Goal: Task Accomplishment & Management: Use online tool/utility

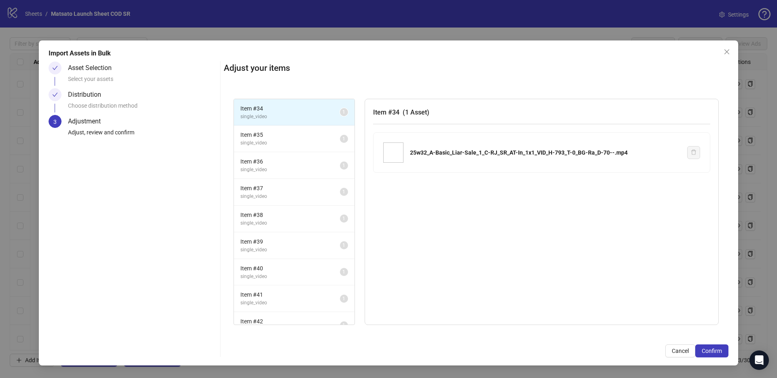
scroll to position [661, 0]
click at [282, 140] on span "single_video" at bounding box center [290, 143] width 100 height 8
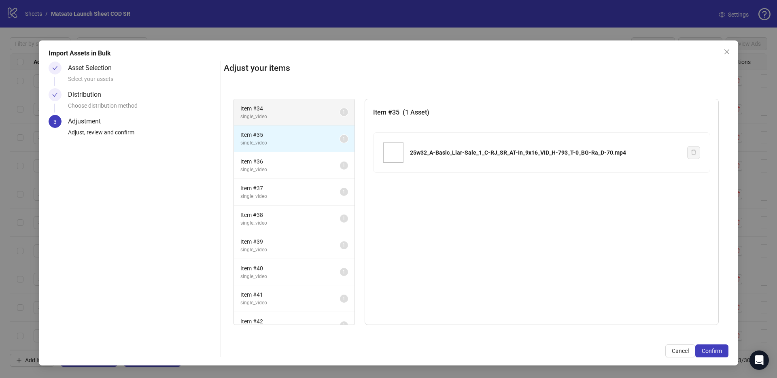
click at [288, 113] on span "single_video" at bounding box center [290, 117] width 100 height 8
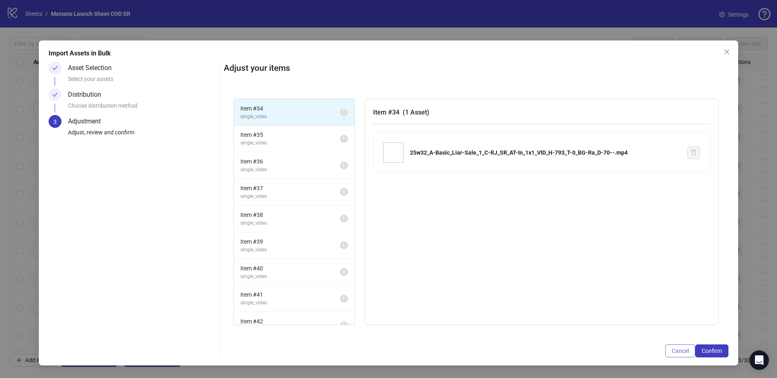
click at [691, 353] on button "Cancel" at bounding box center [680, 350] width 30 height 13
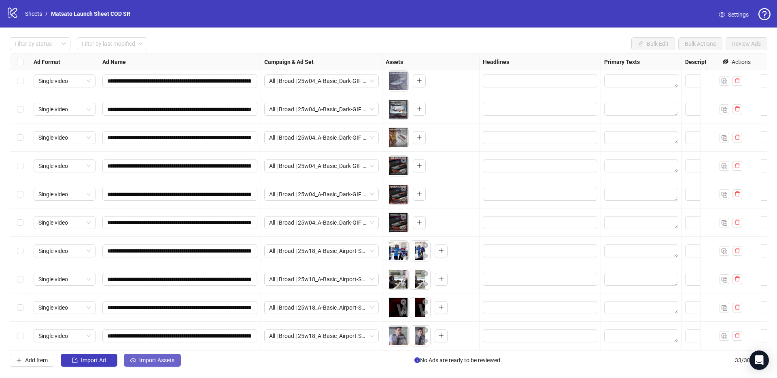
click at [139, 362] on span "Import Assets" at bounding box center [156, 360] width 35 height 6
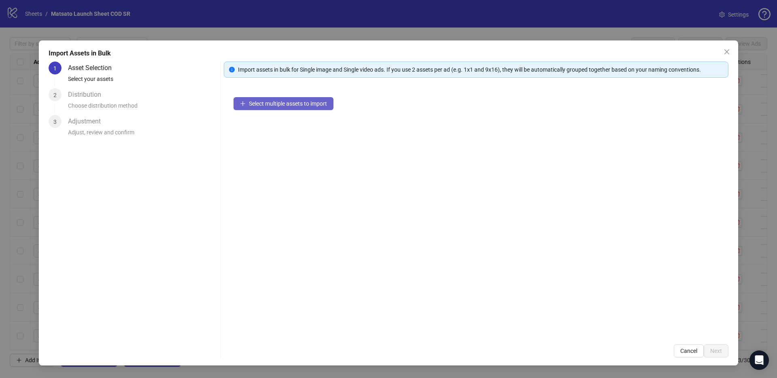
click at [286, 100] on span "Select multiple assets to import" at bounding box center [288, 103] width 78 height 6
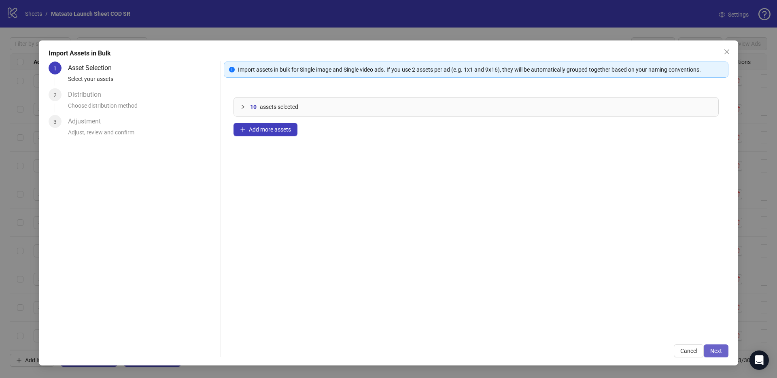
click at [711, 355] on button "Next" at bounding box center [715, 350] width 25 height 13
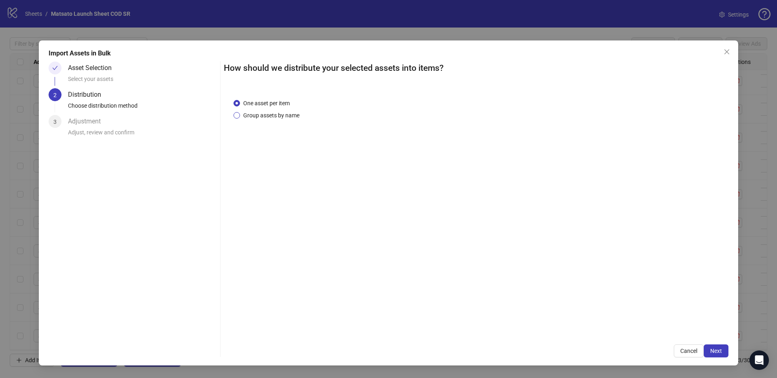
click at [275, 118] on span "Group assets by name" at bounding box center [271, 115] width 63 height 9
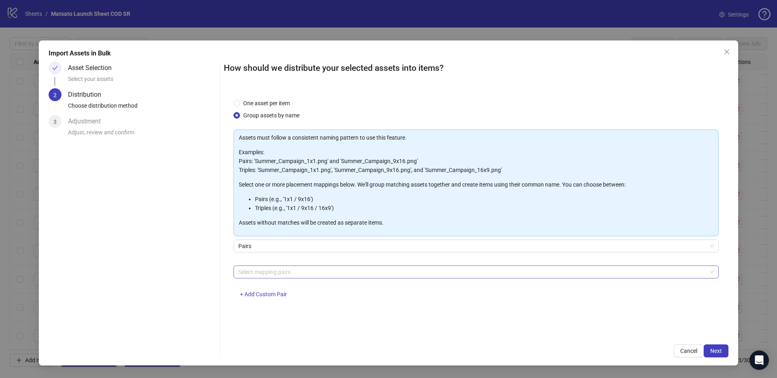
click at [286, 272] on div at bounding box center [471, 271] width 473 height 11
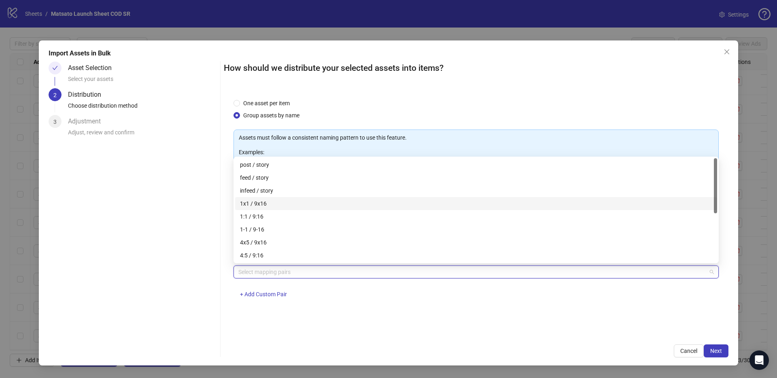
click at [271, 206] on div "1x1 / 9x16" at bounding box center [476, 203] width 472 height 9
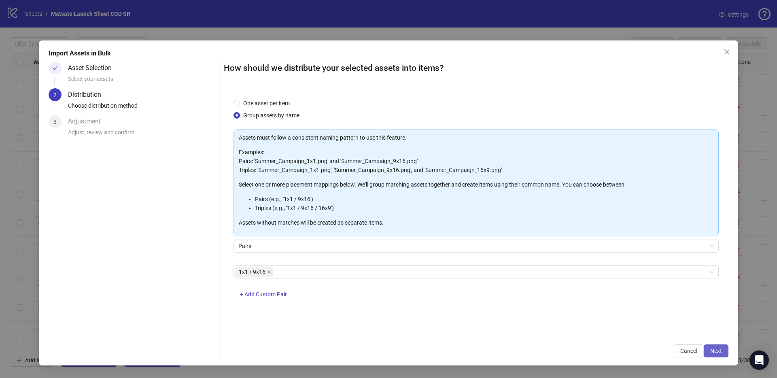
click at [713, 350] on span "Next" at bounding box center [716, 350] width 12 height 6
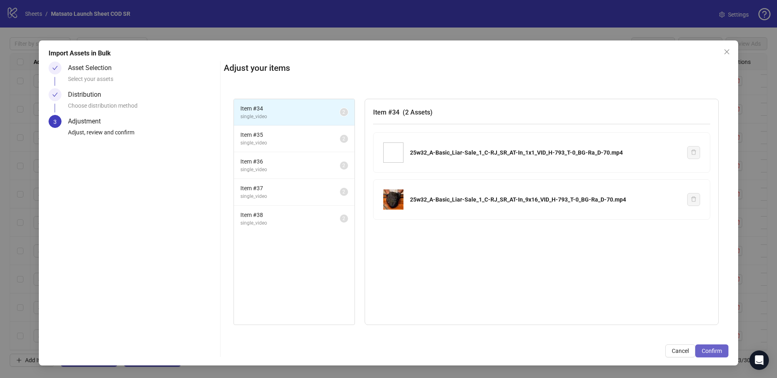
click at [718, 352] on span "Confirm" at bounding box center [711, 350] width 20 height 6
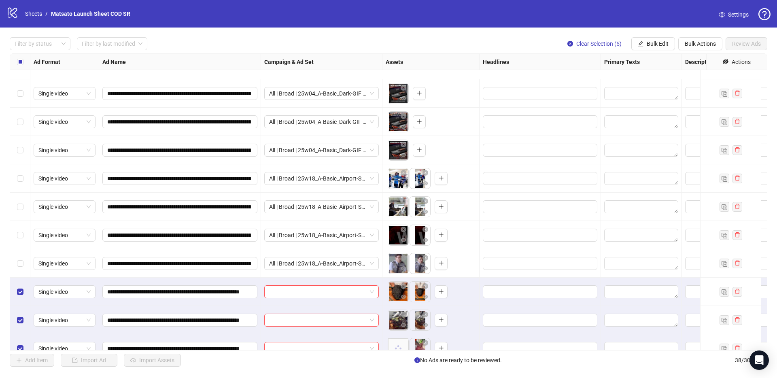
scroll to position [802, 0]
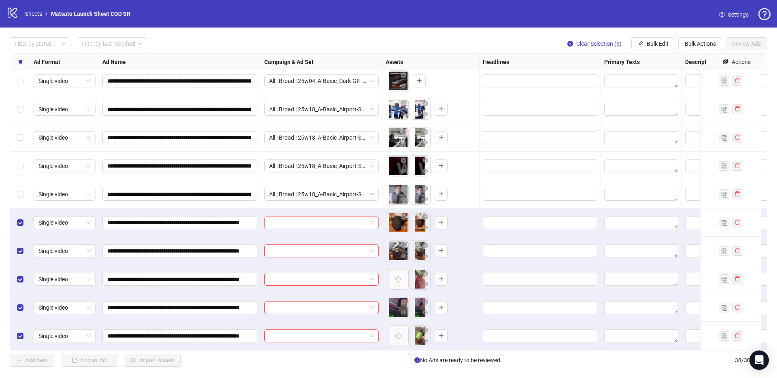
click at [373, 218] on span at bounding box center [321, 222] width 105 height 12
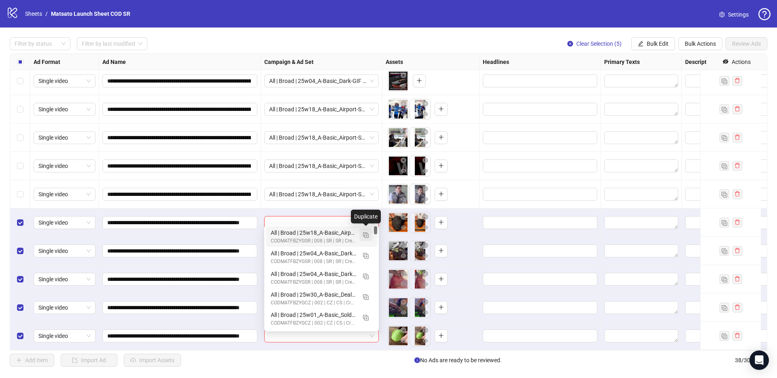
click at [367, 237] on img "button" at bounding box center [366, 235] width 6 height 6
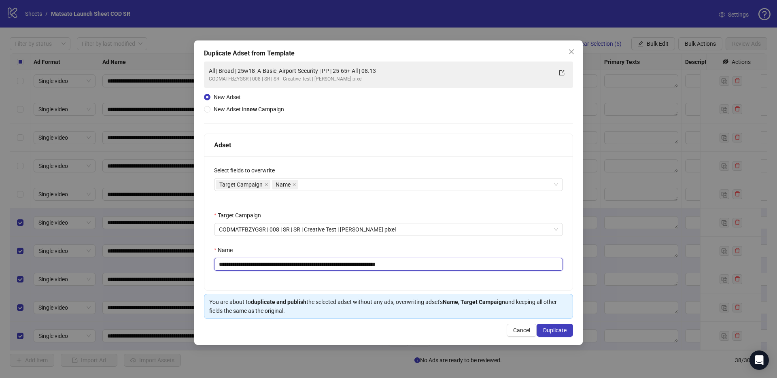
drag, startPoint x: 402, startPoint y: 265, endPoint x: 438, endPoint y: 269, distance: 36.6
click at [437, 269] on input "**********" at bounding box center [388, 264] width 349 height 13
drag, startPoint x: 328, startPoint y: 265, endPoint x: 250, endPoint y: 268, distance: 78.5
click at [250, 268] on input "**********" at bounding box center [388, 264] width 349 height 13
paste input "text"
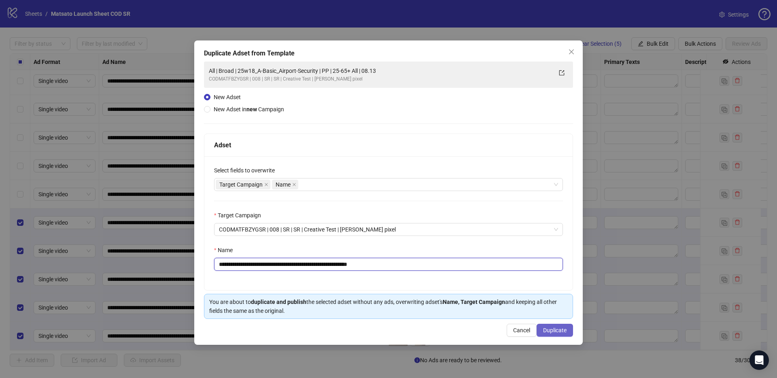
type input "**********"
click at [549, 328] on span "Duplicate" at bounding box center [554, 330] width 23 height 6
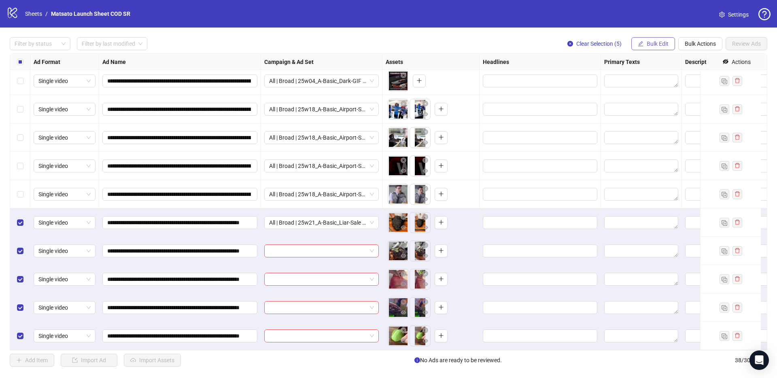
click at [660, 38] on button "Bulk Edit" at bounding box center [653, 43] width 44 height 13
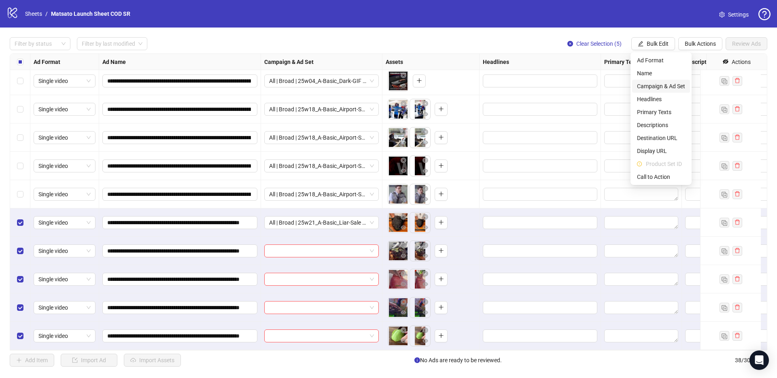
click at [666, 87] on span "Campaign & Ad Set" at bounding box center [661, 86] width 48 height 9
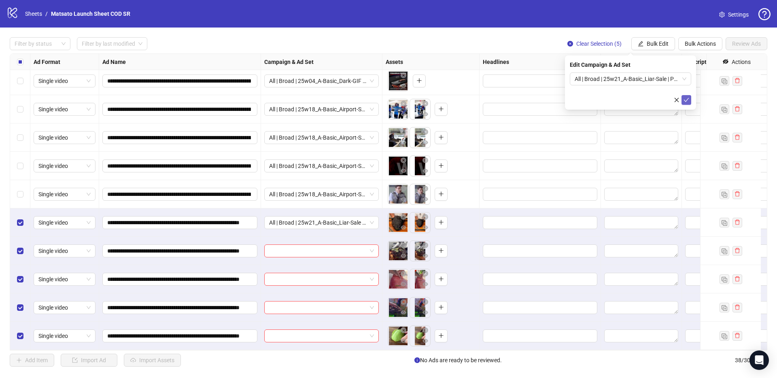
click at [686, 102] on icon "check" at bounding box center [686, 100] width 6 height 6
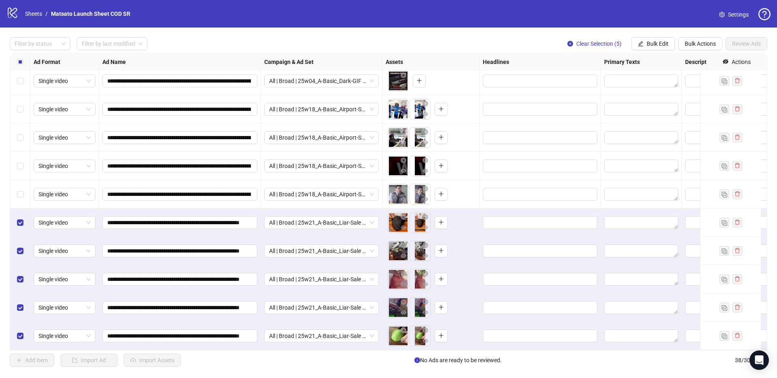
click at [461, 49] on div "Filter by status Filter by last modified Clear Selection (5) Bulk Edit Bulk Act…" at bounding box center [388, 43] width 757 height 13
click at [657, 37] on button "Bulk Edit" at bounding box center [653, 43] width 44 height 13
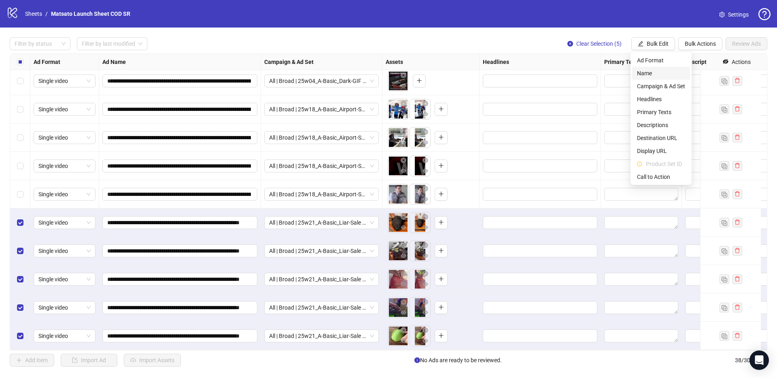
click at [659, 76] on span "Name" at bounding box center [661, 73] width 48 height 9
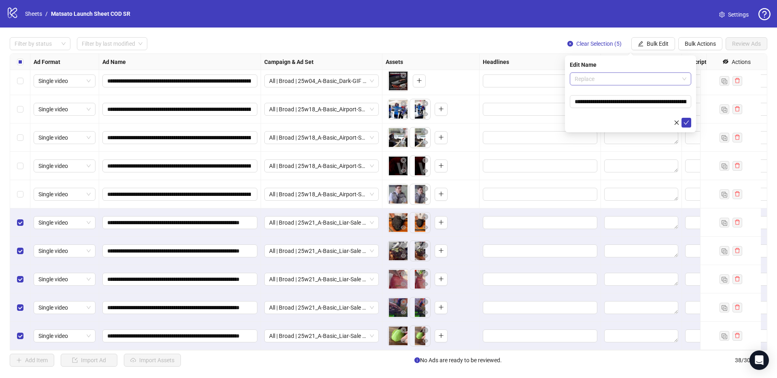
click at [618, 83] on span "Replace" at bounding box center [630, 79] width 112 height 12
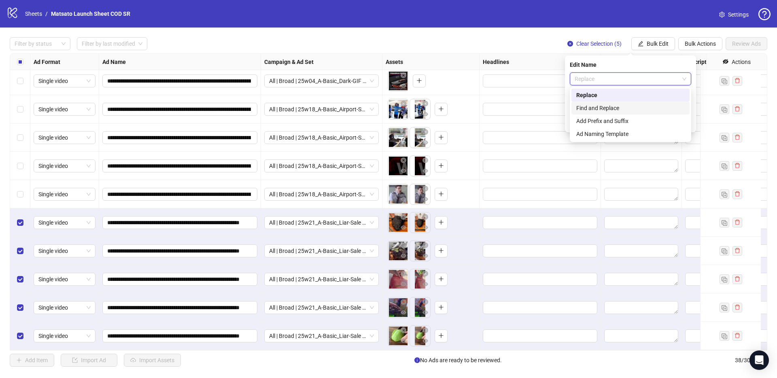
click at [612, 107] on div "Find and Replace" at bounding box center [630, 108] width 108 height 9
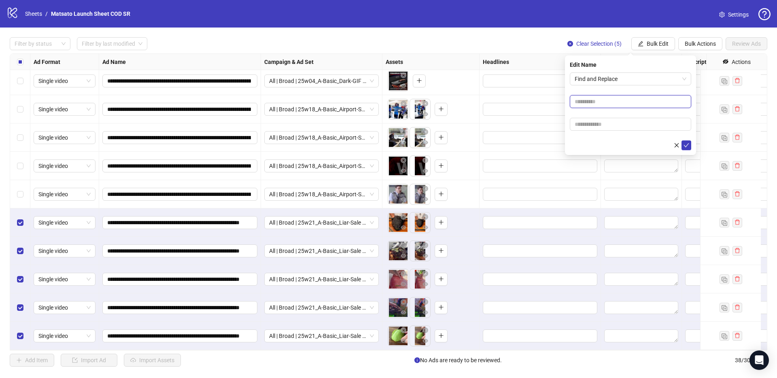
drag, startPoint x: 601, startPoint y: 100, endPoint x: 604, endPoint y: 105, distance: 5.8
click at [601, 100] on input "text" at bounding box center [630, 101] width 121 height 13
type input "**"
click at [614, 125] on input "text" at bounding box center [630, 124] width 121 height 13
type input "*****"
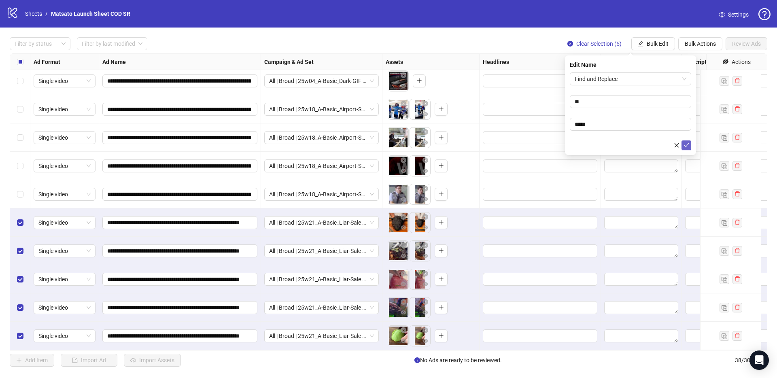
click at [685, 145] on icon "check" at bounding box center [686, 145] width 6 height 6
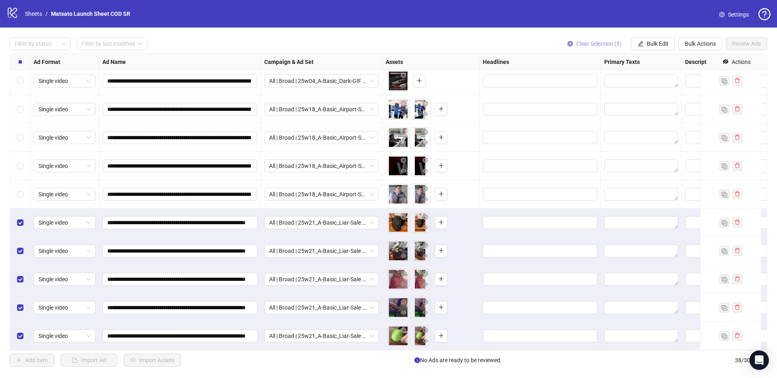
click at [608, 44] on span "Clear Selection (5)" at bounding box center [598, 43] width 45 height 6
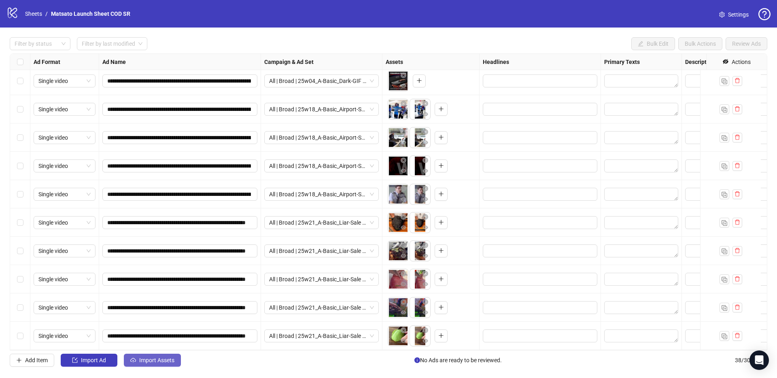
click at [134, 360] on icon "cloud-upload" at bounding box center [133, 360] width 6 height 6
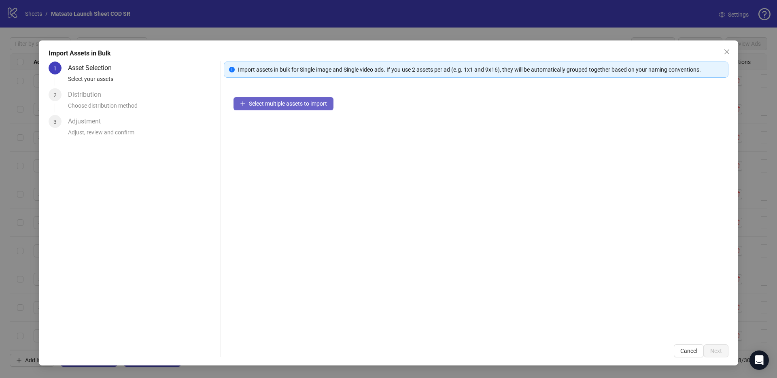
click at [291, 105] on span "Select multiple assets to import" at bounding box center [288, 103] width 78 height 6
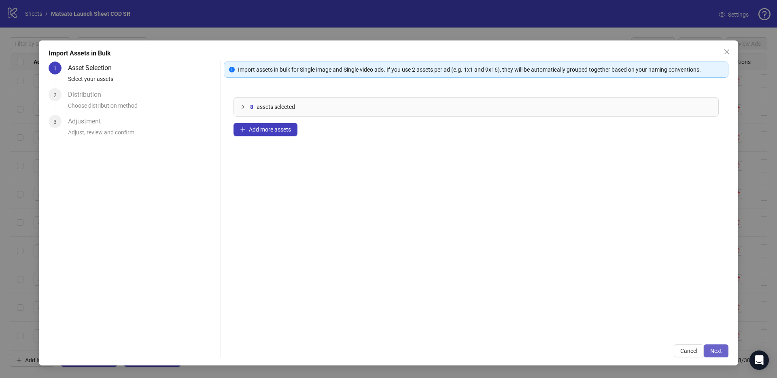
click at [715, 350] on span "Next" at bounding box center [716, 350] width 12 height 6
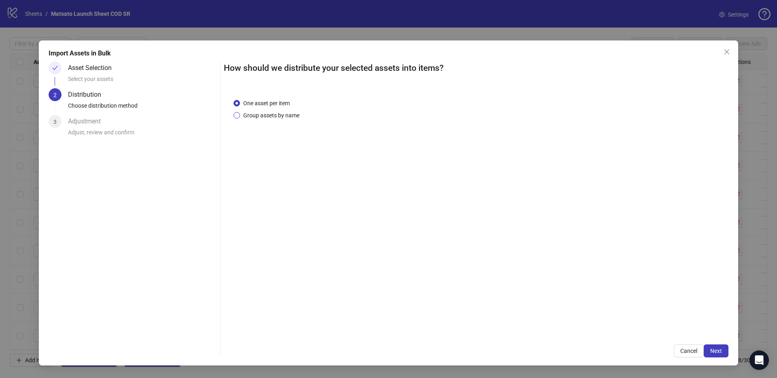
click at [269, 117] on span "Group assets by name" at bounding box center [271, 115] width 63 height 9
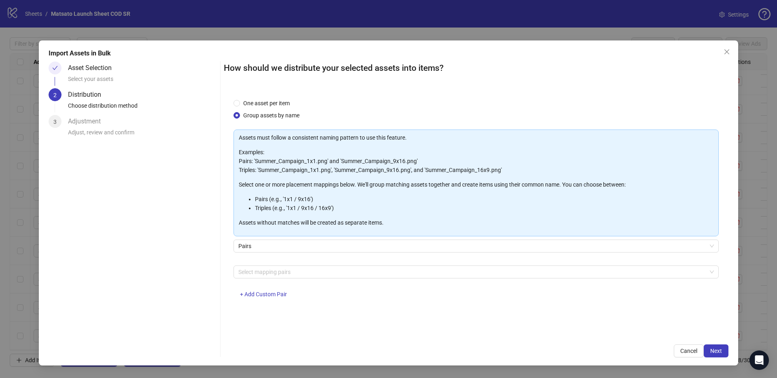
click at [283, 278] on div "Select mapping pairs + Add Custom Pair" at bounding box center [475, 286] width 485 height 42
click at [284, 272] on div at bounding box center [471, 271] width 473 height 11
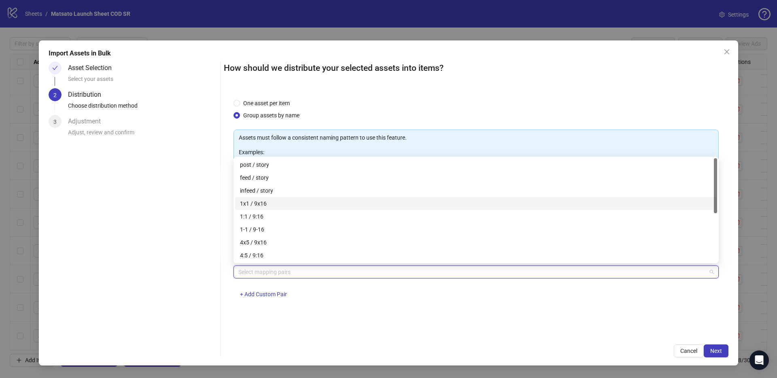
click at [270, 201] on div "1x1 / 9x16" at bounding box center [476, 203] width 472 height 9
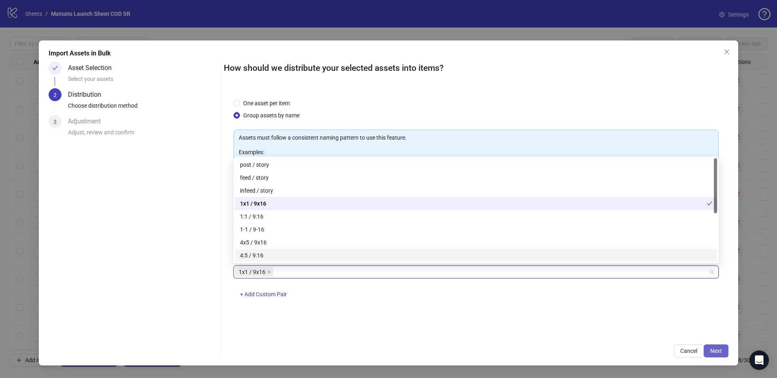
click at [716, 345] on button "Next" at bounding box center [715, 350] width 25 height 13
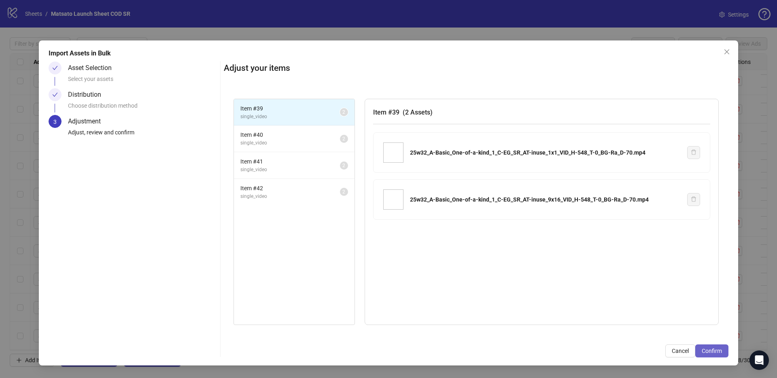
click at [718, 348] on span "Confirm" at bounding box center [711, 350] width 20 height 6
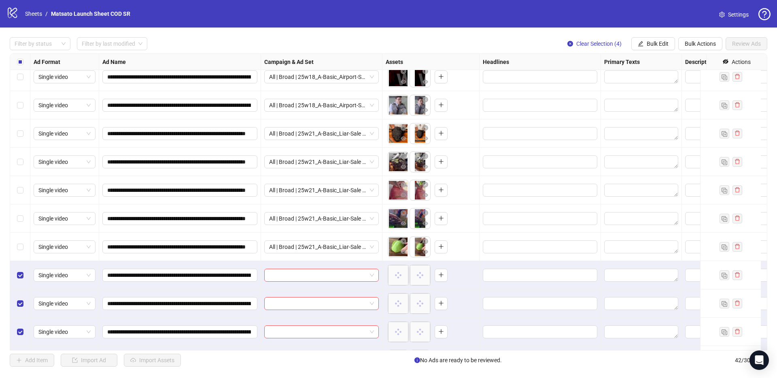
scroll to position [915, 0]
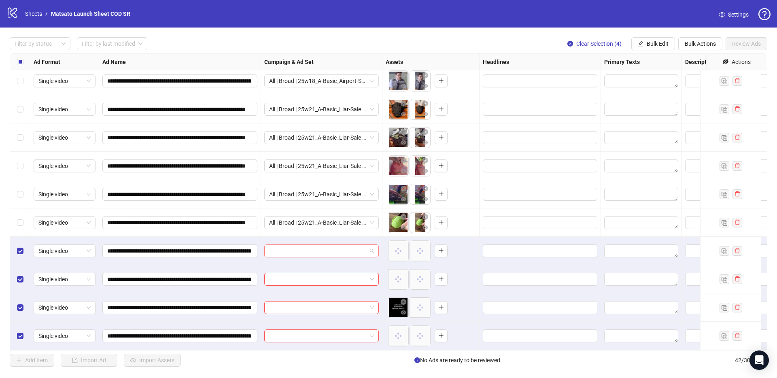
click at [369, 245] on span at bounding box center [321, 251] width 105 height 12
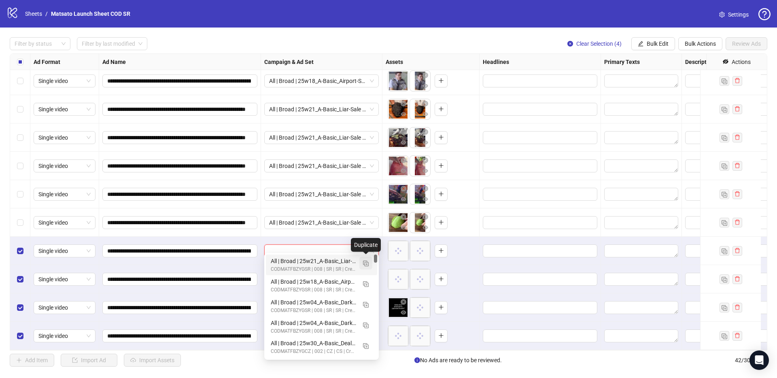
click at [365, 262] on img "button" at bounding box center [366, 264] width 6 height 6
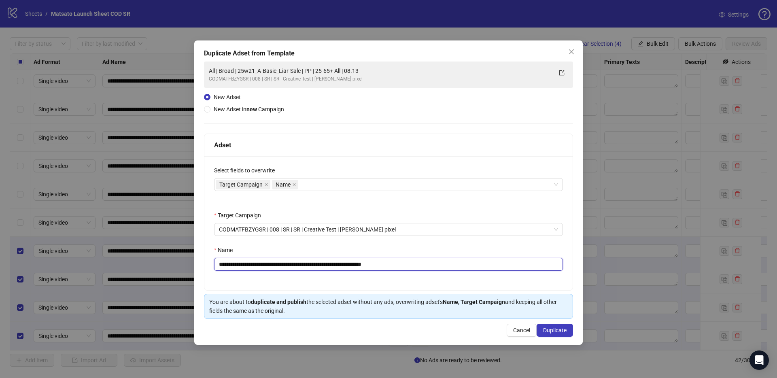
drag, startPoint x: 371, startPoint y: 265, endPoint x: 521, endPoint y: 287, distance: 152.1
click at [489, 284] on div "**********" at bounding box center [388, 223] width 368 height 134
drag, startPoint x: 311, startPoint y: 265, endPoint x: 248, endPoint y: 265, distance: 62.3
click at [248, 265] on input "**********" at bounding box center [388, 264] width 349 height 13
paste input "****"
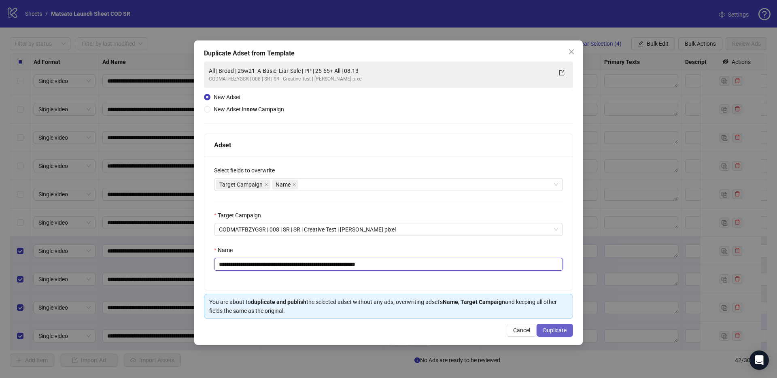
type input "**********"
click at [555, 336] on button "Duplicate" at bounding box center [554, 330] width 36 height 13
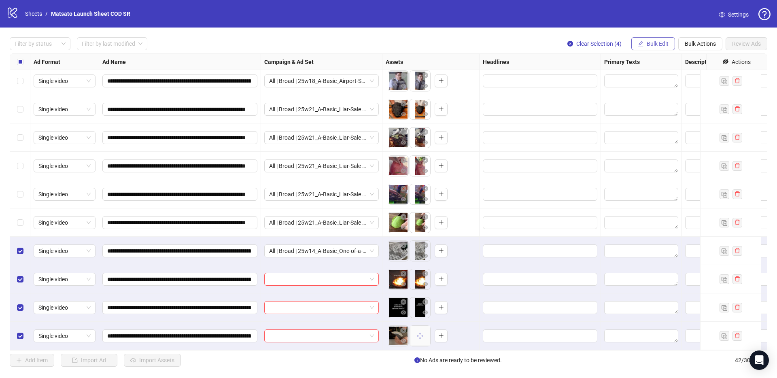
click at [656, 43] on span "Bulk Edit" at bounding box center [657, 43] width 22 height 6
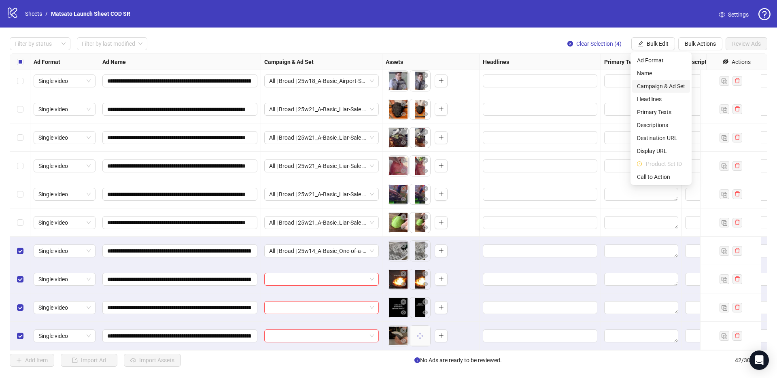
click at [658, 88] on span "Campaign & Ad Set" at bounding box center [661, 86] width 48 height 9
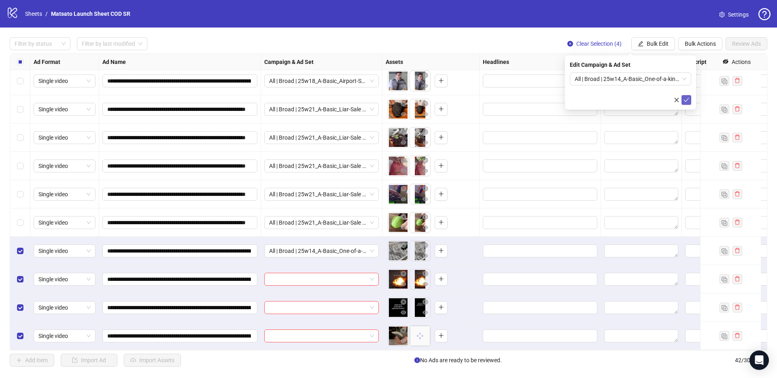
click at [684, 103] on span "submit" at bounding box center [686, 100] width 6 height 6
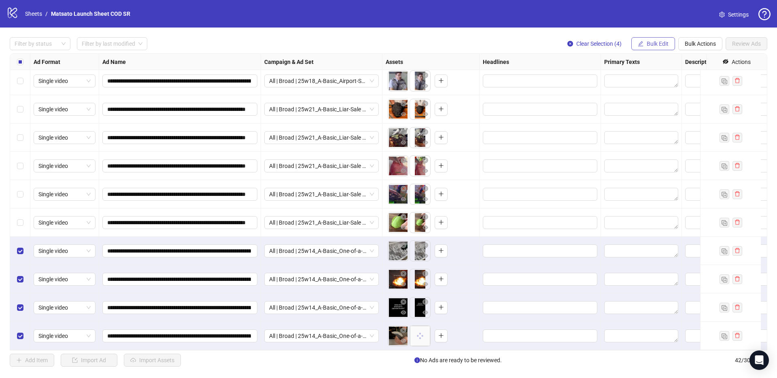
click at [655, 43] on span "Bulk Edit" at bounding box center [657, 43] width 22 height 6
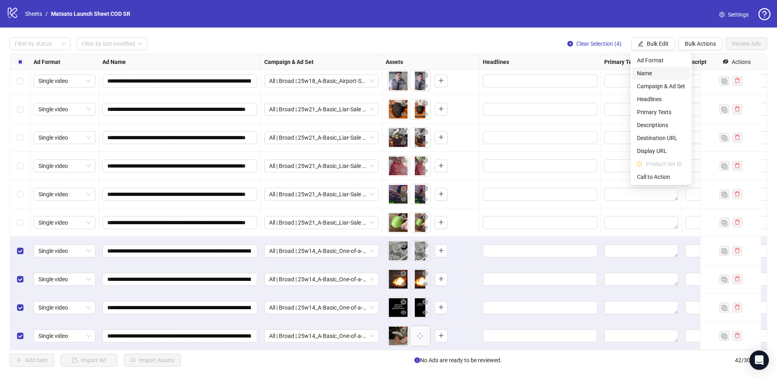
click at [652, 71] on span "Name" at bounding box center [661, 73] width 48 height 9
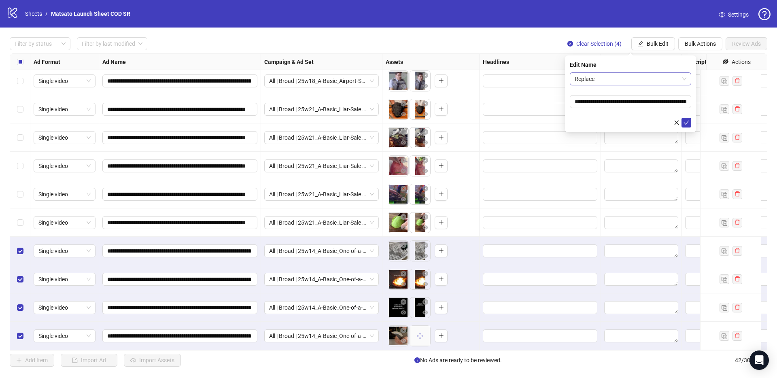
click at [631, 79] on span "Replace" at bounding box center [630, 79] width 112 height 12
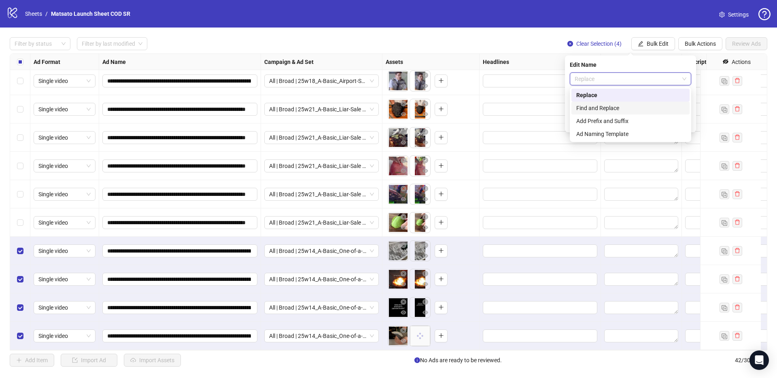
click at [617, 105] on div "Find and Replace" at bounding box center [630, 108] width 108 height 9
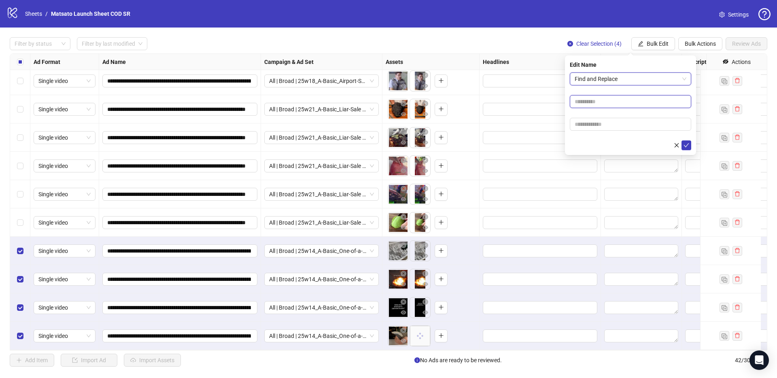
click at [611, 107] on input "text" at bounding box center [630, 101] width 121 height 13
type input "**"
click at [611, 122] on input "text" at bounding box center [630, 124] width 121 height 13
type input "*****"
click at [686, 144] on icon "check" at bounding box center [686, 145] width 6 height 6
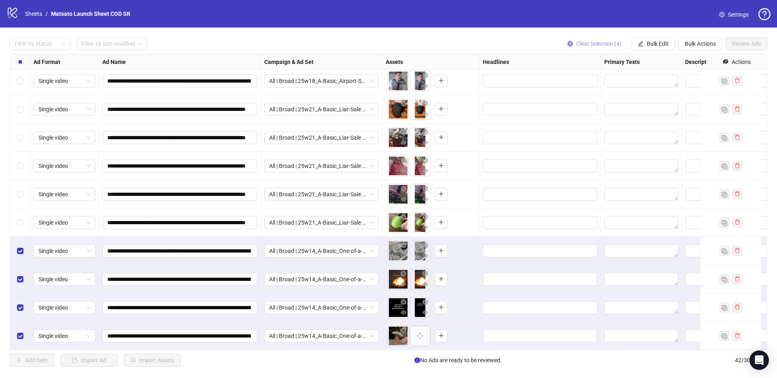
click at [588, 43] on span "Clear Selection (4)" at bounding box center [598, 43] width 45 height 6
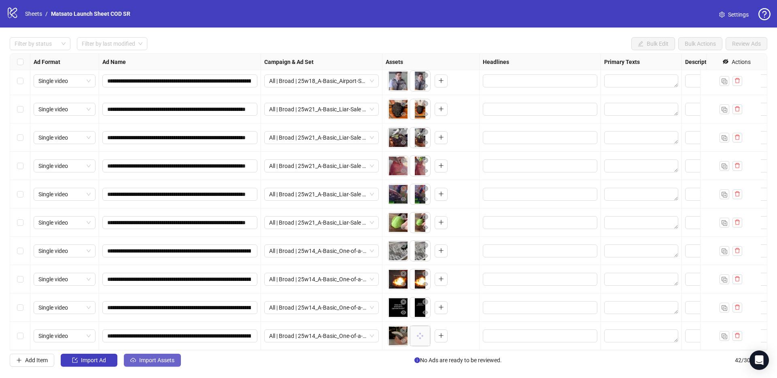
click at [154, 359] on span "Import Assets" at bounding box center [156, 360] width 35 height 6
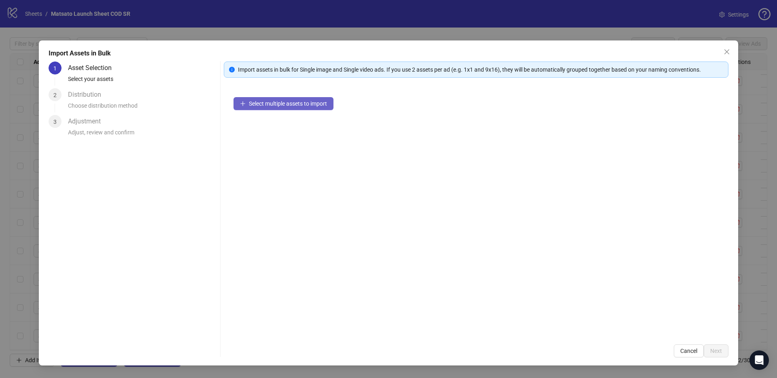
click at [297, 101] on span "Select multiple assets to import" at bounding box center [288, 103] width 78 height 6
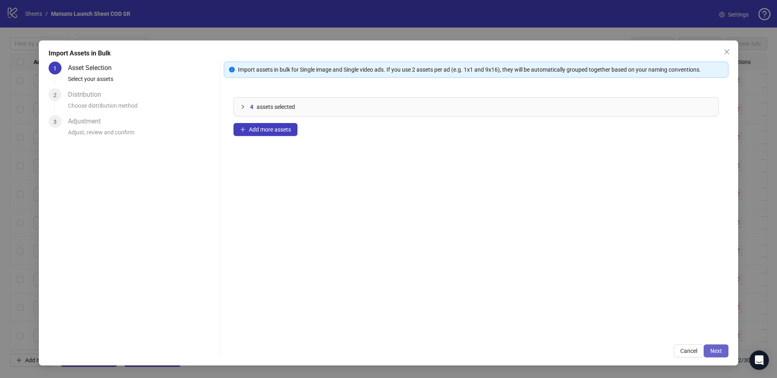
click at [714, 350] on span "Next" at bounding box center [716, 350] width 12 height 6
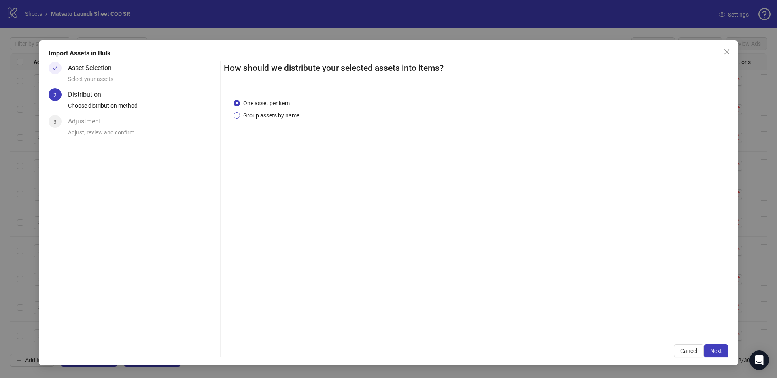
click at [277, 114] on span "Group assets by name" at bounding box center [271, 115] width 63 height 9
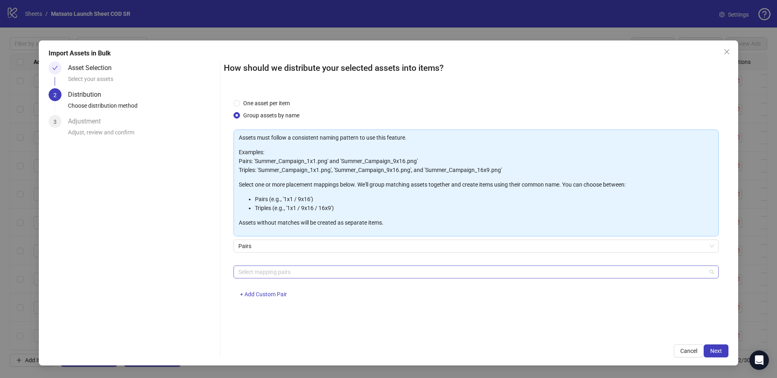
click at [299, 269] on div at bounding box center [471, 271] width 473 height 11
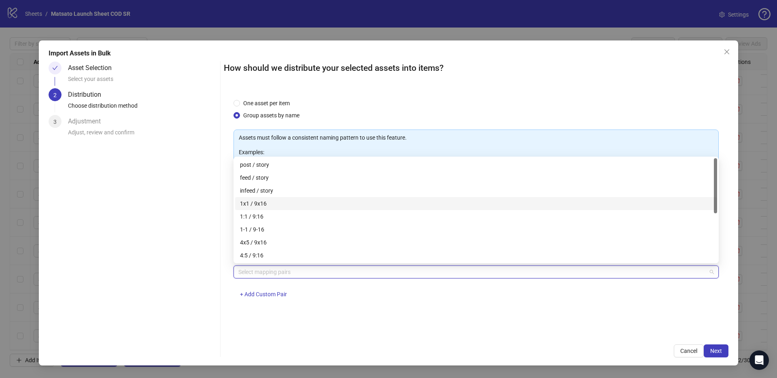
click at [272, 203] on div "1x1 / 9x16" at bounding box center [476, 203] width 472 height 9
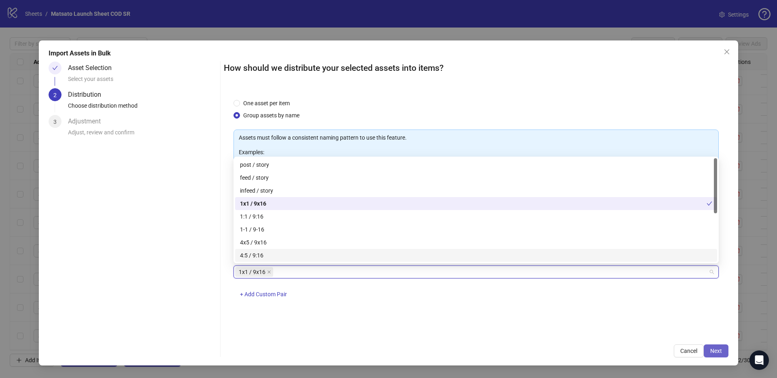
click at [718, 352] on span "Next" at bounding box center [716, 350] width 12 height 6
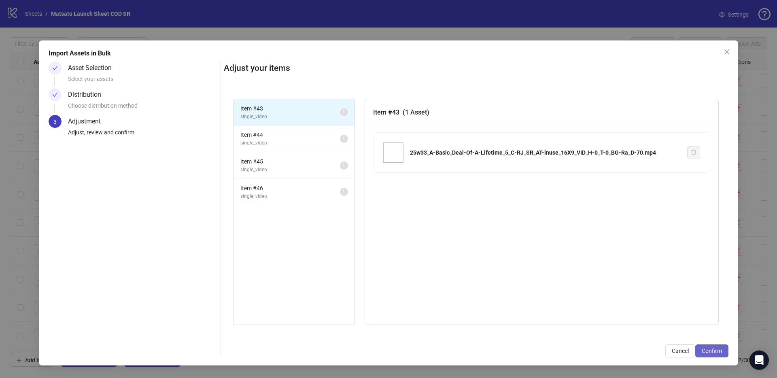
click at [713, 349] on span "Confirm" at bounding box center [711, 350] width 20 height 6
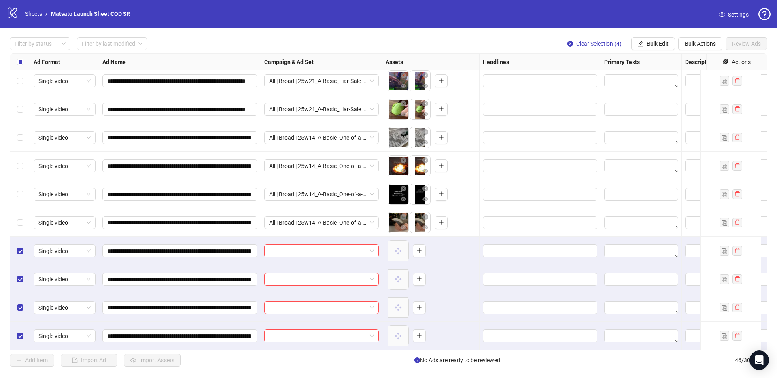
scroll to position [1029, 0]
click at [371, 245] on span at bounding box center [321, 251] width 105 height 12
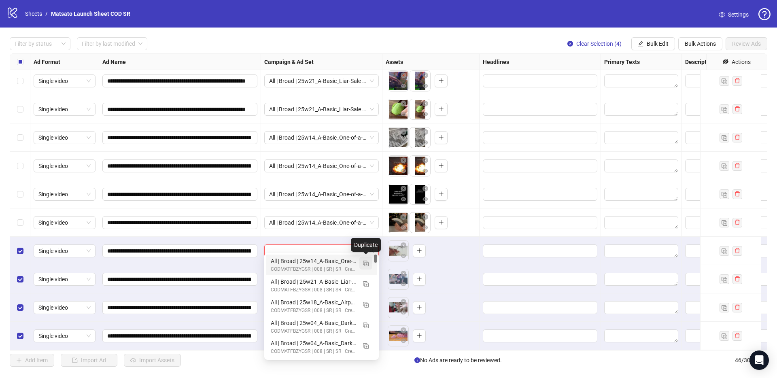
click at [365, 265] on img "button" at bounding box center [366, 264] width 6 height 6
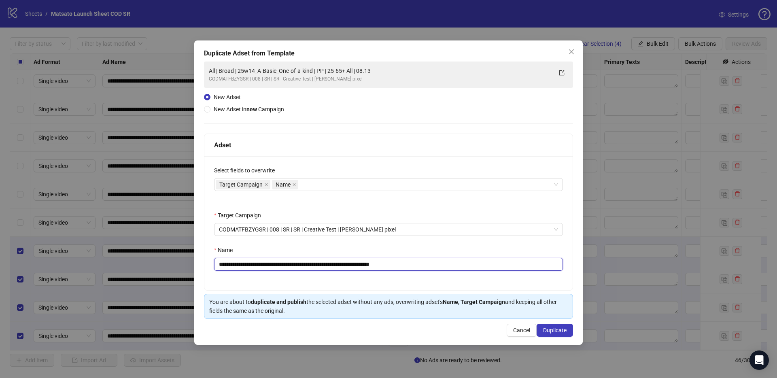
drag, startPoint x: 383, startPoint y: 263, endPoint x: 464, endPoint y: 271, distance: 80.9
click at [462, 272] on div "**********" at bounding box center [388, 223] width 368 height 134
paste input "**********"
drag, startPoint x: 322, startPoint y: 265, endPoint x: 249, endPoint y: 261, distance: 73.3
click at [249, 261] on input "**********" at bounding box center [388, 264] width 349 height 13
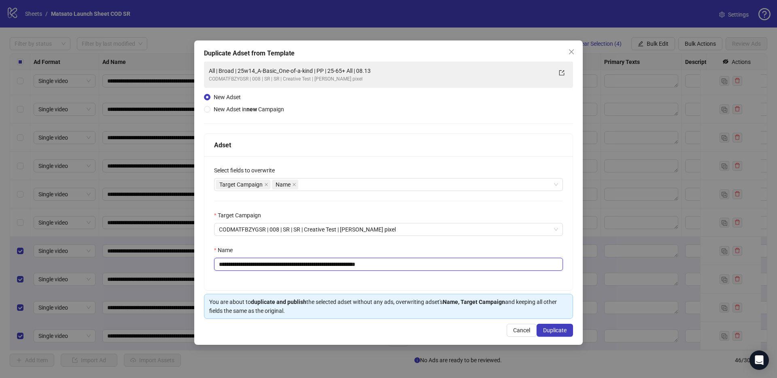
paste input "*****"
type input "**********"
click at [564, 332] on span "Duplicate" at bounding box center [554, 330] width 23 height 6
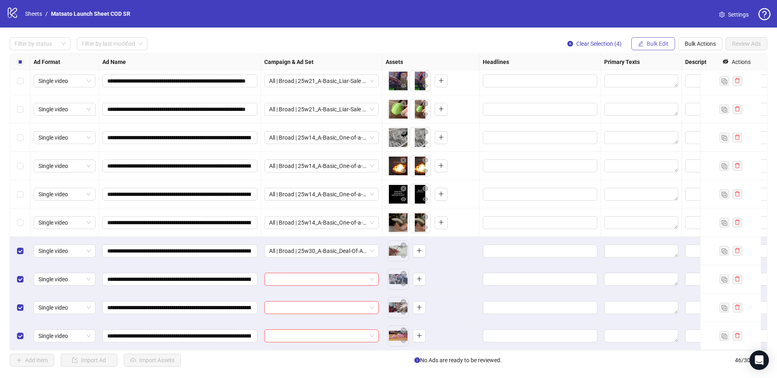
click at [648, 44] on span "Bulk Edit" at bounding box center [657, 43] width 22 height 6
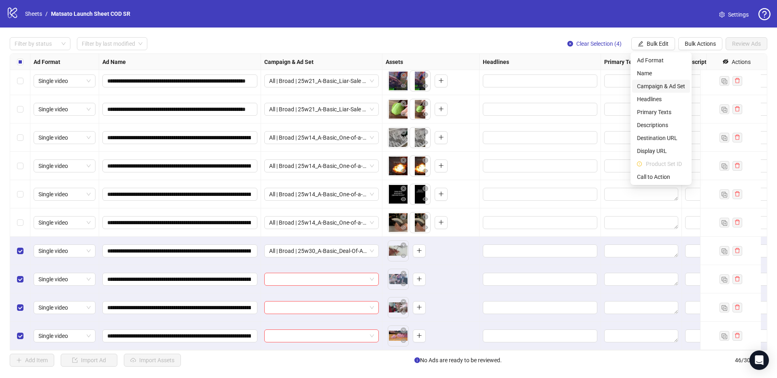
click at [663, 88] on span "Campaign & Ad Set" at bounding box center [661, 86] width 48 height 9
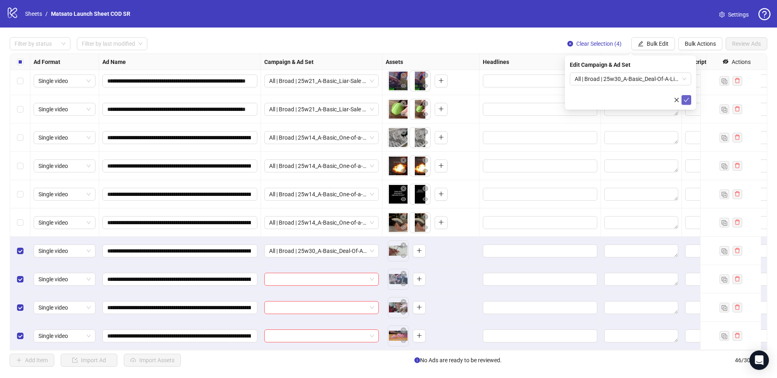
click at [688, 100] on icon "check" at bounding box center [686, 100] width 6 height 6
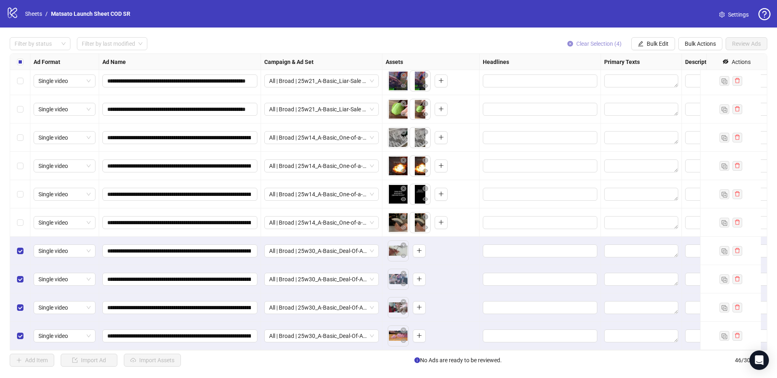
click at [595, 48] on button "Clear Selection (4)" at bounding box center [594, 43] width 67 height 13
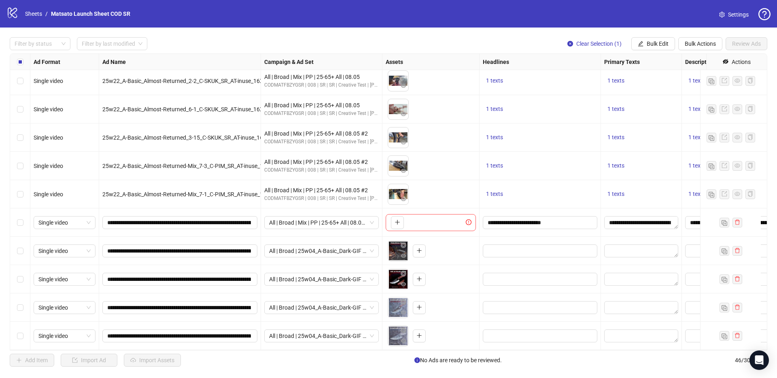
scroll to position [398, 0]
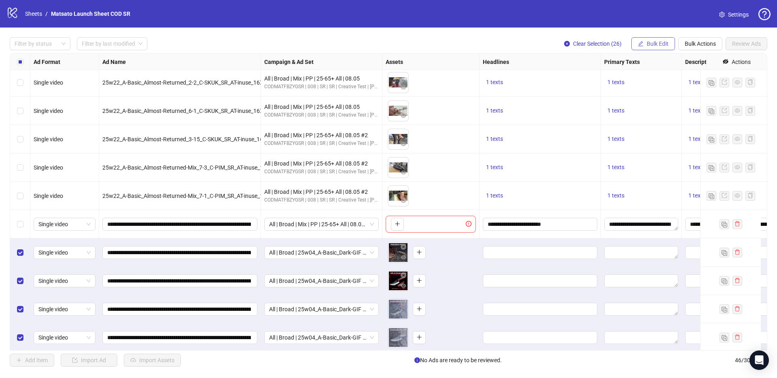
click at [661, 45] on span "Bulk Edit" at bounding box center [657, 43] width 22 height 6
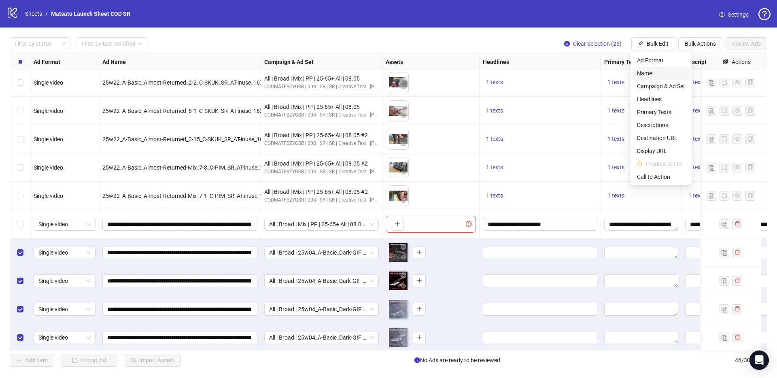
click at [655, 73] on span "Name" at bounding box center [661, 73] width 48 height 9
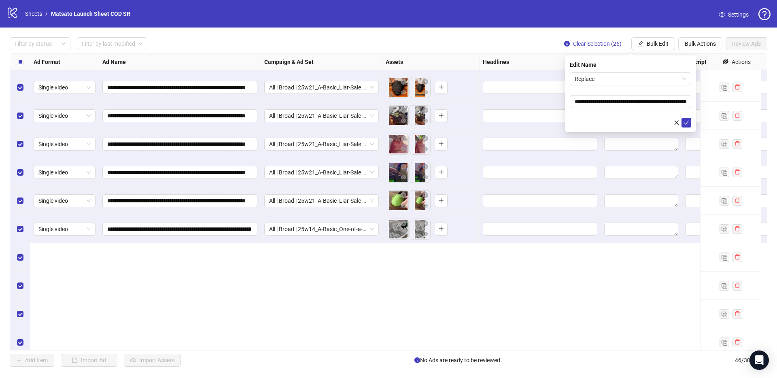
scroll to position [795, 0]
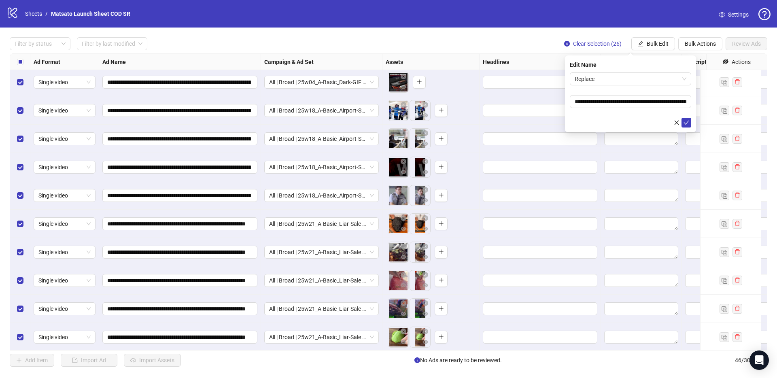
click at [612, 85] on form "**********" at bounding box center [630, 99] width 121 height 55
click at [613, 82] on span "Replace" at bounding box center [630, 79] width 112 height 12
click at [630, 83] on span "Replace" at bounding box center [630, 79] width 112 height 12
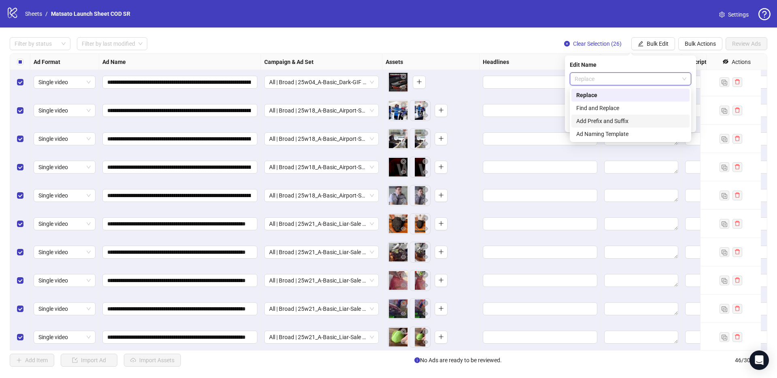
click at [614, 123] on div "Add Prefix and Suffix" at bounding box center [630, 121] width 108 height 9
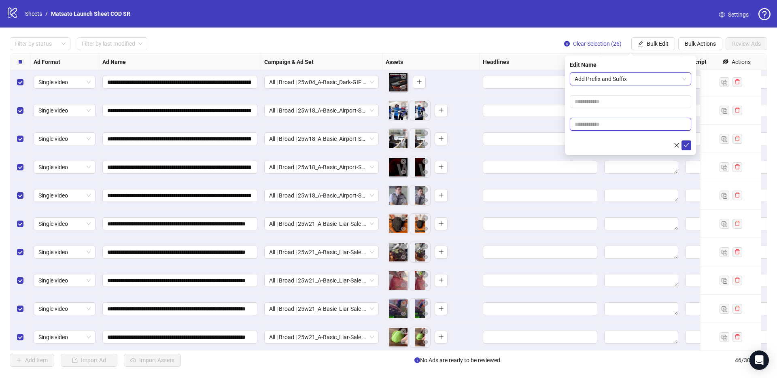
click at [606, 123] on input "text" at bounding box center [630, 124] width 121 height 13
type input "**********"
click at [689, 146] on button "submit" at bounding box center [686, 145] width 10 height 10
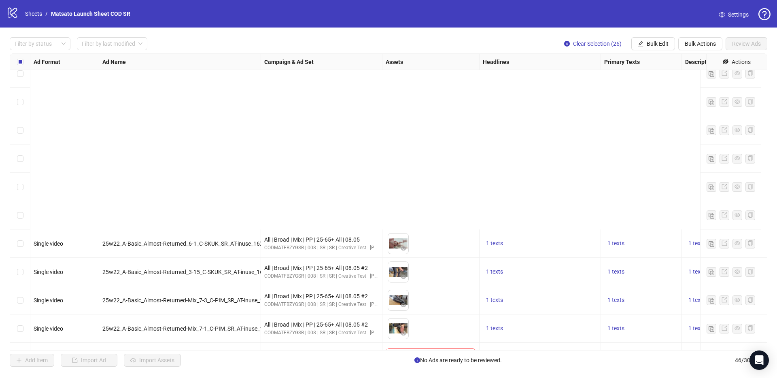
scroll to position [496, 0]
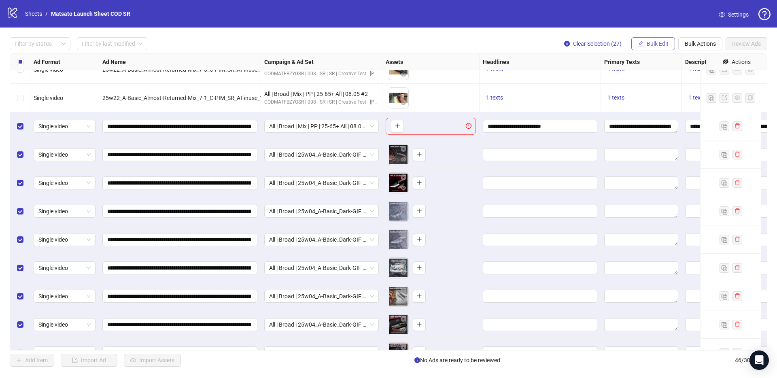
click at [654, 45] on span "Bulk Edit" at bounding box center [657, 43] width 22 height 6
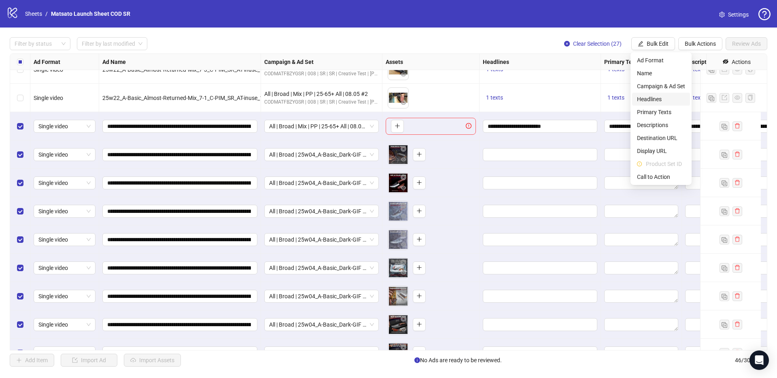
click at [656, 101] on span "Headlines" at bounding box center [661, 99] width 48 height 9
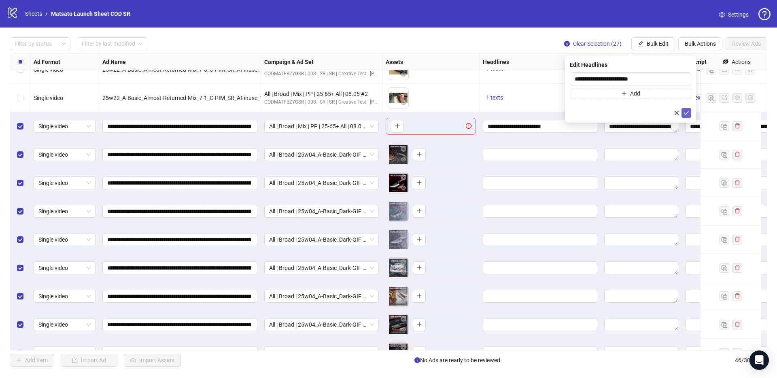
click at [686, 114] on icon "check" at bounding box center [686, 113] width 6 height 6
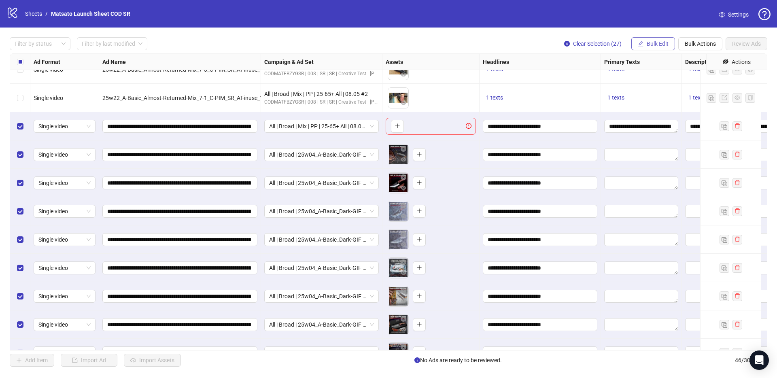
click at [655, 45] on span "Bulk Edit" at bounding box center [657, 43] width 22 height 6
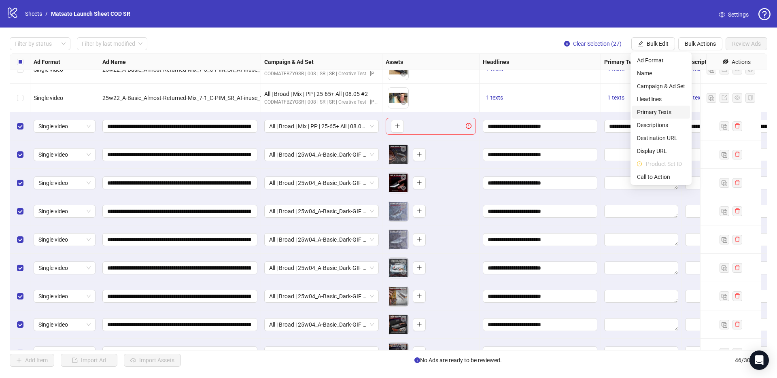
click at [661, 111] on span "Primary Texts" at bounding box center [661, 112] width 48 height 9
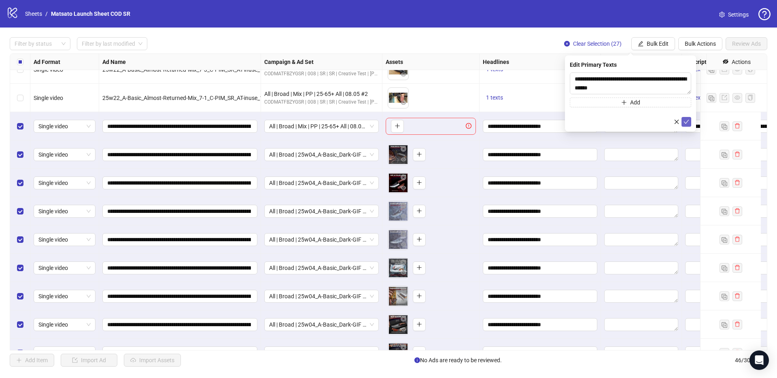
click at [688, 119] on icon "check" at bounding box center [686, 122] width 6 height 6
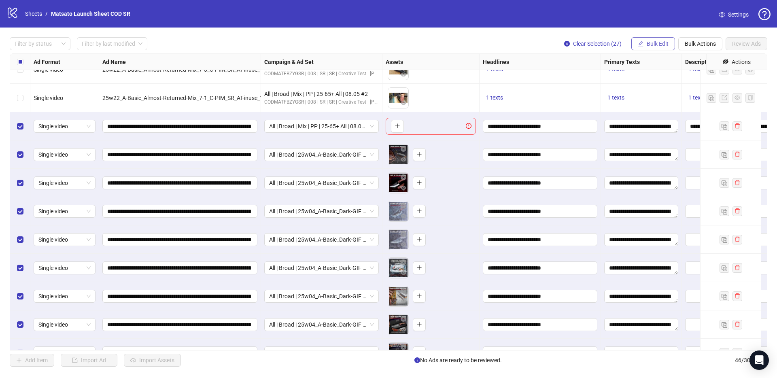
click at [649, 43] on span "Bulk Edit" at bounding box center [657, 43] width 22 height 6
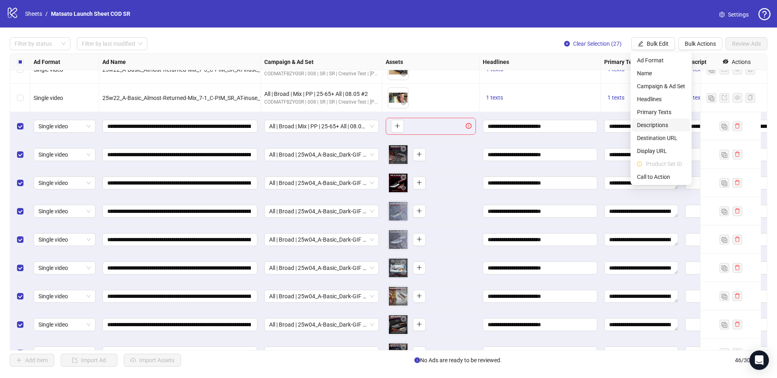
click at [664, 123] on span "Descriptions" at bounding box center [661, 125] width 48 height 9
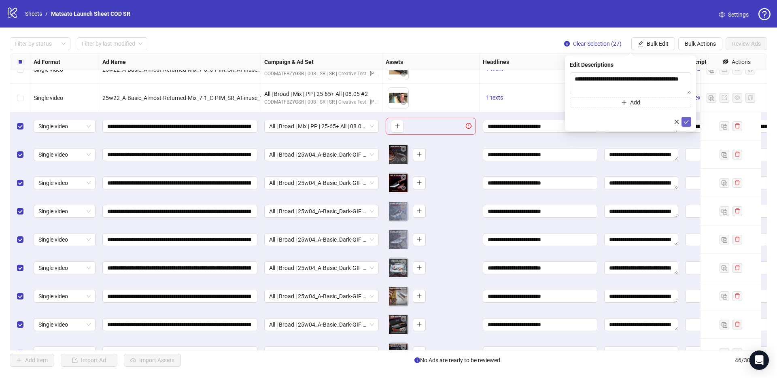
click at [684, 120] on icon "check" at bounding box center [686, 122] width 6 height 6
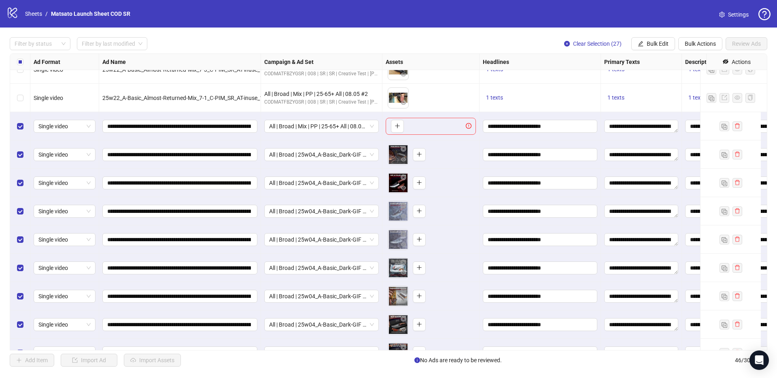
scroll to position [496, 194]
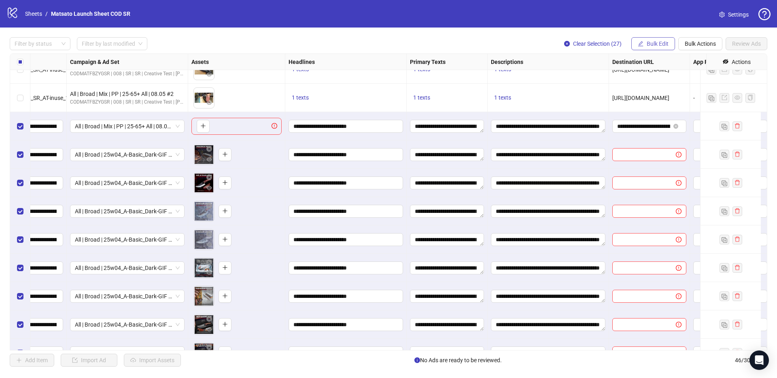
click at [655, 44] on span "Bulk Edit" at bounding box center [657, 43] width 22 height 6
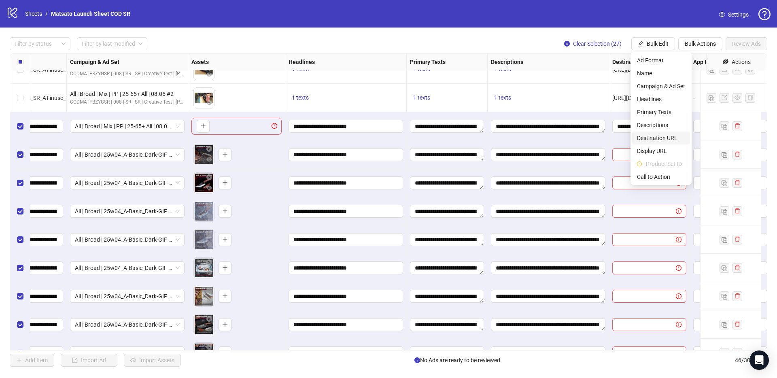
click at [665, 138] on span "Destination URL" at bounding box center [661, 137] width 48 height 9
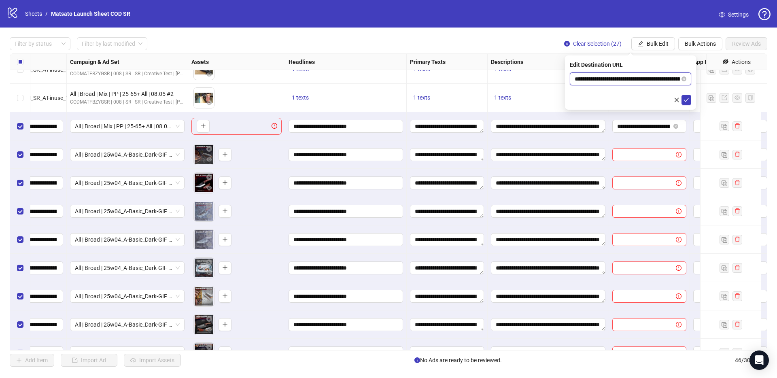
click at [628, 78] on input "**********" at bounding box center [626, 78] width 105 height 9
paste input "*********"
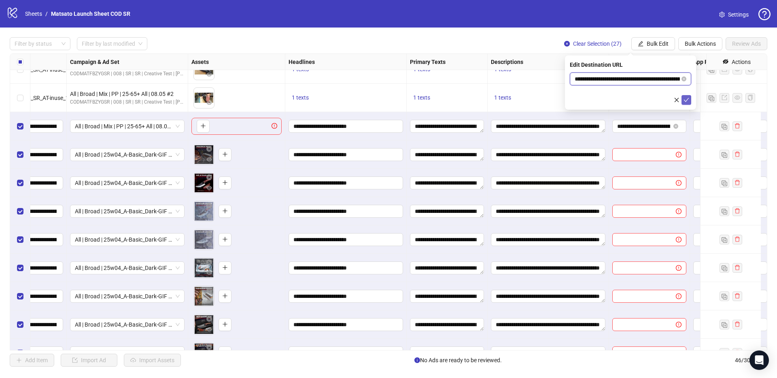
type input "**********"
click at [686, 97] on icon "check" at bounding box center [686, 100] width 6 height 6
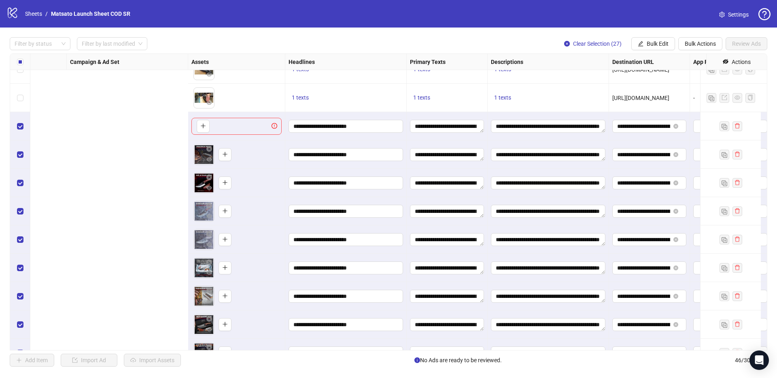
scroll to position [496, 512]
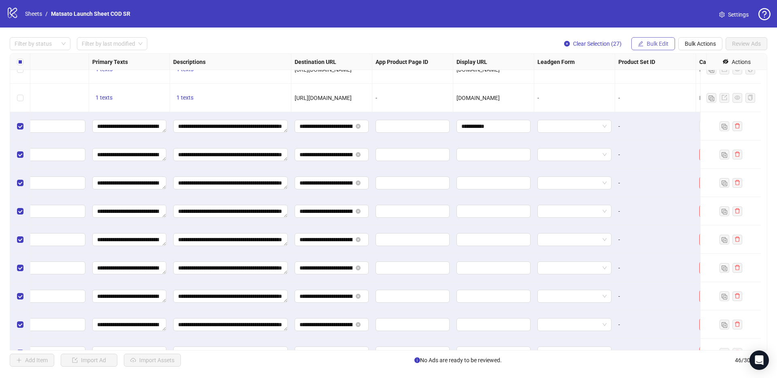
click at [664, 46] on span "Bulk Edit" at bounding box center [657, 43] width 22 height 6
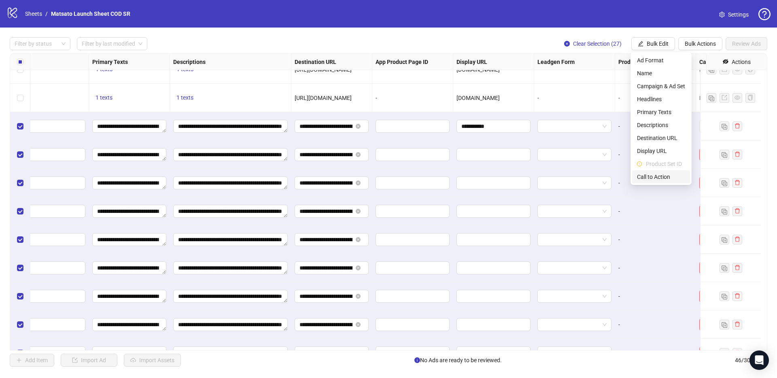
click at [654, 179] on span "Call to Action" at bounding box center [661, 176] width 48 height 9
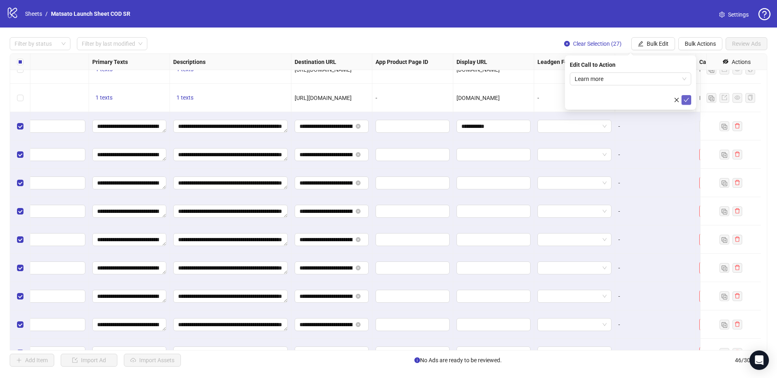
click at [688, 101] on icon "check" at bounding box center [686, 100] width 6 height 6
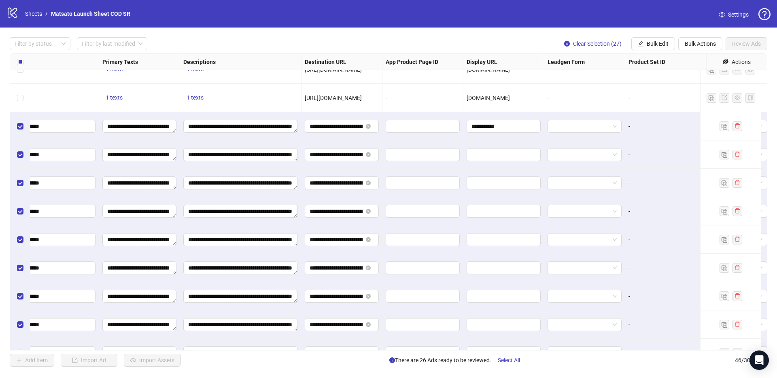
scroll to position [496, 572]
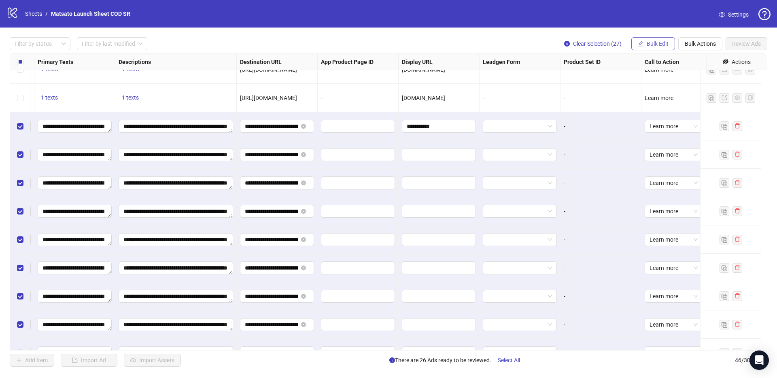
click at [650, 46] on span "Bulk Edit" at bounding box center [657, 43] width 22 height 6
click at [655, 147] on span "Display URL" at bounding box center [661, 150] width 48 height 9
click at [685, 97] on icon "check" at bounding box center [686, 100] width 6 height 6
click at [655, 42] on span "Bulk Edit" at bounding box center [657, 43] width 22 height 6
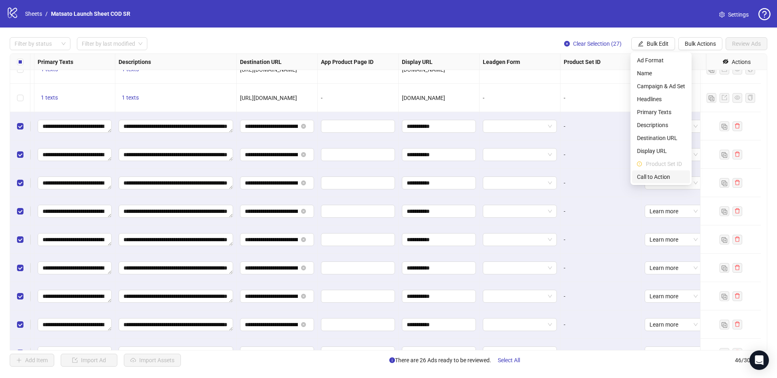
click at [665, 174] on span "Call to Action" at bounding box center [661, 176] width 48 height 9
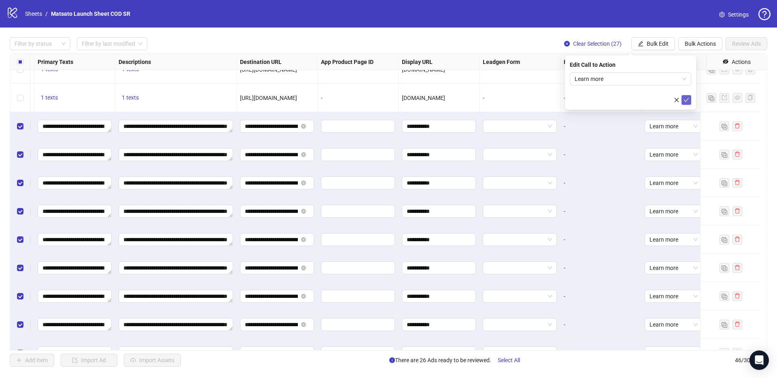
click at [687, 97] on icon "check" at bounding box center [686, 100] width 6 height 6
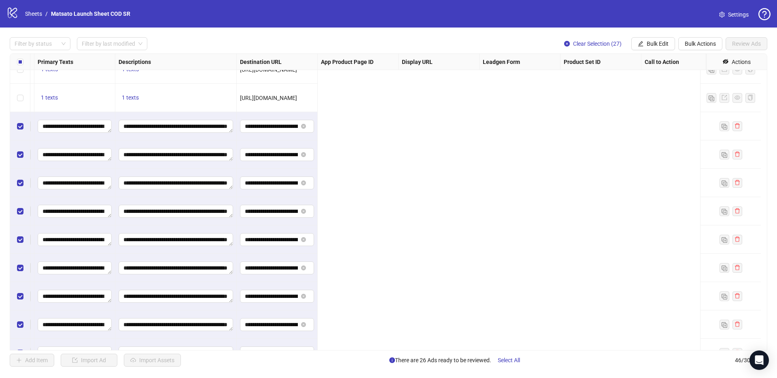
scroll to position [496, 0]
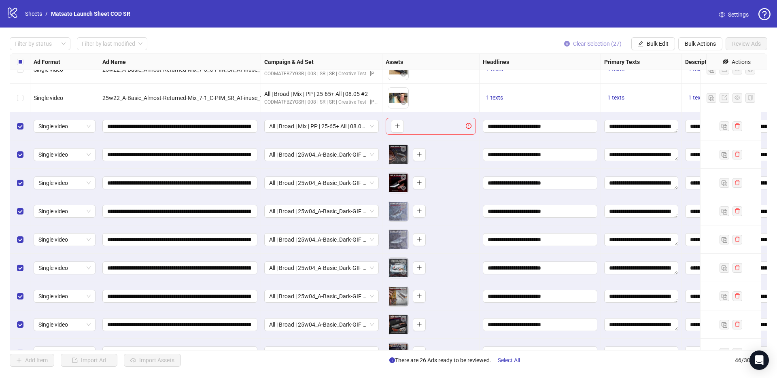
click at [590, 47] on button "Clear Selection (27)" at bounding box center [592, 43] width 70 height 13
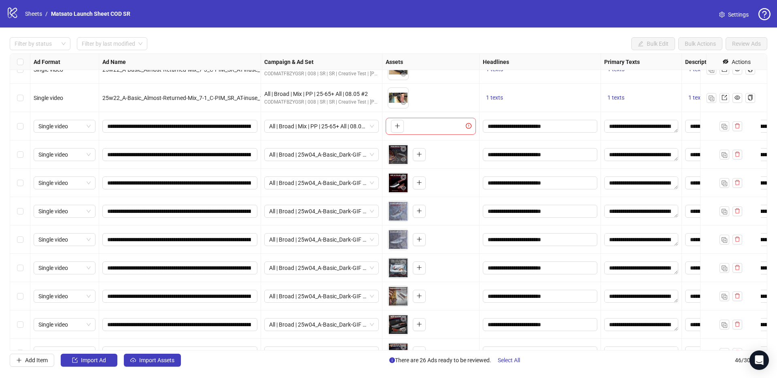
click at [570, 42] on div "Filter by status Filter by last modified Bulk Edit Bulk Actions Review Ads" at bounding box center [388, 43] width 757 height 13
click at [737, 125] on icon "delete" at bounding box center [737, 126] width 6 height 6
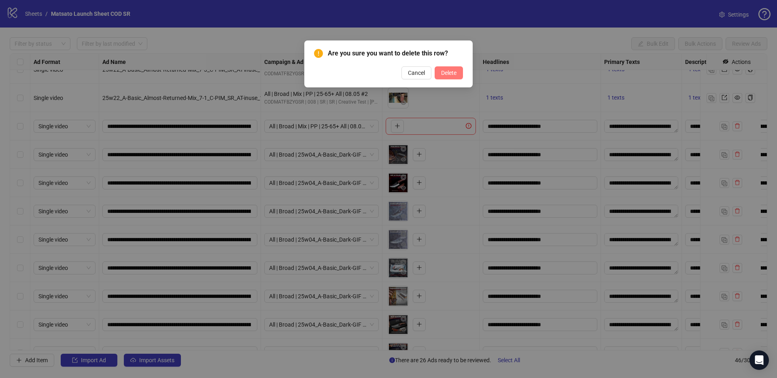
click at [444, 72] on span "Delete" at bounding box center [448, 73] width 15 height 6
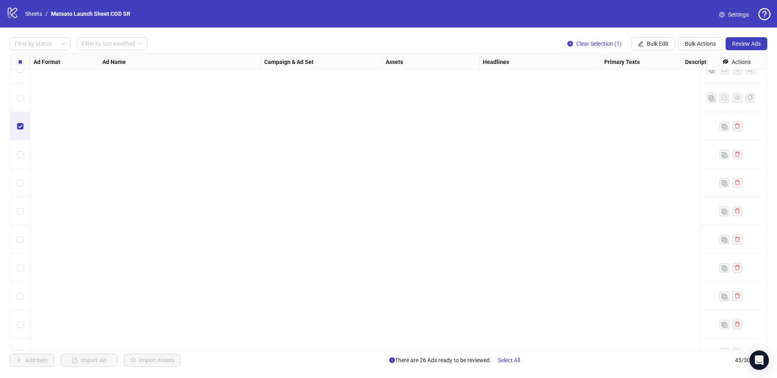
scroll to position [1000, 0]
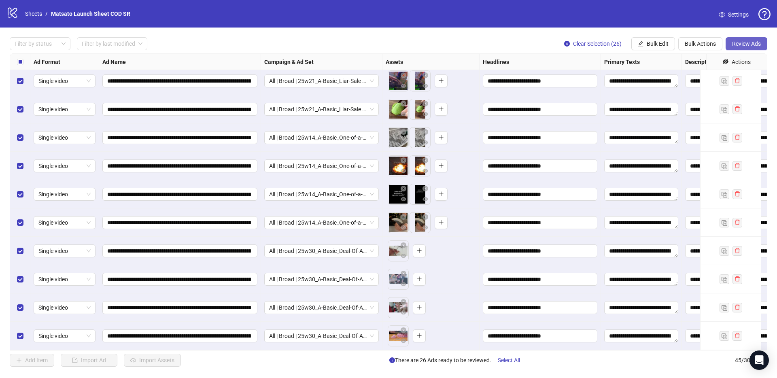
click at [746, 44] on span "Review Ads" at bounding box center [746, 43] width 29 height 6
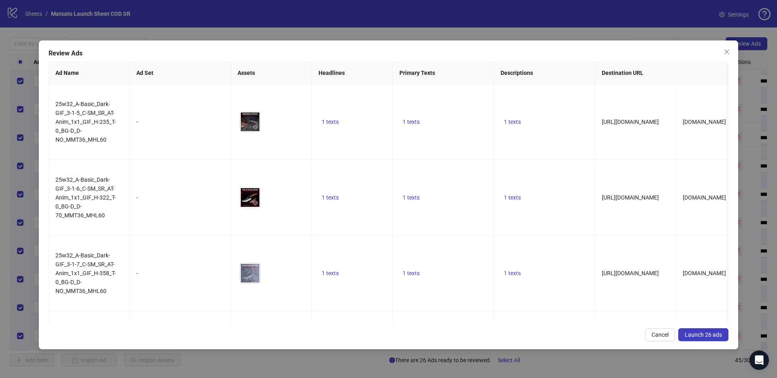
click at [704, 336] on span "Launch 26 ads" at bounding box center [702, 334] width 37 height 6
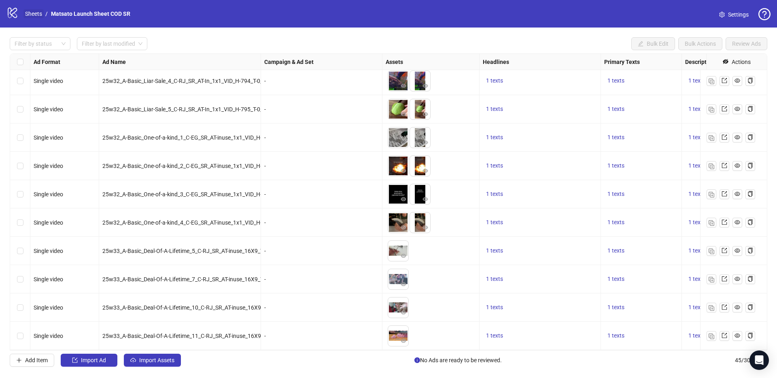
click at [36, 16] on link "Sheets" at bounding box center [33, 13] width 20 height 9
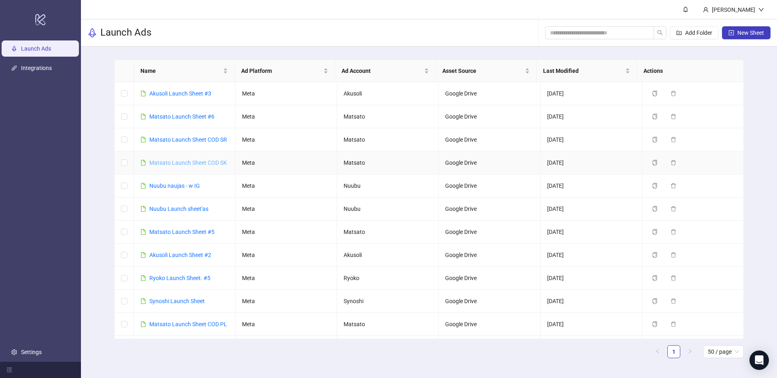
click at [197, 163] on link "Matsato Launch Sheet COD SK" at bounding box center [188, 162] width 78 height 6
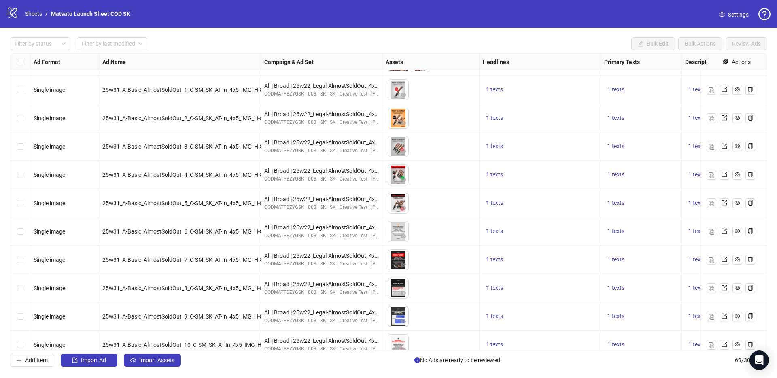
scroll to position [1680, 0]
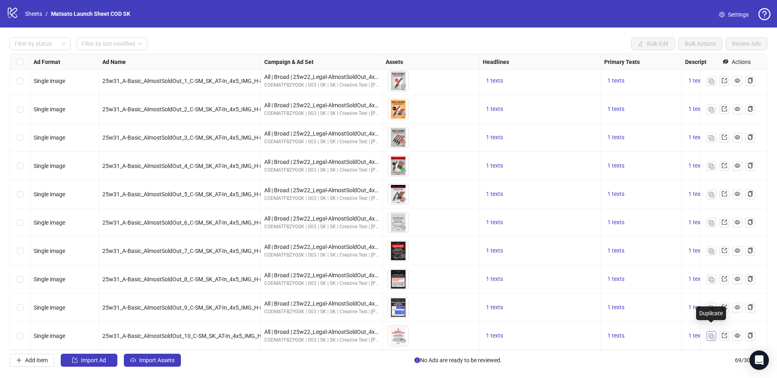
click at [714, 331] on button "button" at bounding box center [711, 336] width 10 height 10
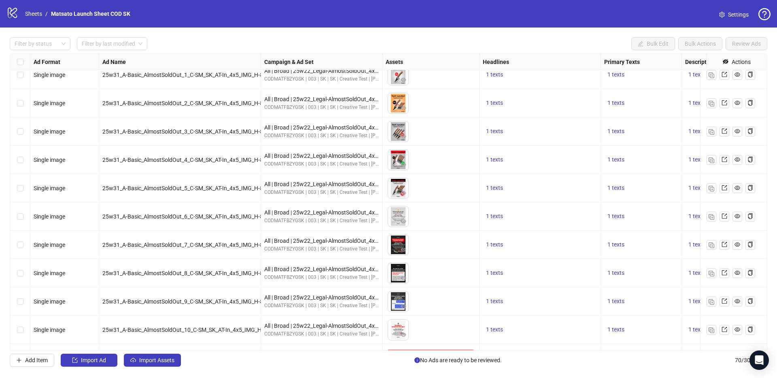
scroll to position [1708, 0]
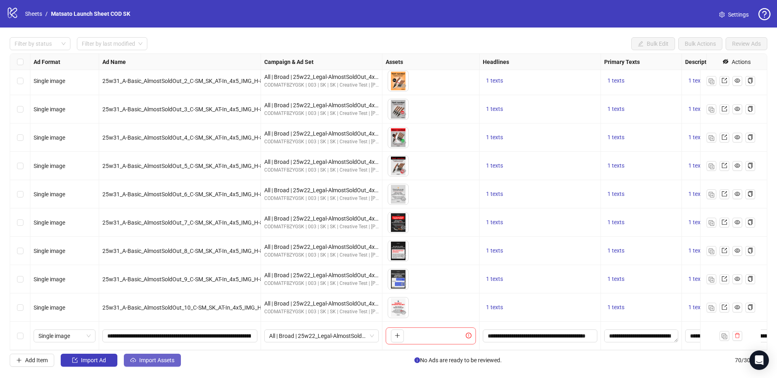
click at [166, 359] on span "Import Assets" at bounding box center [156, 360] width 35 height 6
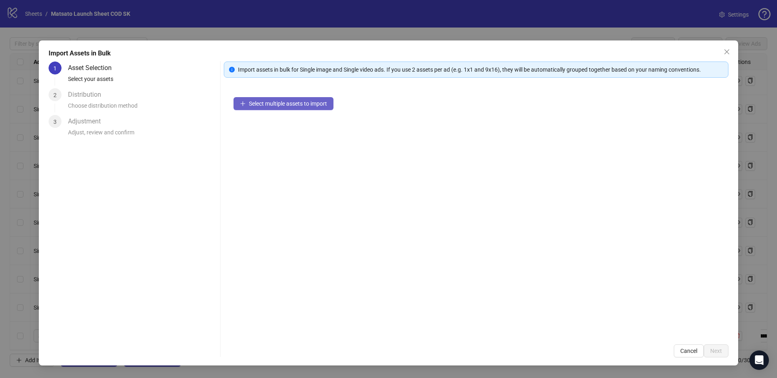
click at [275, 106] on span "Select multiple assets to import" at bounding box center [288, 103] width 78 height 6
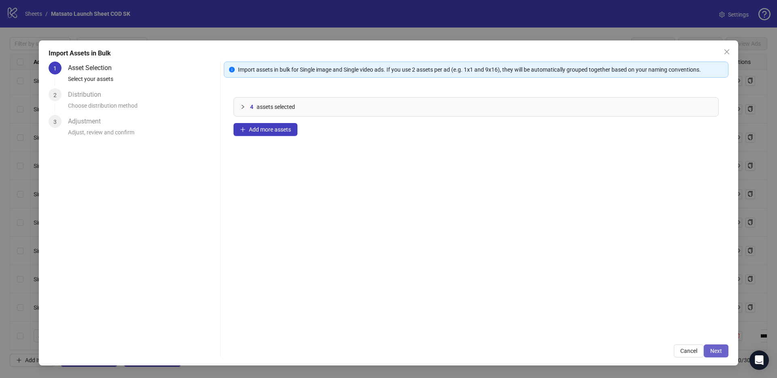
click at [713, 353] on span "Next" at bounding box center [716, 350] width 12 height 6
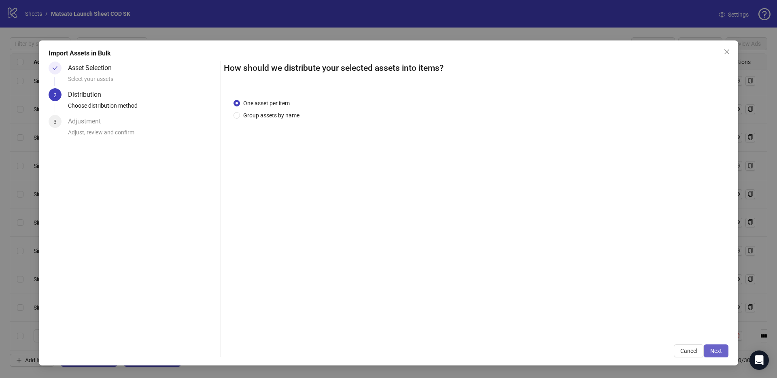
click at [713, 353] on span "Next" at bounding box center [716, 350] width 12 height 6
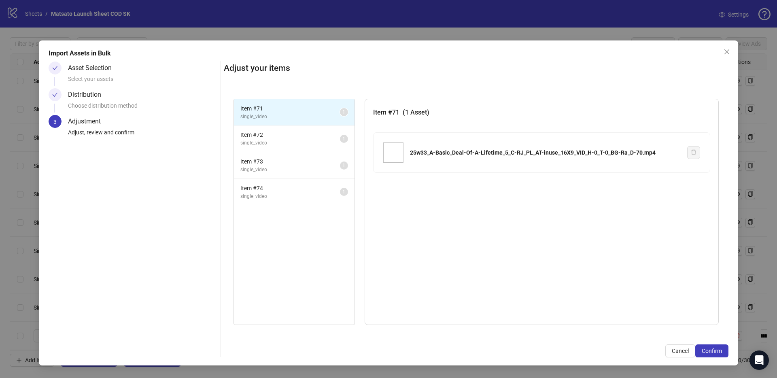
click at [713, 353] on span "Confirm" at bounding box center [711, 350] width 20 height 6
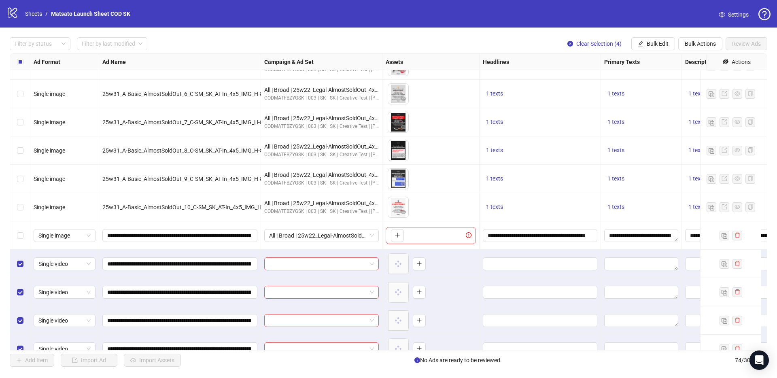
scroll to position [1822, 0]
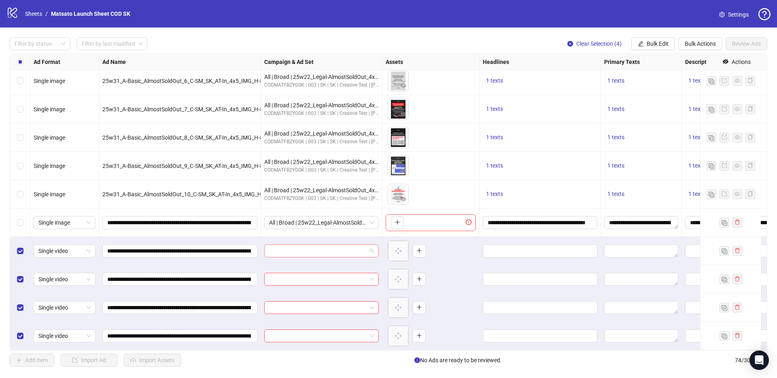
click at [372, 247] on span at bounding box center [321, 251] width 105 height 12
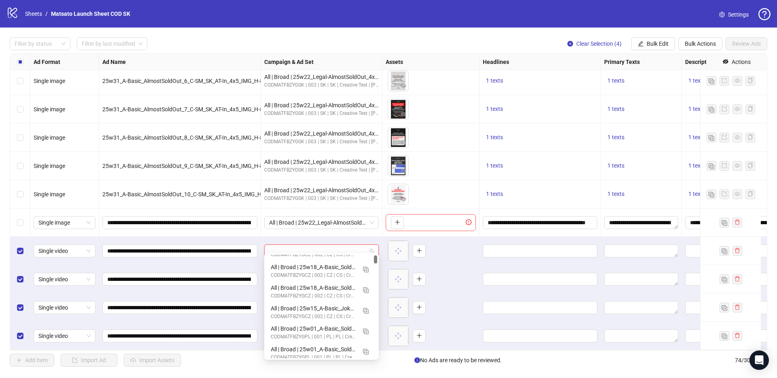
scroll to position [247, 0]
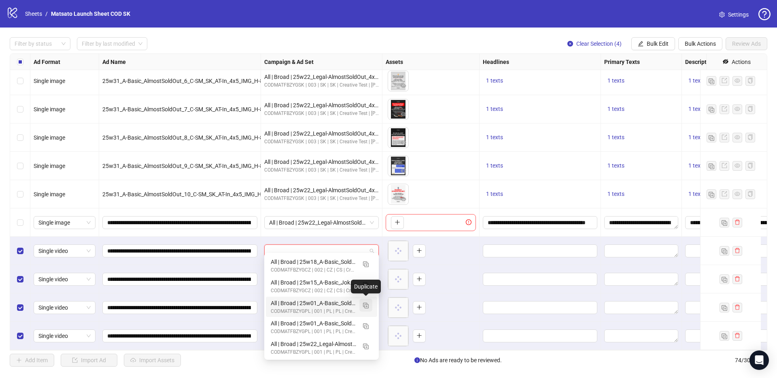
click at [363, 306] on img "button" at bounding box center [366, 306] width 6 height 6
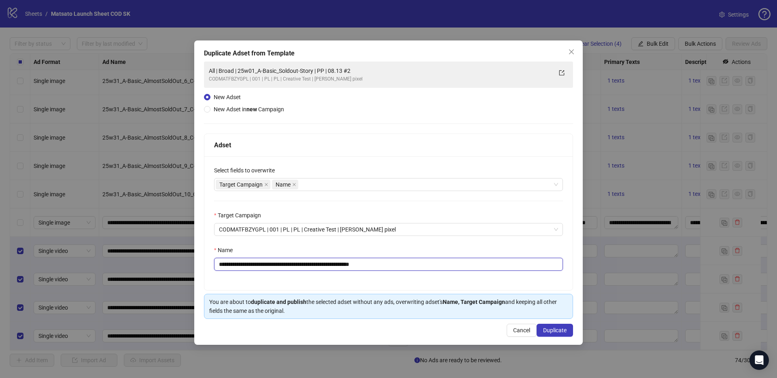
drag, startPoint x: 354, startPoint y: 264, endPoint x: 396, endPoint y: 265, distance: 42.5
click at [396, 265] on input "**********" at bounding box center [388, 264] width 349 height 13
drag, startPoint x: 323, startPoint y: 265, endPoint x: 248, endPoint y: 266, distance: 75.3
click at [248, 266] on input "**********" at bounding box center [388, 264] width 349 height 13
paste input "*****"
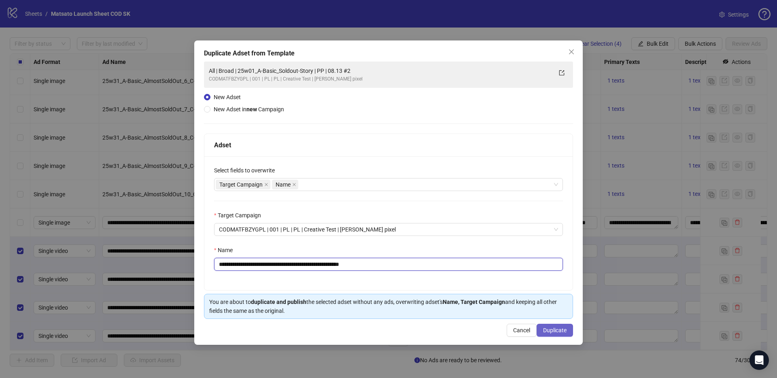
type input "**********"
click at [560, 330] on span "Duplicate" at bounding box center [554, 330] width 23 height 6
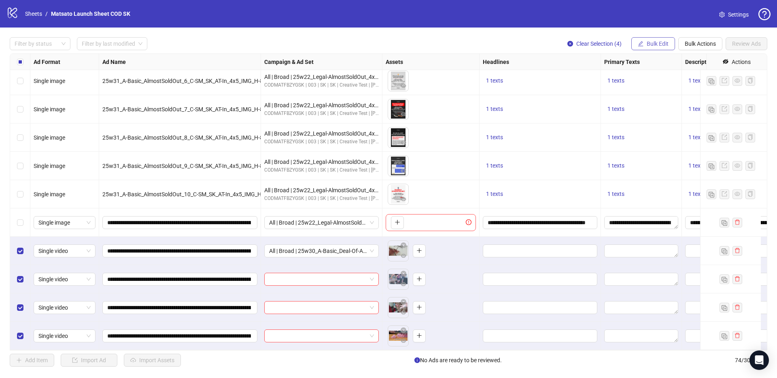
click at [654, 43] on span "Bulk Edit" at bounding box center [657, 43] width 22 height 6
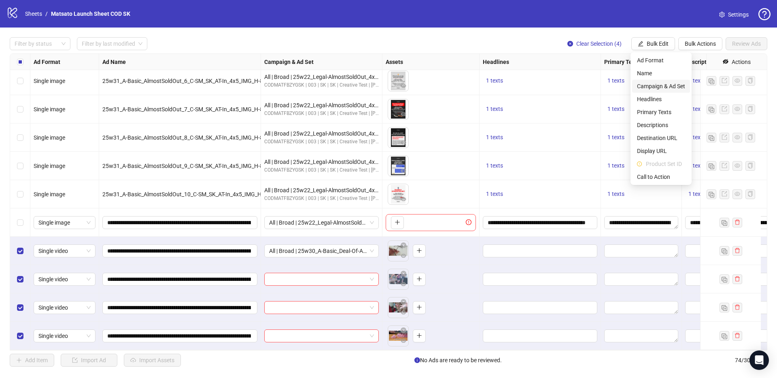
click at [660, 89] on span "Campaign & Ad Set" at bounding box center [661, 86] width 48 height 9
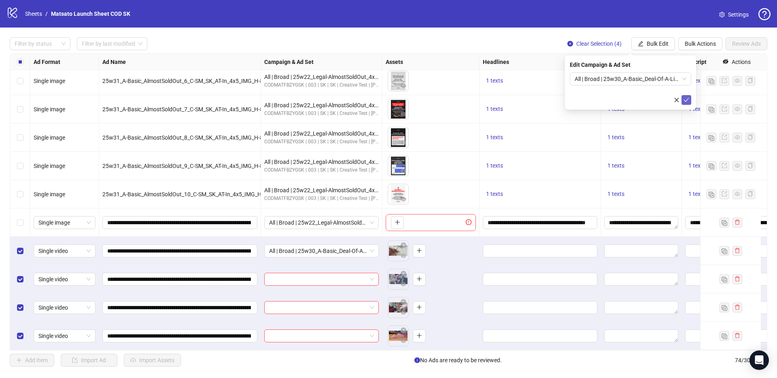
click at [682, 98] on button "submit" at bounding box center [686, 100] width 10 height 10
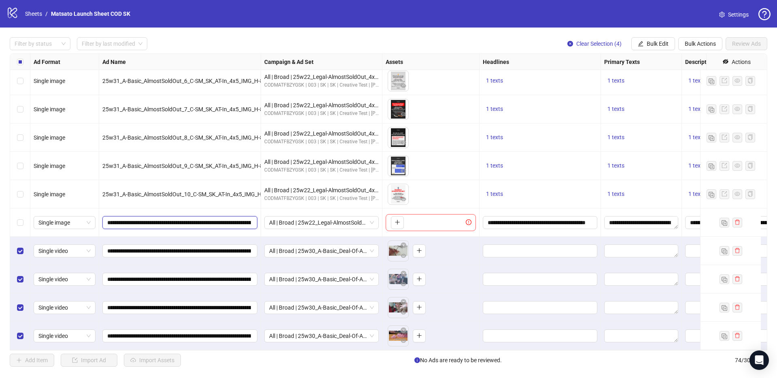
click at [227, 218] on input "**********" at bounding box center [179, 222] width 144 height 9
click at [655, 48] on button "Bulk Edit" at bounding box center [653, 43] width 44 height 13
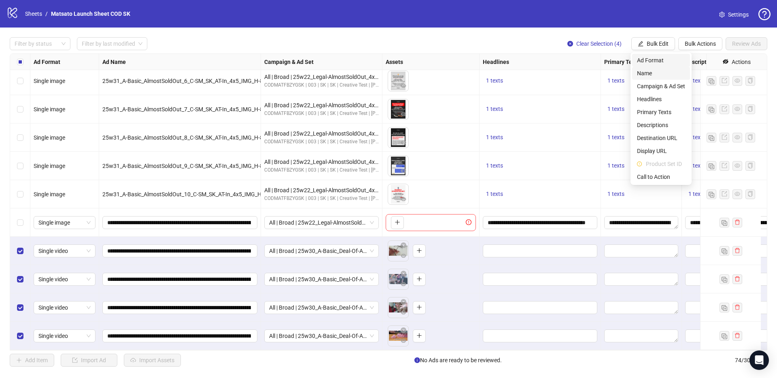
click at [649, 72] on span "Name" at bounding box center [661, 73] width 48 height 9
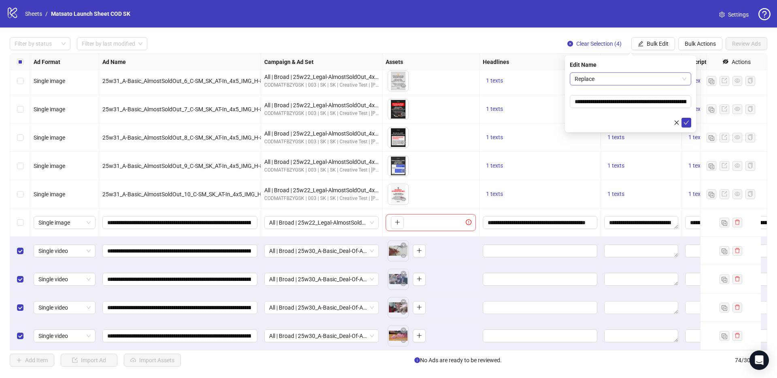
click at [619, 82] on span "Replace" at bounding box center [630, 79] width 112 height 12
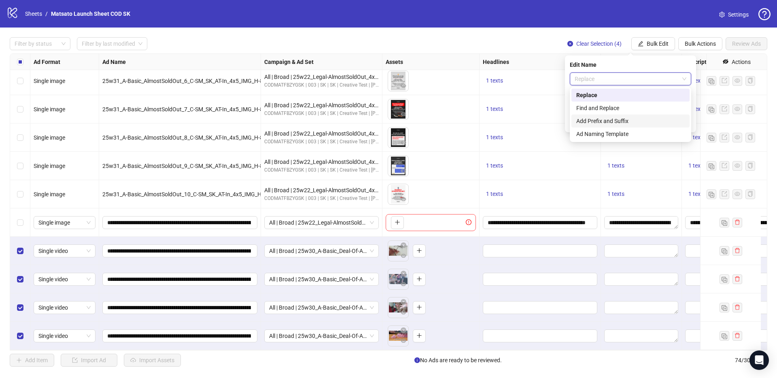
click at [614, 117] on div "Add Prefix and Suffix" at bounding box center [630, 121] width 108 height 9
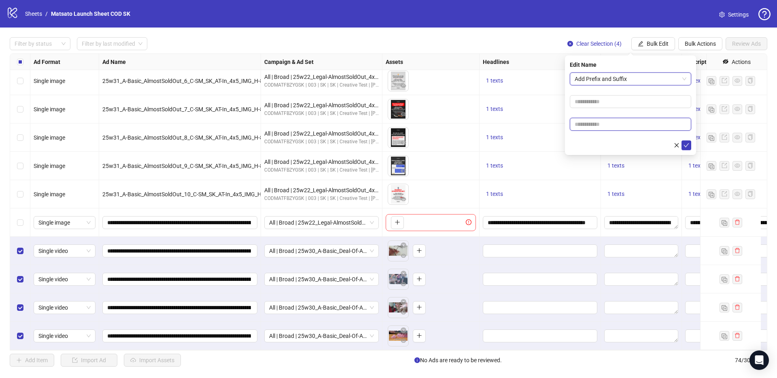
click at [618, 123] on input "text" at bounding box center [630, 124] width 121 height 13
type input "**********"
click at [689, 146] on button "submit" at bounding box center [686, 145] width 10 height 10
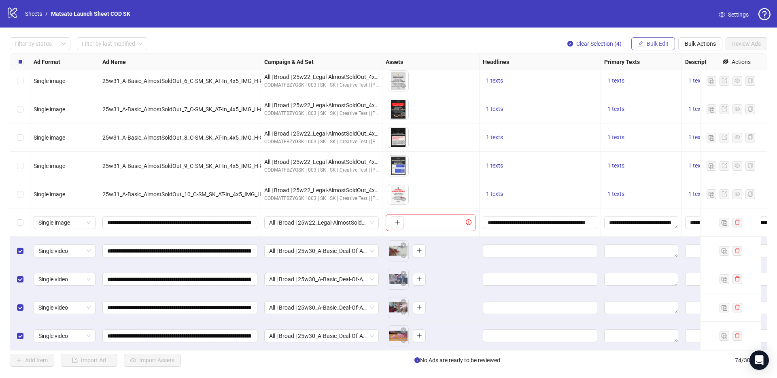
click at [649, 48] on button "Bulk Edit" at bounding box center [653, 43] width 44 height 13
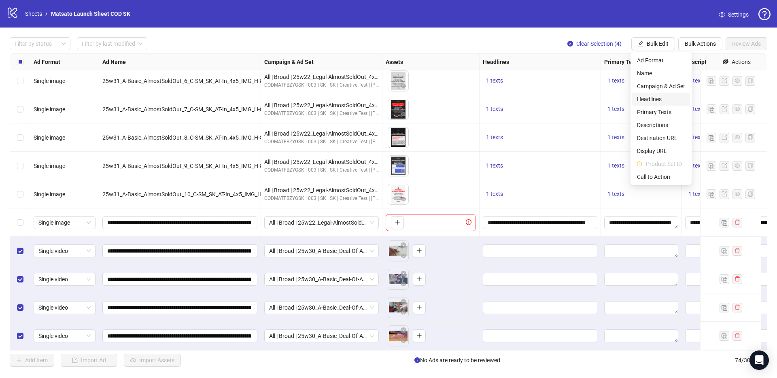
click at [655, 101] on span "Headlines" at bounding box center [661, 99] width 48 height 9
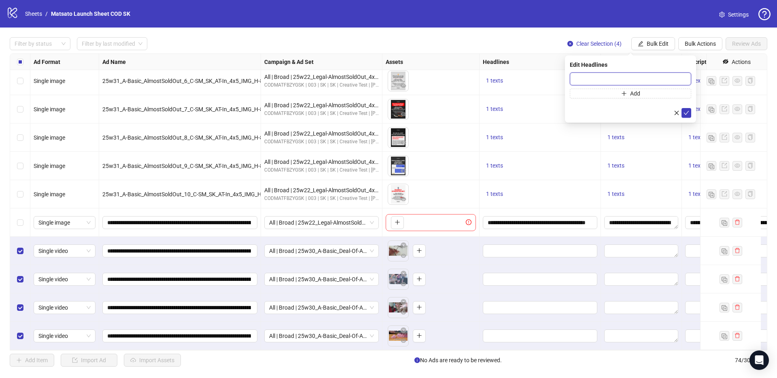
click at [631, 81] on input "text" at bounding box center [630, 78] width 121 height 13
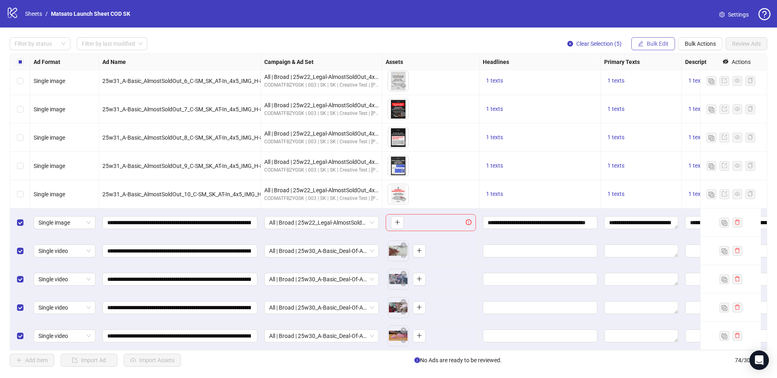
click at [657, 39] on button "Bulk Edit" at bounding box center [653, 43] width 44 height 13
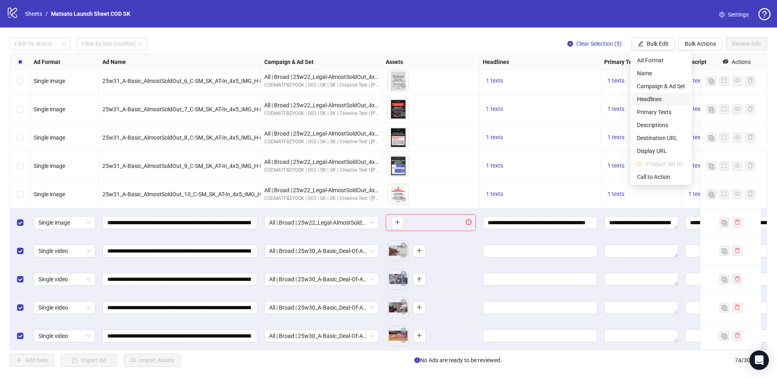
click at [661, 96] on span "Headlines" at bounding box center [661, 99] width 48 height 9
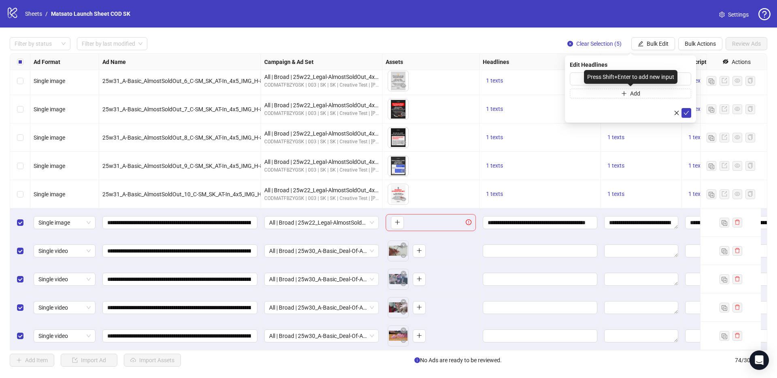
click at [654, 82] on div "Press Shift+Enter to add new input" at bounding box center [630, 77] width 93 height 14
click at [577, 79] on input "text" at bounding box center [630, 78] width 121 height 13
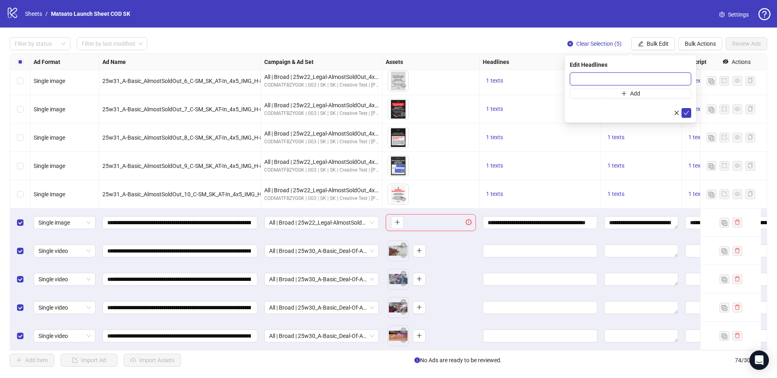
click at [577, 79] on input "text" at bounding box center [630, 78] width 121 height 13
click at [545, 218] on input "**********" at bounding box center [538, 222] width 103 height 9
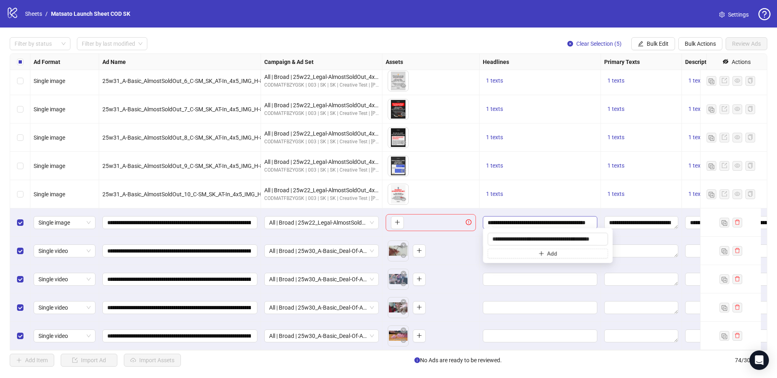
click at [545, 218] on input "**********" at bounding box center [538, 222] width 103 height 9
click at [534, 239] on input "**********" at bounding box center [547, 239] width 121 height 13
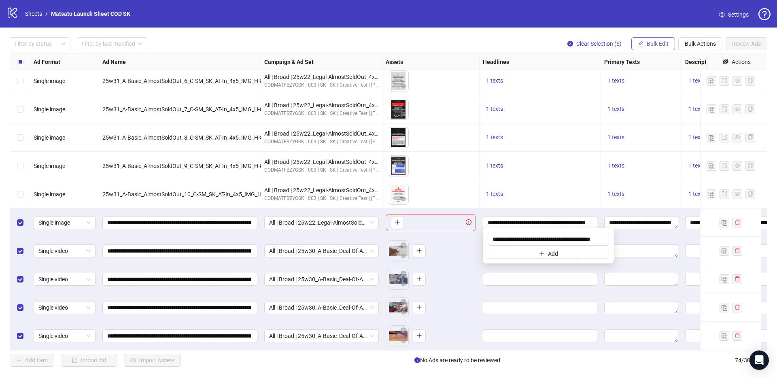
click at [655, 48] on button "Bulk Edit" at bounding box center [653, 43] width 44 height 13
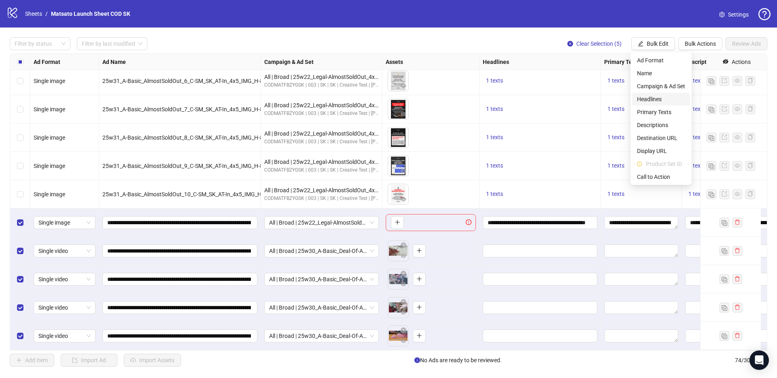
click at [657, 98] on span "Headlines" at bounding box center [661, 99] width 48 height 9
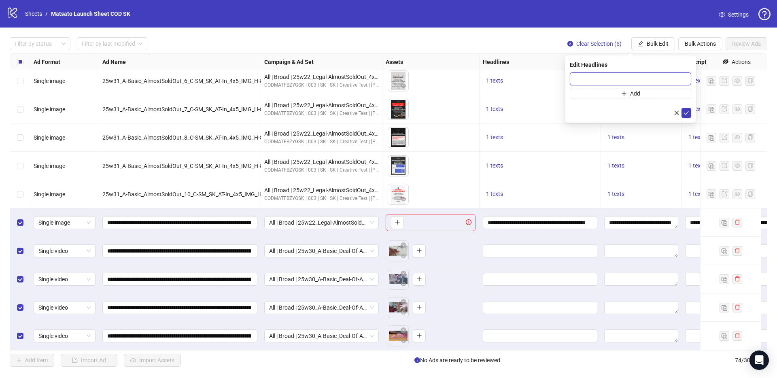
click at [643, 77] on input "text" at bounding box center [630, 78] width 121 height 13
paste input "**********"
type input "**********"
click at [687, 114] on icon "check" at bounding box center [686, 113] width 6 height 6
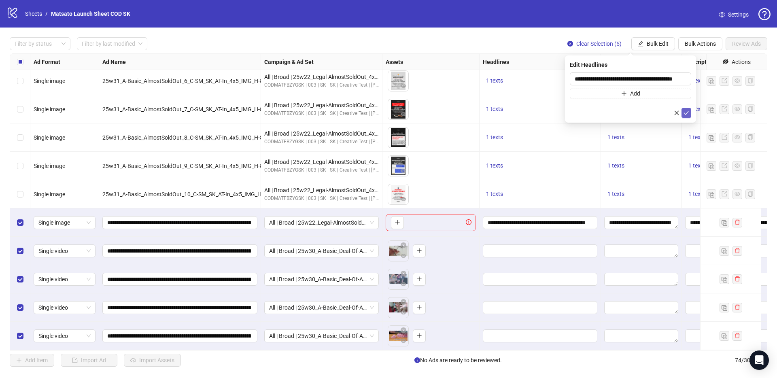
scroll to position [0, 0]
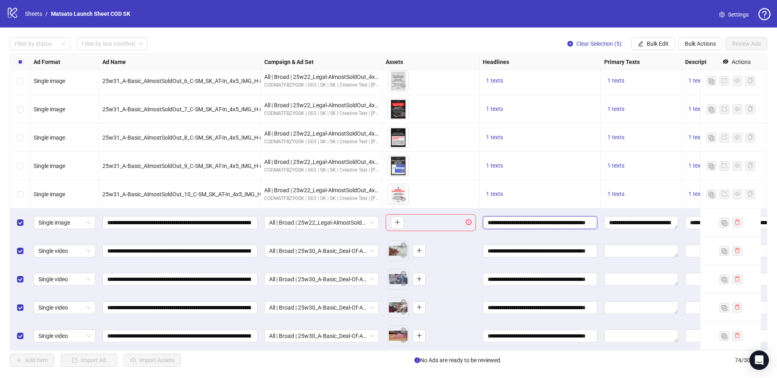
click at [578, 218] on input "**********" at bounding box center [538, 222] width 103 height 9
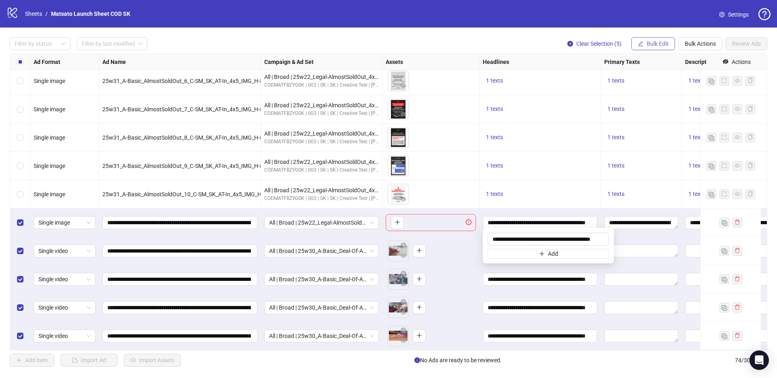
click at [659, 47] on button "Bulk Edit" at bounding box center [653, 43] width 44 height 13
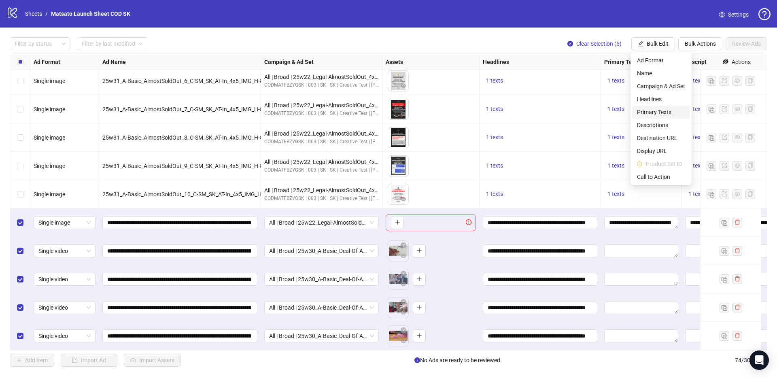
click at [666, 112] on span "Primary Texts" at bounding box center [661, 112] width 48 height 9
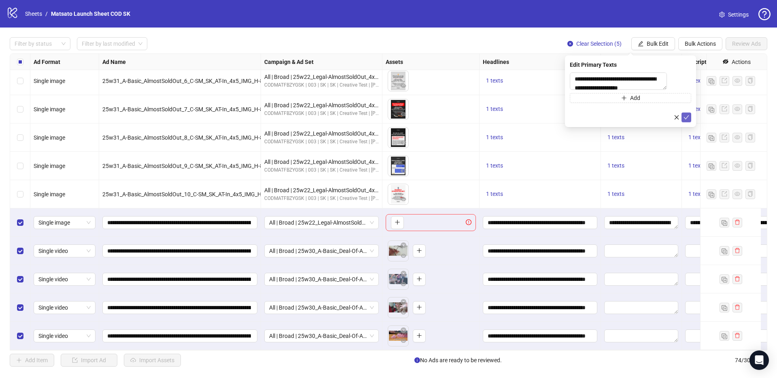
click at [686, 120] on icon "check" at bounding box center [686, 117] width 6 height 6
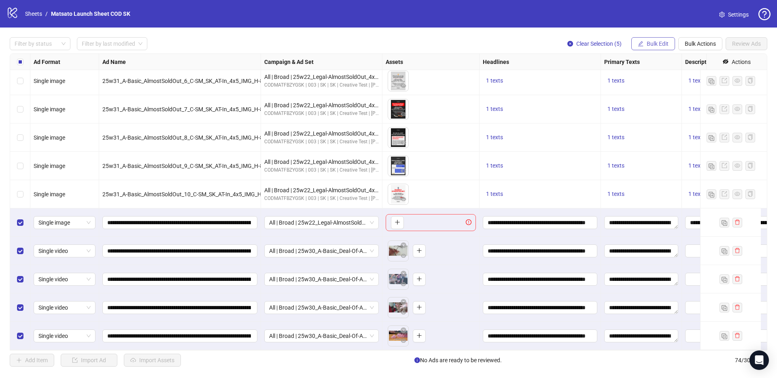
click at [652, 44] on span "Bulk Edit" at bounding box center [657, 43] width 22 height 6
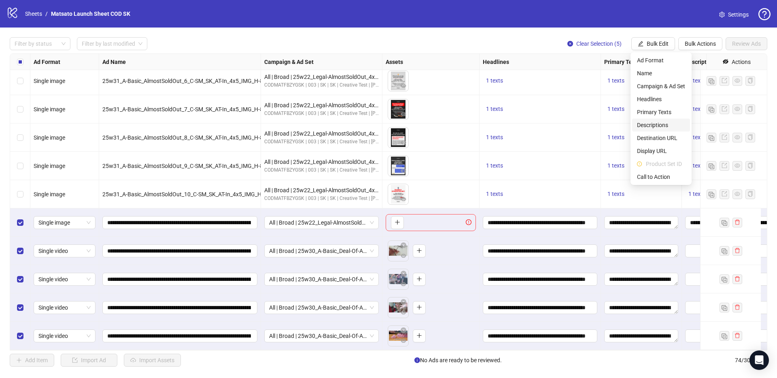
click at [663, 125] on span "Descriptions" at bounding box center [661, 125] width 48 height 9
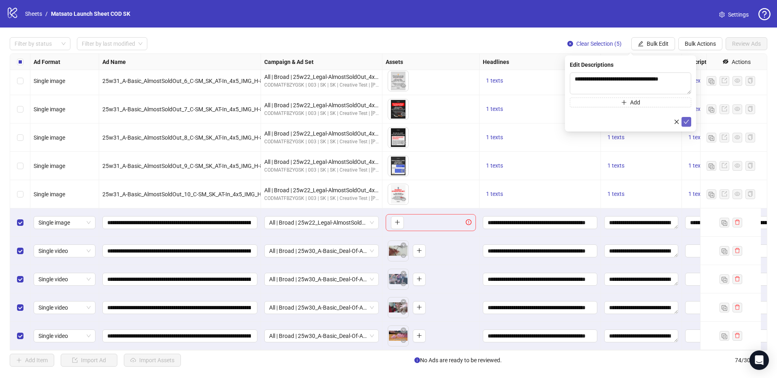
click at [684, 122] on icon "check" at bounding box center [686, 122] width 6 height 6
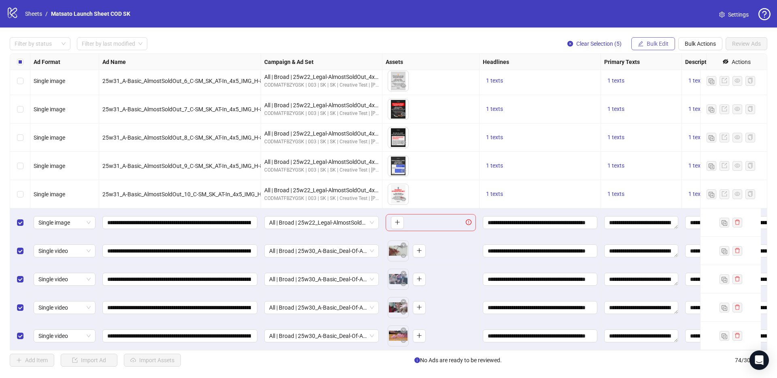
click at [651, 44] on span "Bulk Edit" at bounding box center [657, 43] width 22 height 6
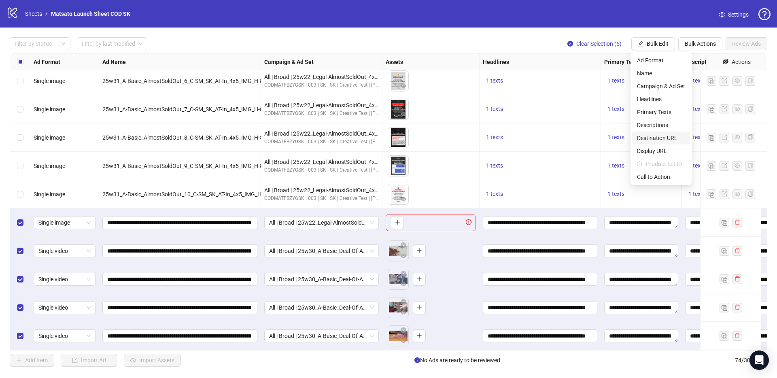
click at [663, 140] on span "Destination URL" at bounding box center [661, 137] width 48 height 9
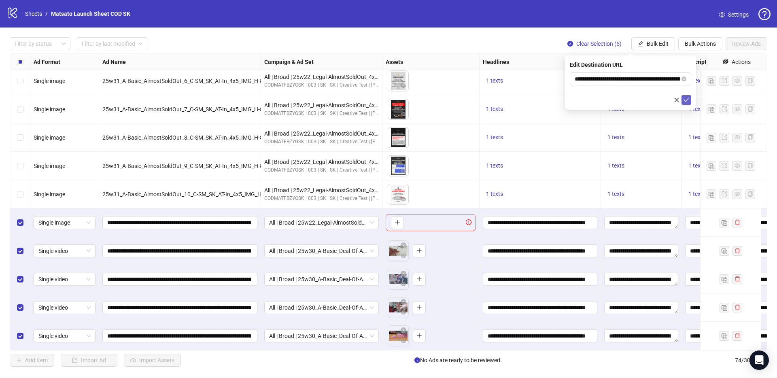
click at [688, 100] on icon "check" at bounding box center [686, 100] width 6 height 6
click at [660, 44] on span "Bulk Edit" at bounding box center [657, 43] width 22 height 6
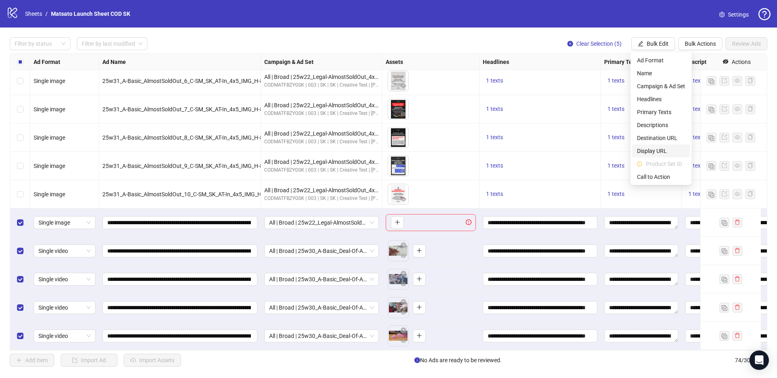
click at [655, 153] on span "Display URL" at bounding box center [661, 150] width 48 height 9
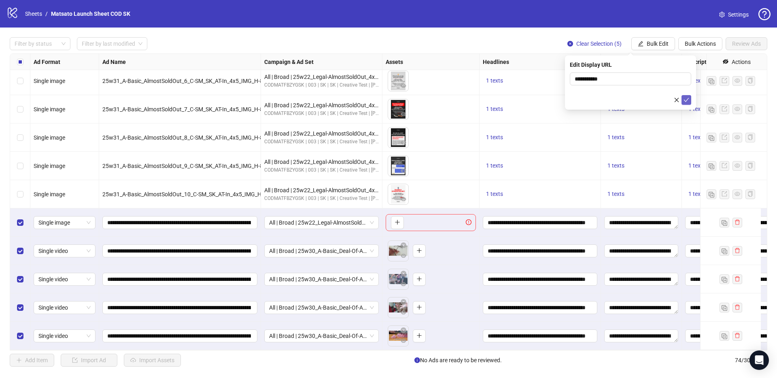
click at [689, 101] on button "submit" at bounding box center [686, 100] width 10 height 10
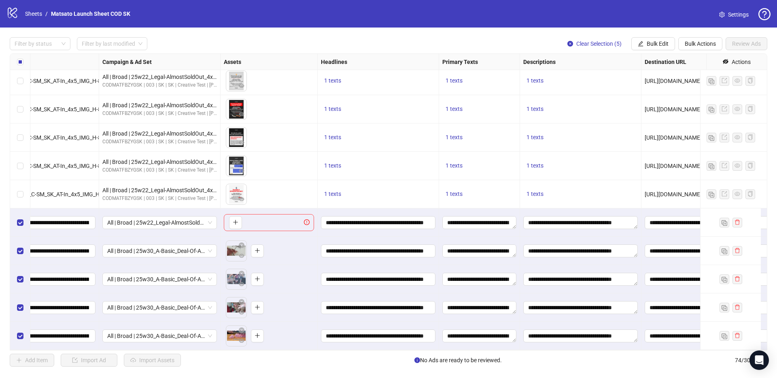
scroll to position [1822, 512]
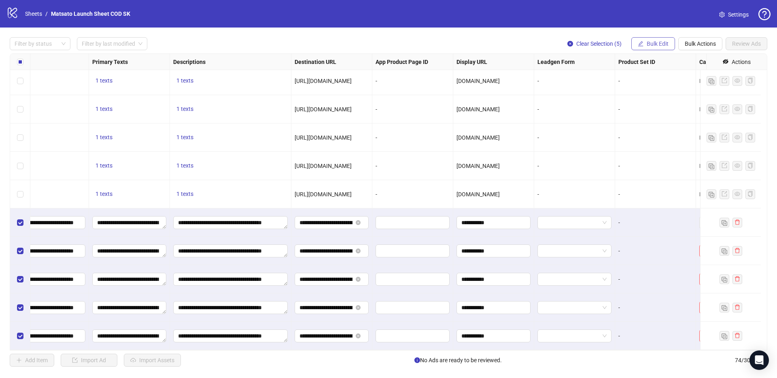
click at [639, 44] on icon "edit" at bounding box center [641, 44] width 6 height 6
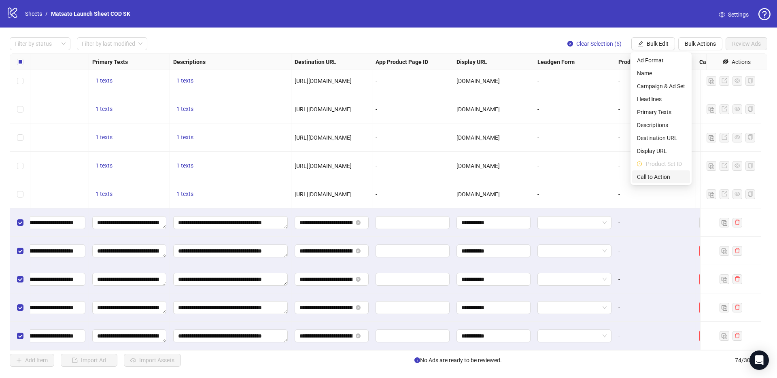
click at [657, 174] on span "Call to Action" at bounding box center [661, 176] width 48 height 9
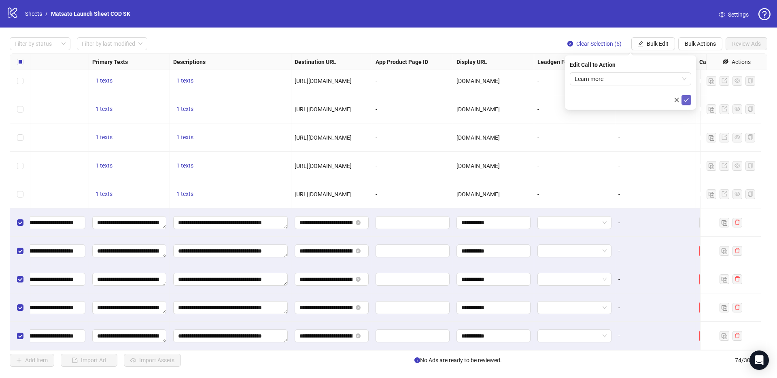
click at [688, 99] on icon "check" at bounding box center [686, 100] width 6 height 6
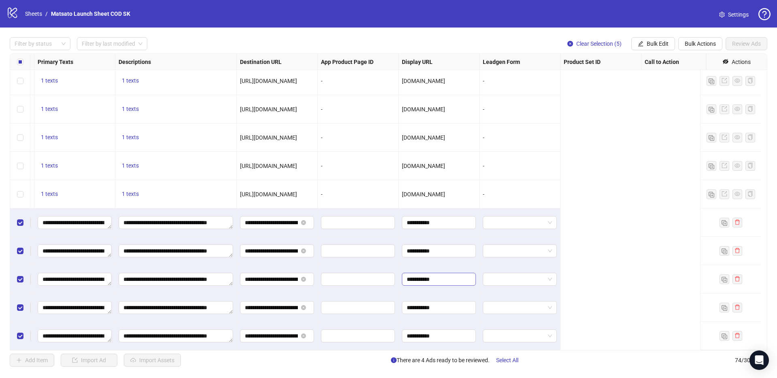
scroll to position [1822, 0]
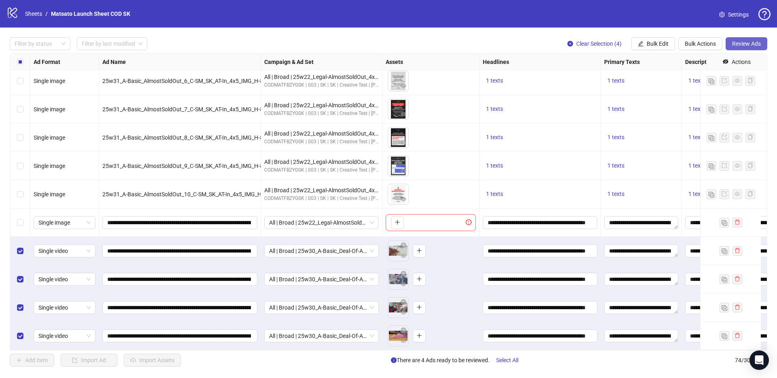
click at [752, 42] on span "Review Ads" at bounding box center [746, 43] width 29 height 6
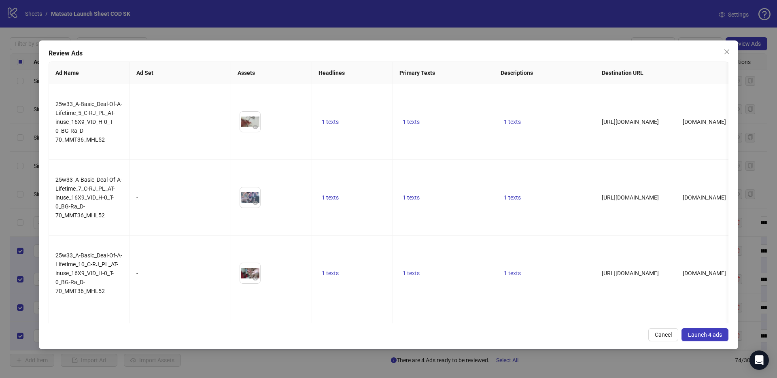
click at [699, 332] on span "Launch 4 ads" at bounding box center [705, 334] width 34 height 6
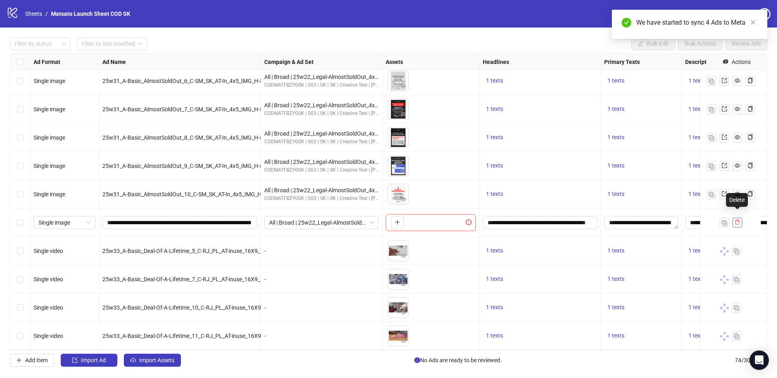
click at [736, 219] on icon "delete" at bounding box center [737, 222] width 6 height 6
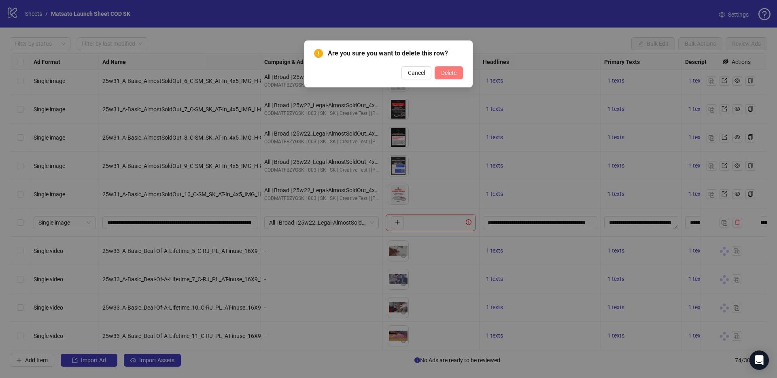
click at [443, 71] on span "Delete" at bounding box center [448, 73] width 15 height 6
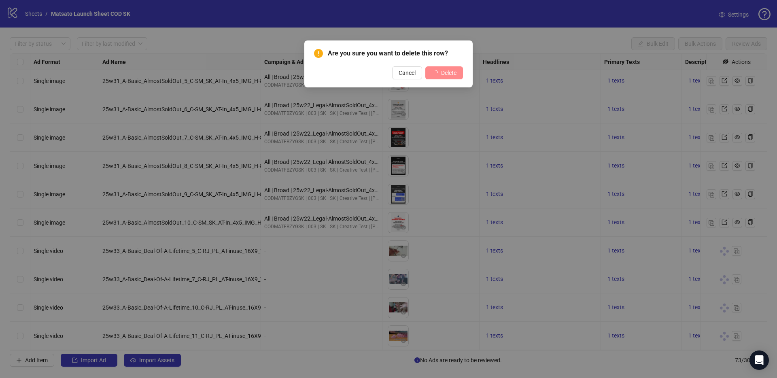
scroll to position [1793, 0]
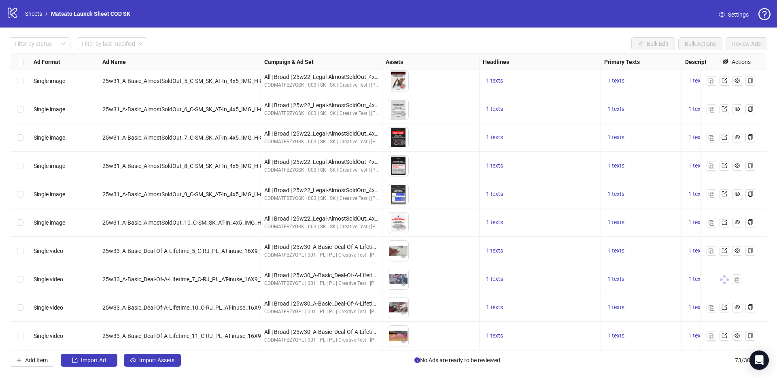
scroll to position [1792, 0]
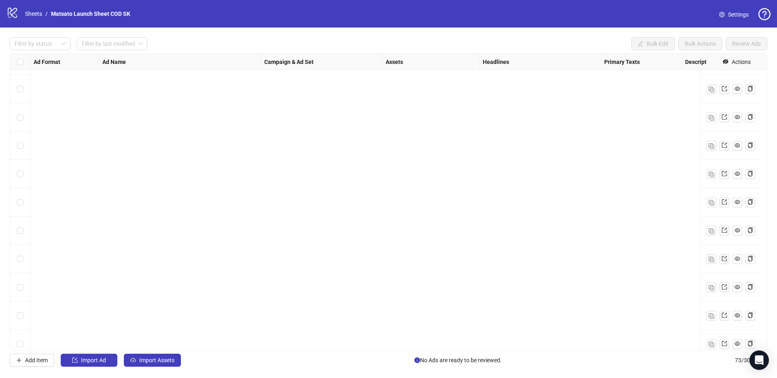
scroll to position [1793, 0]
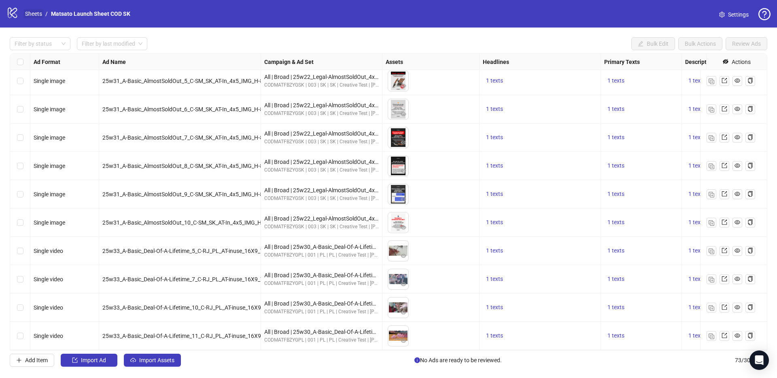
click at [35, 15] on link "Sheets" at bounding box center [33, 13] width 20 height 9
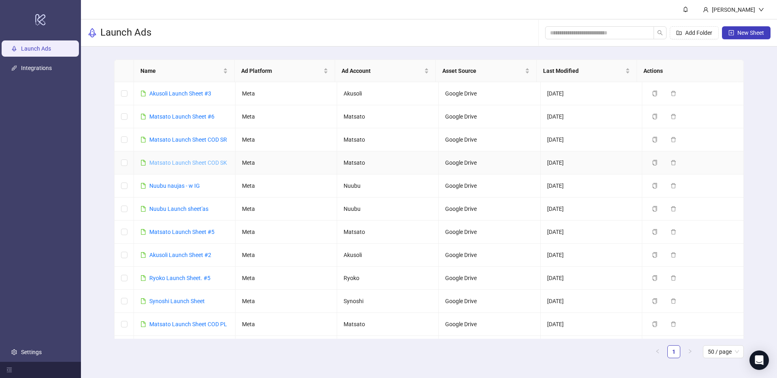
click at [204, 163] on link "Matsato Launch Sheet COD SK" at bounding box center [188, 162] width 78 height 6
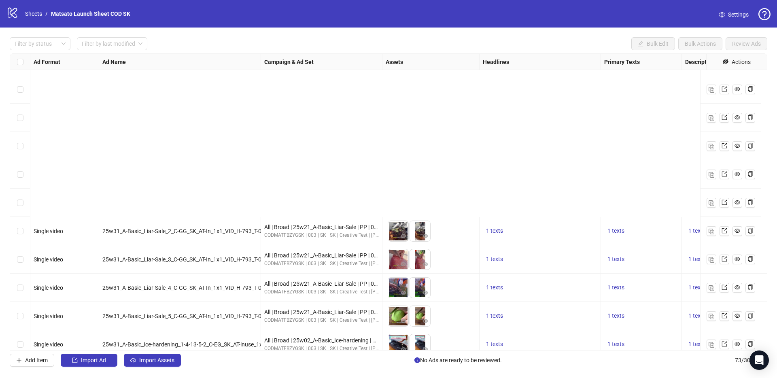
scroll to position [1793, 0]
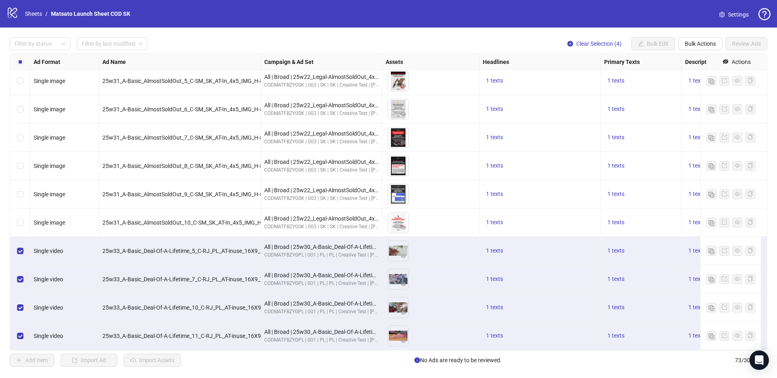
click at [605, 42] on span "Clear Selection (4)" at bounding box center [598, 43] width 45 height 6
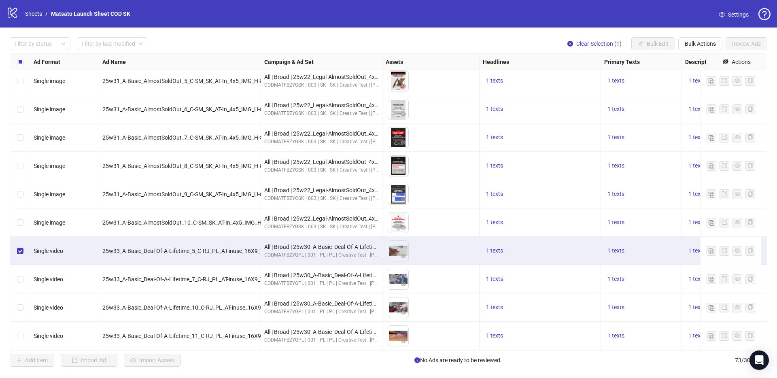
click at [576, 246] on div "1 texts" at bounding box center [540, 251] width 114 height 10
click at [423, 39] on div "Filter by status Filter by last modified Clear Selection (1) Bulk Edit Bulk Act…" at bounding box center [388, 43] width 757 height 13
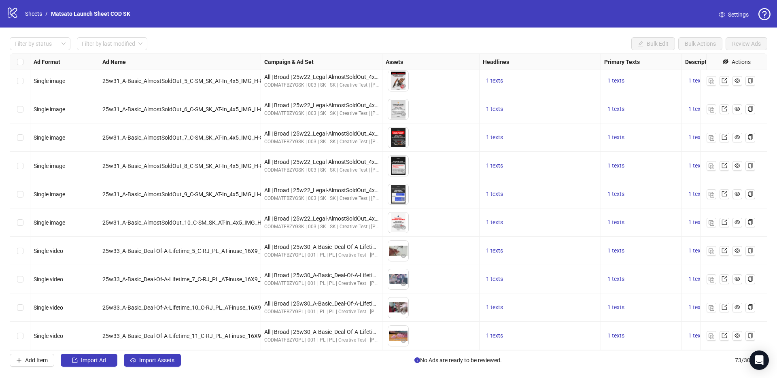
click at [223, 221] on div "25w31_A-Basic_AlmostSoldOut_10_C-SM_SK_AT-In_4x5_IMG_H-811_T-0_BG-CL_D-70__MMT3…" at bounding box center [180, 222] width 162 height 28
click at [711, 220] on img "button" at bounding box center [711, 223] width 6 height 6
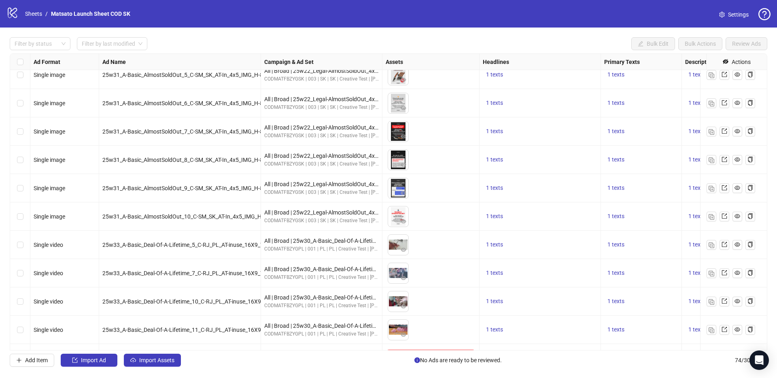
scroll to position [1822, 0]
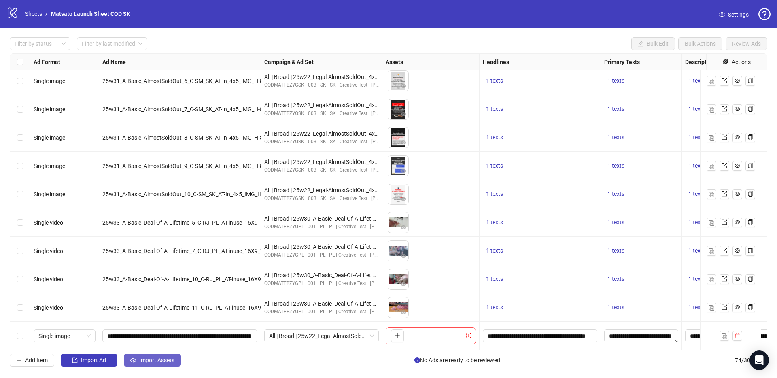
click at [149, 364] on button "Import Assets" at bounding box center [152, 360] width 57 height 13
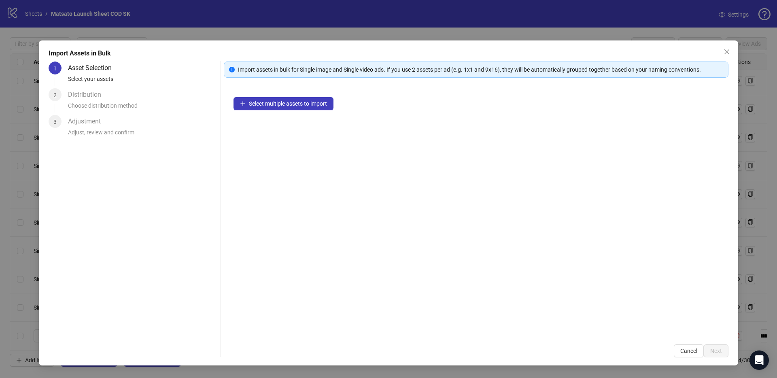
click at [295, 96] on div "Select multiple assets to import" at bounding box center [476, 210] width 504 height 247
click at [295, 100] on span "Select multiple assets to import" at bounding box center [288, 103] width 78 height 6
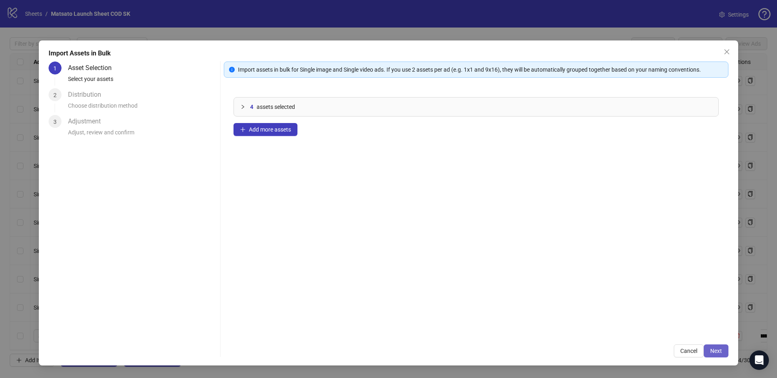
click at [717, 348] on span "Next" at bounding box center [716, 350] width 12 height 6
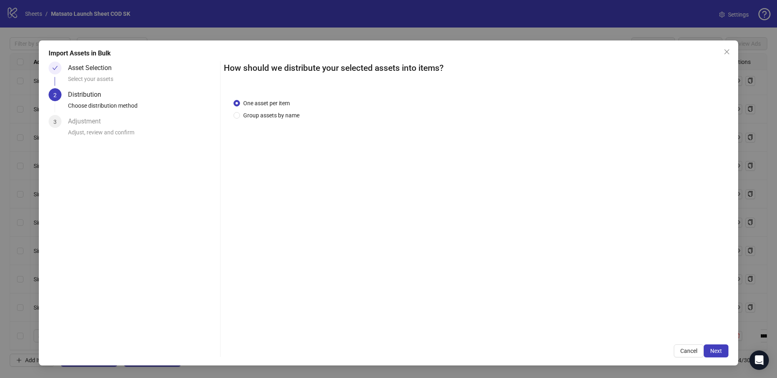
click at [717, 348] on span "Next" at bounding box center [716, 350] width 12 height 6
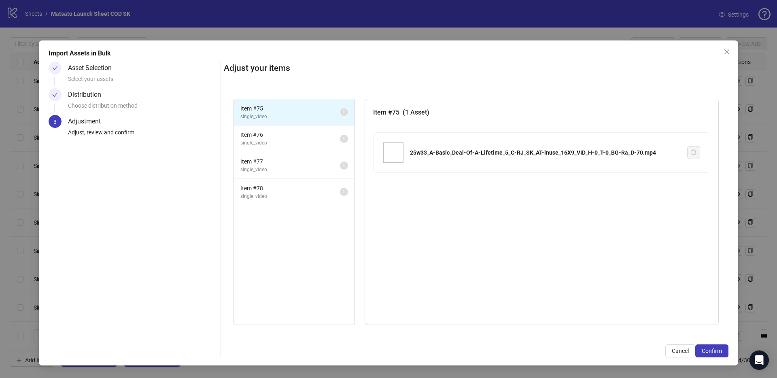
click at [717, 348] on span "Confirm" at bounding box center [711, 350] width 20 height 6
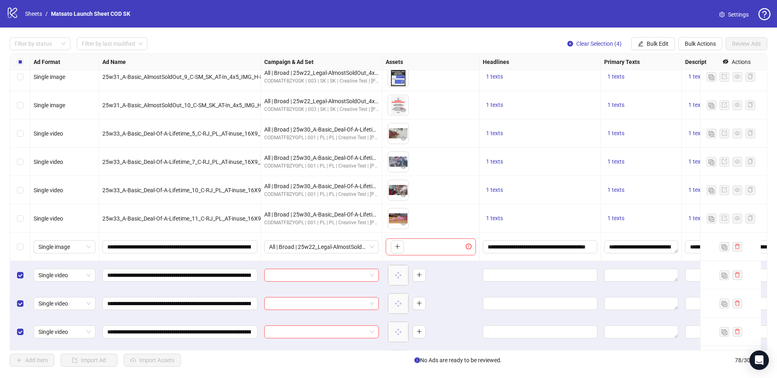
scroll to position [1935, 0]
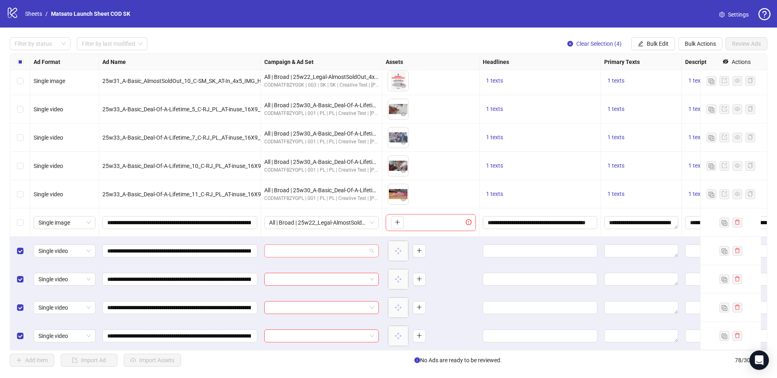
click at [372, 245] on span at bounding box center [321, 251] width 105 height 12
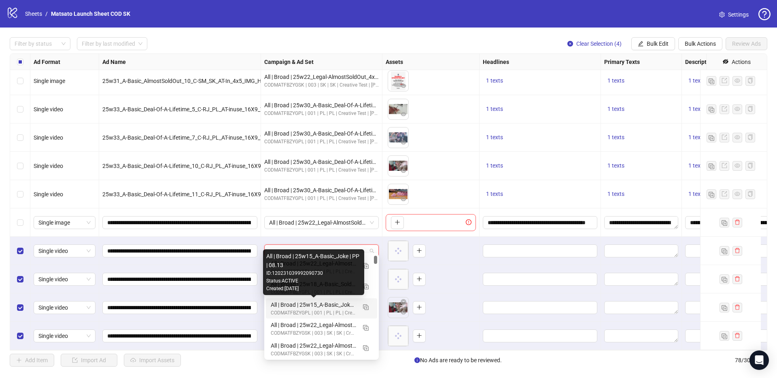
scroll to position [371, 0]
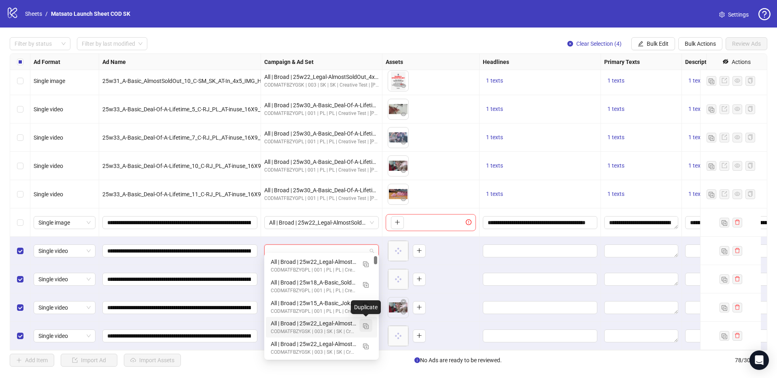
click at [366, 327] on img "button" at bounding box center [366, 326] width 6 height 6
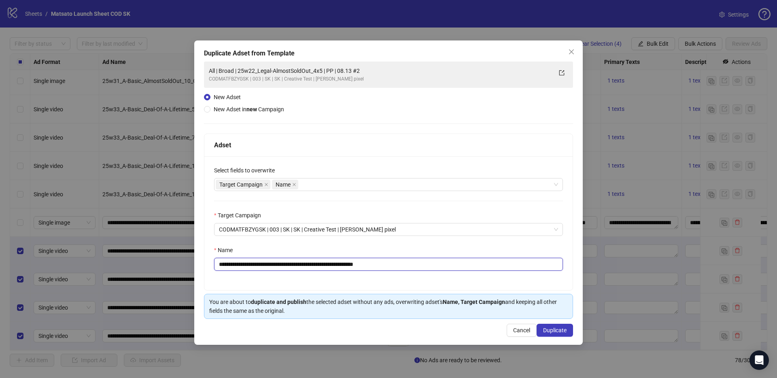
drag, startPoint x: 362, startPoint y: 264, endPoint x: 462, endPoint y: 269, distance: 99.6
click at [462, 269] on input "**********" at bounding box center [388, 264] width 349 height 13
drag, startPoint x: 332, startPoint y: 264, endPoint x: 249, endPoint y: 266, distance: 83.3
click at [249, 266] on input "**********" at bounding box center [388, 264] width 349 height 13
paste input "***"
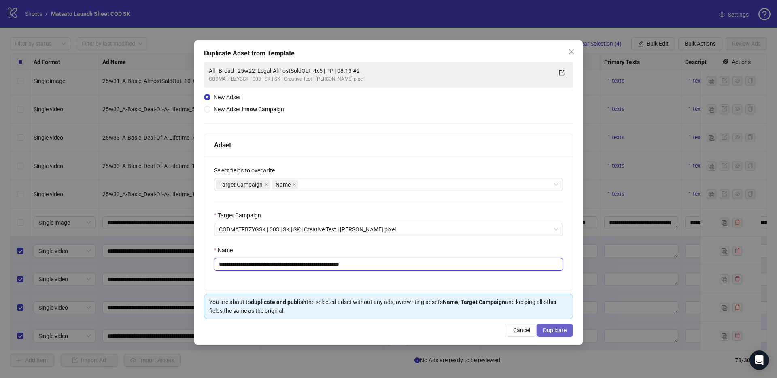
type input "**********"
click at [553, 330] on span "Duplicate" at bounding box center [554, 330] width 23 height 6
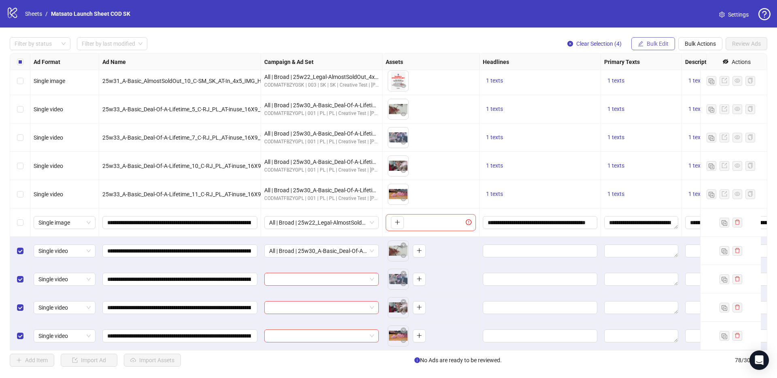
click at [666, 48] on button "Bulk Edit" at bounding box center [653, 43] width 44 height 13
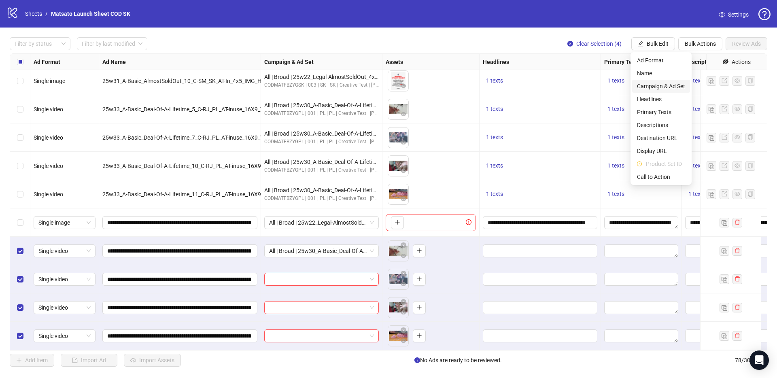
click at [662, 85] on span "Campaign & Ad Set" at bounding box center [661, 86] width 48 height 9
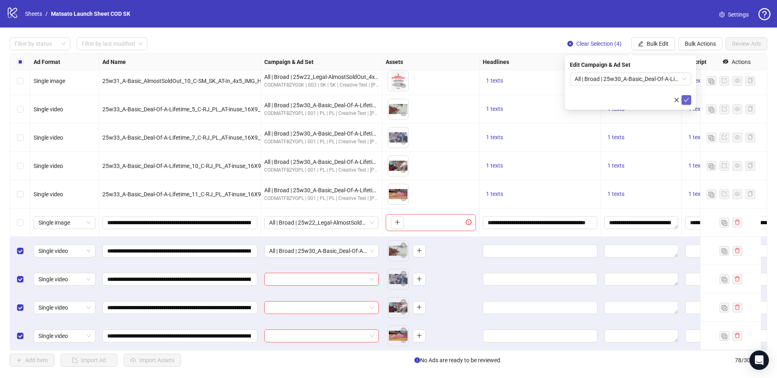
click at [688, 102] on icon "check" at bounding box center [686, 100] width 6 height 6
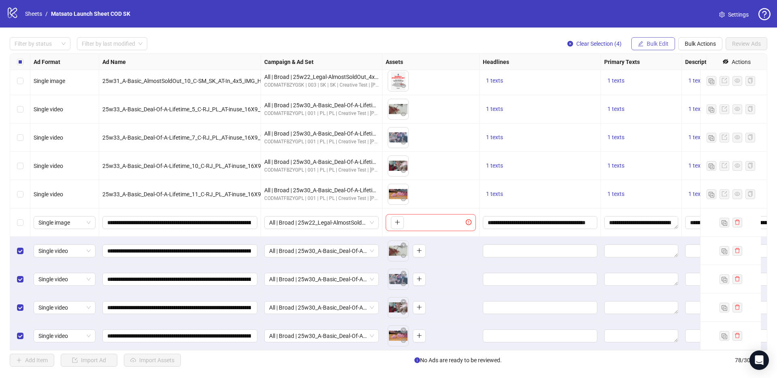
click at [650, 43] on span "Bulk Edit" at bounding box center [657, 43] width 22 height 6
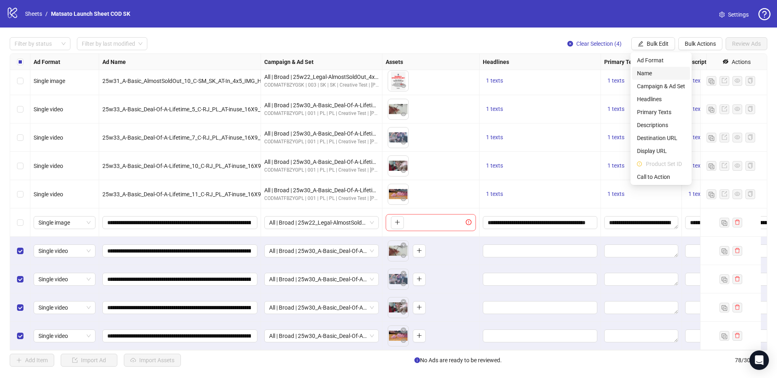
click at [657, 76] on span "Name" at bounding box center [661, 73] width 48 height 9
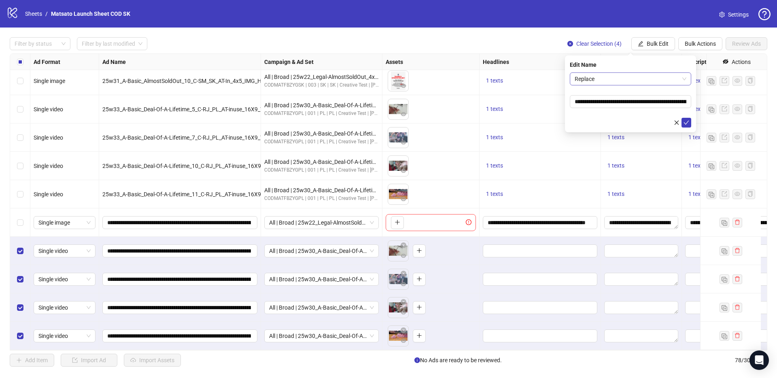
click at [640, 82] on span "Replace" at bounding box center [630, 79] width 112 height 12
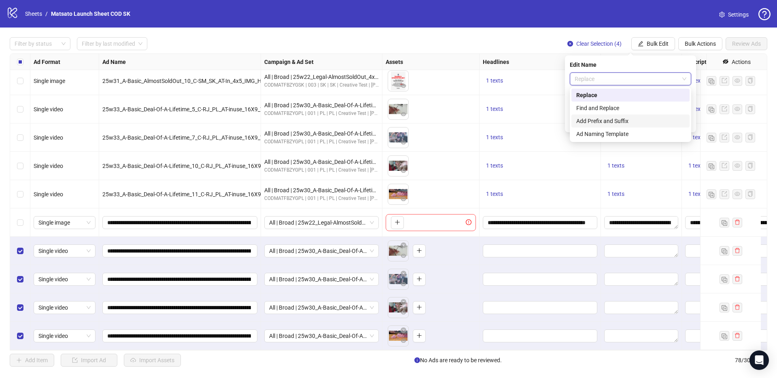
click at [629, 123] on div "Add Prefix and Suffix" at bounding box center [630, 121] width 108 height 9
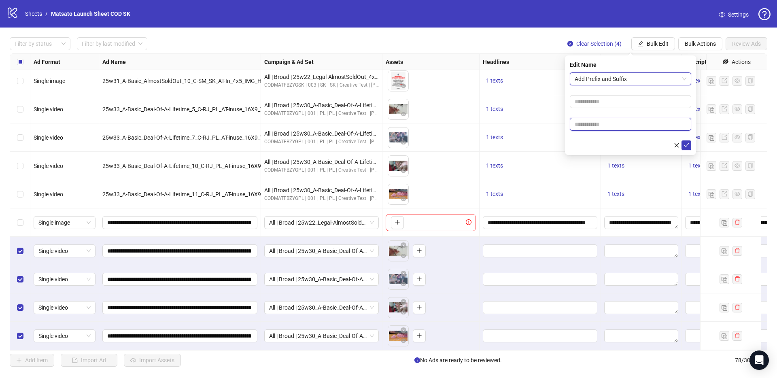
click at [628, 123] on input "text" at bounding box center [630, 124] width 121 height 13
type input "**********"
click at [688, 145] on icon "check" at bounding box center [686, 145] width 6 height 6
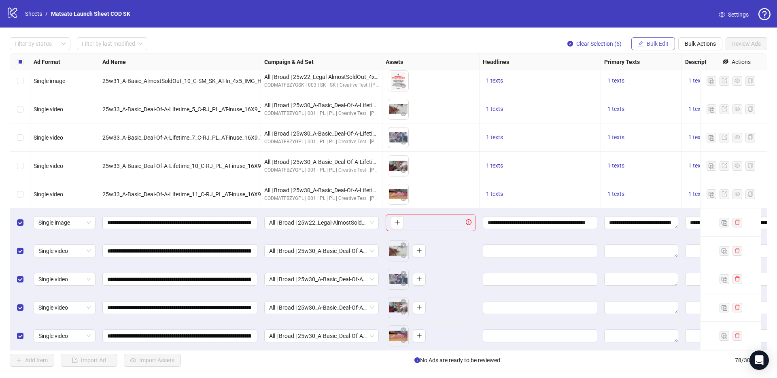
click at [667, 45] on button "Bulk Edit" at bounding box center [653, 43] width 44 height 13
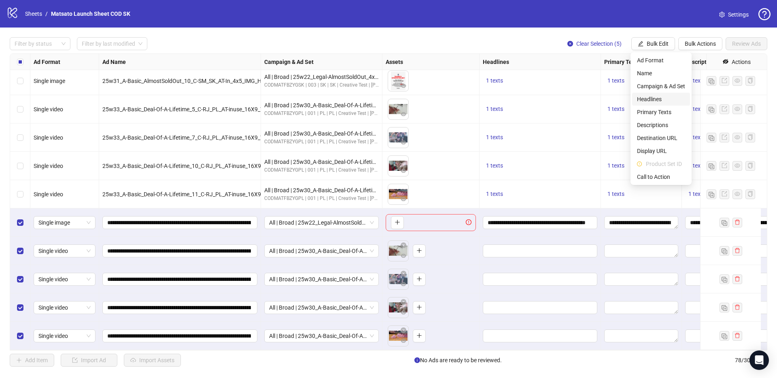
click at [660, 100] on span "Headlines" at bounding box center [661, 99] width 48 height 9
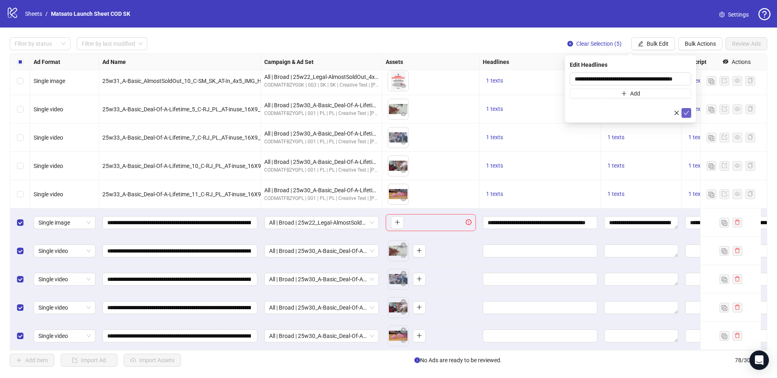
click at [688, 112] on icon "check" at bounding box center [686, 113] width 6 height 6
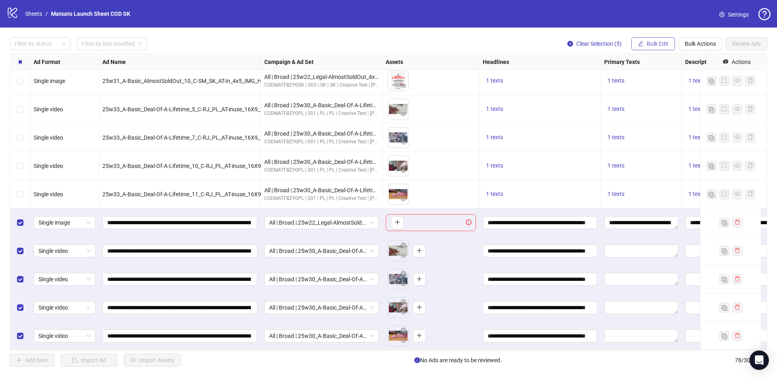
click at [658, 49] on button "Bulk Edit" at bounding box center [653, 43] width 44 height 13
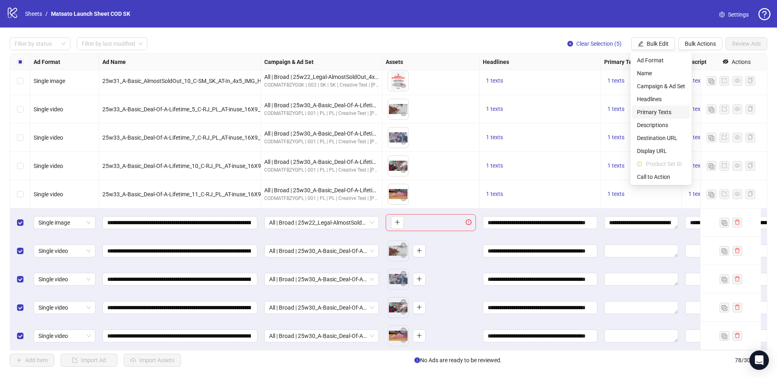
click at [661, 113] on span "Primary Texts" at bounding box center [661, 112] width 48 height 9
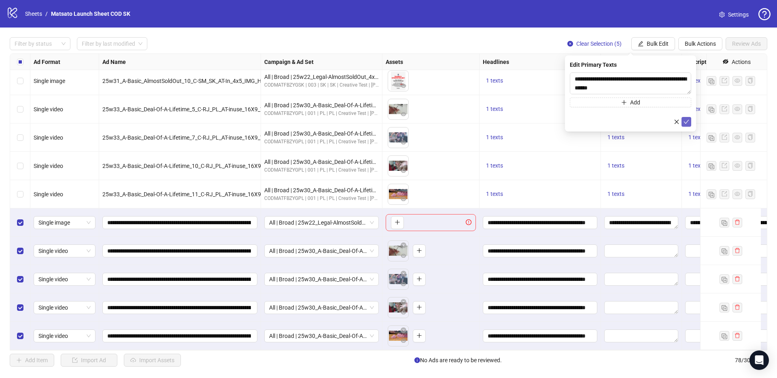
click at [684, 121] on icon "check" at bounding box center [686, 122] width 5 height 4
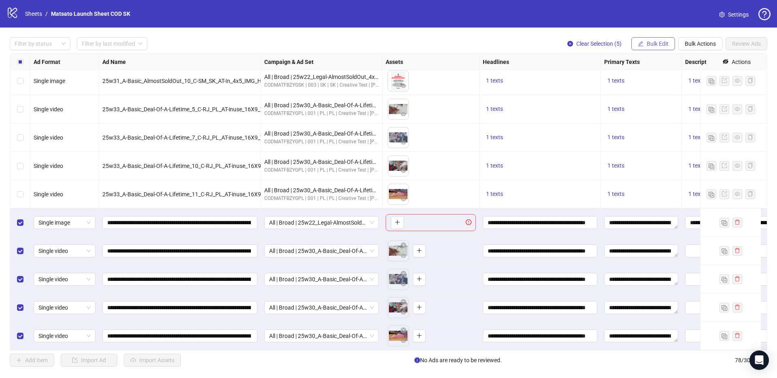
click at [652, 49] on button "Bulk Edit" at bounding box center [653, 43] width 44 height 13
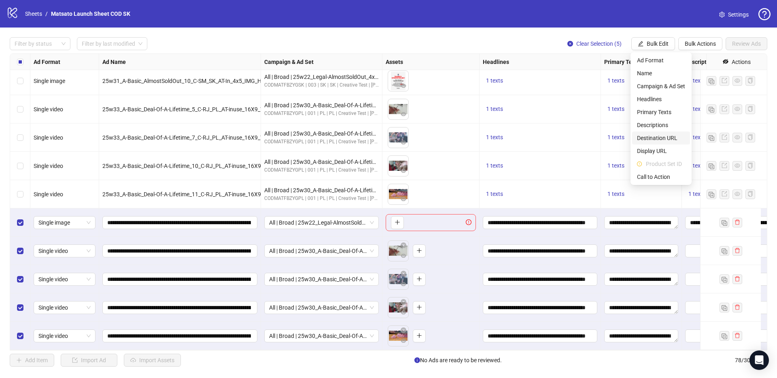
click at [670, 136] on span "Destination URL" at bounding box center [661, 137] width 48 height 9
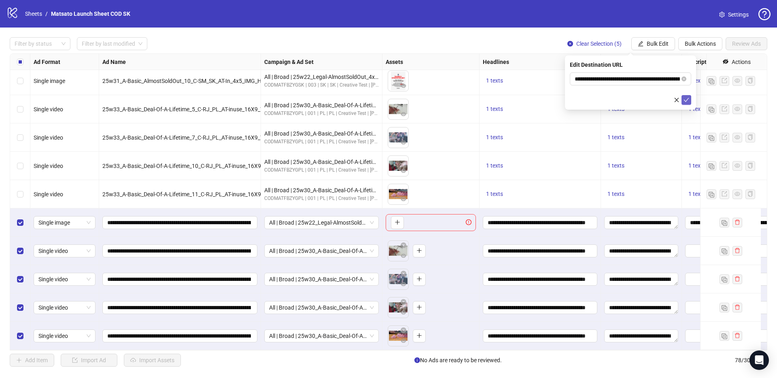
click at [687, 97] on icon "check" at bounding box center [686, 100] width 6 height 6
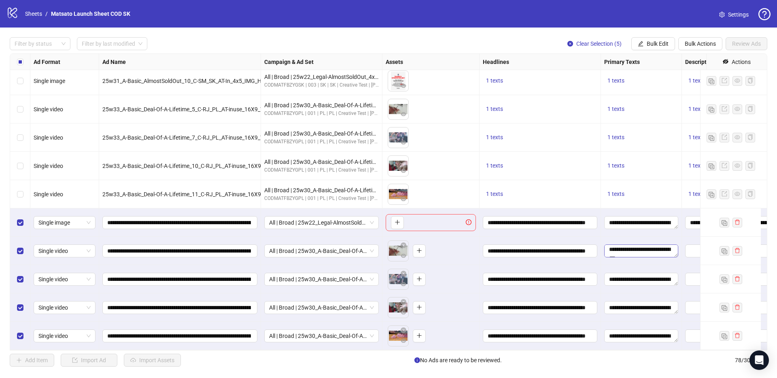
scroll to position [1935, 227]
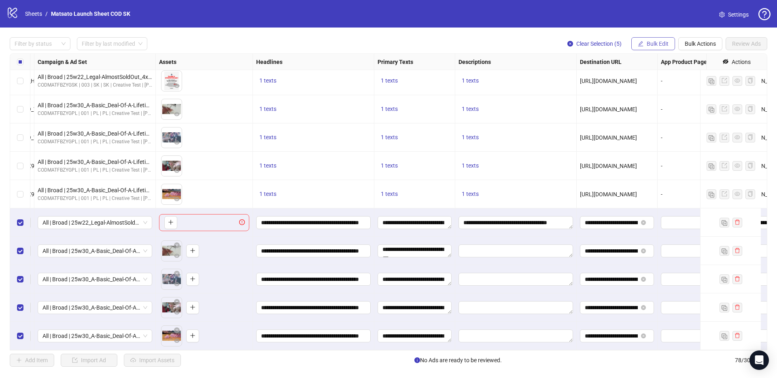
click at [646, 44] on span "Bulk Edit" at bounding box center [657, 43] width 22 height 6
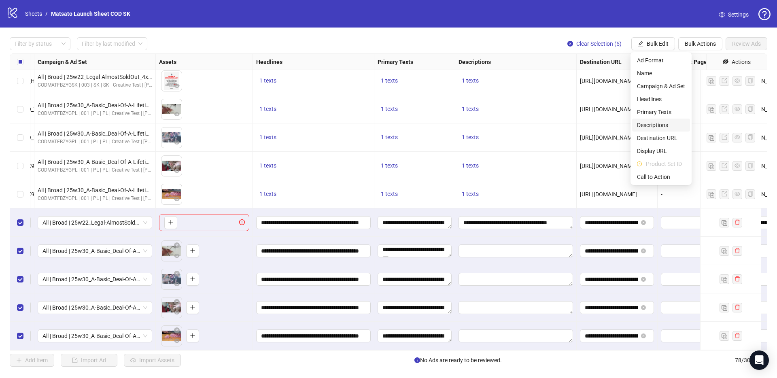
click at [665, 127] on span "Descriptions" at bounding box center [661, 125] width 48 height 9
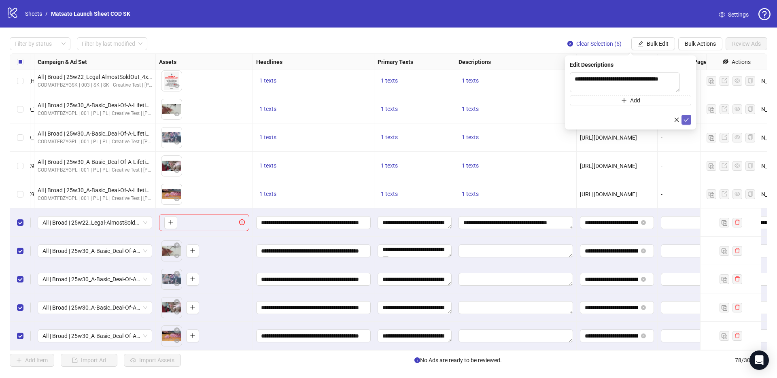
click at [689, 123] on button "submit" at bounding box center [686, 120] width 10 height 10
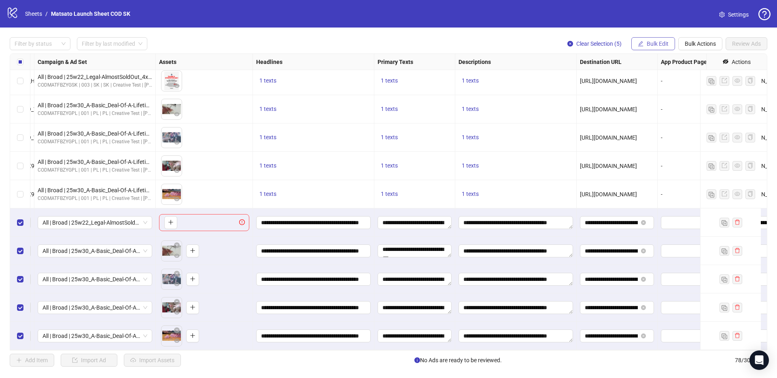
click at [648, 46] on span "Bulk Edit" at bounding box center [657, 43] width 22 height 6
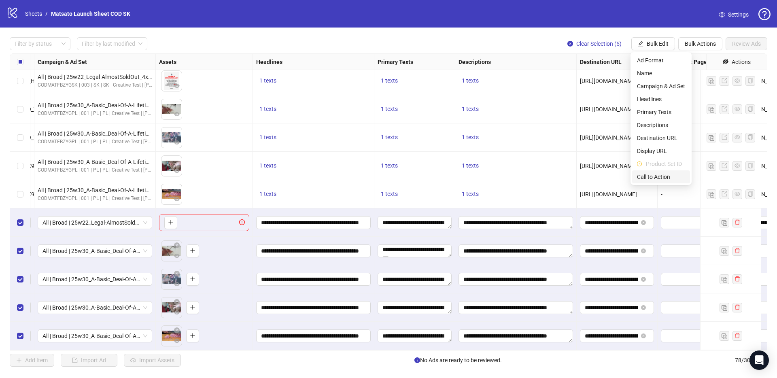
click at [669, 175] on span "Call to Action" at bounding box center [661, 176] width 48 height 9
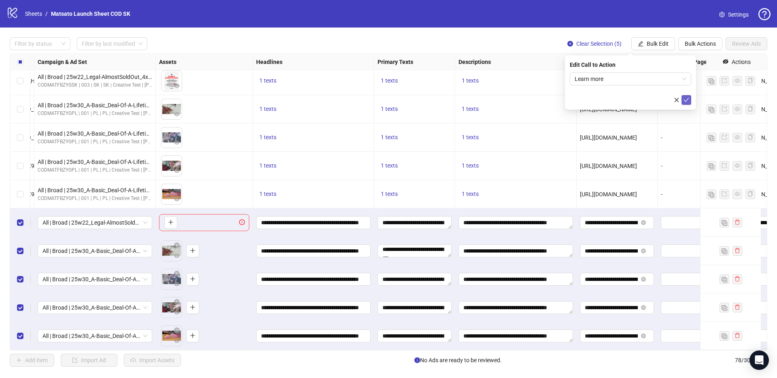
click at [685, 103] on button "submit" at bounding box center [686, 100] width 10 height 10
click at [652, 46] on span "Bulk Edit" at bounding box center [657, 43] width 22 height 6
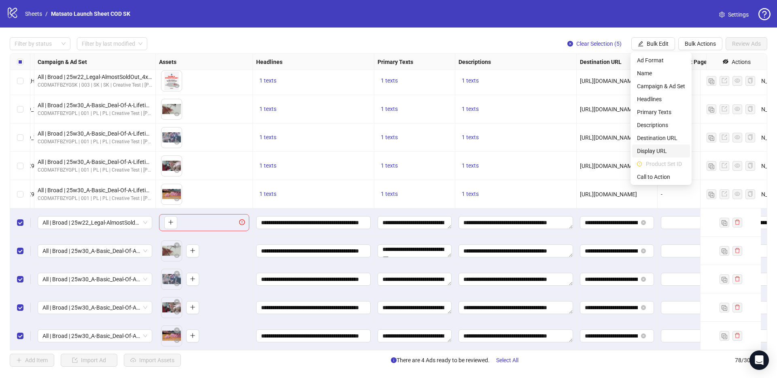
click at [662, 148] on span "Display URL" at bounding box center [661, 150] width 48 height 9
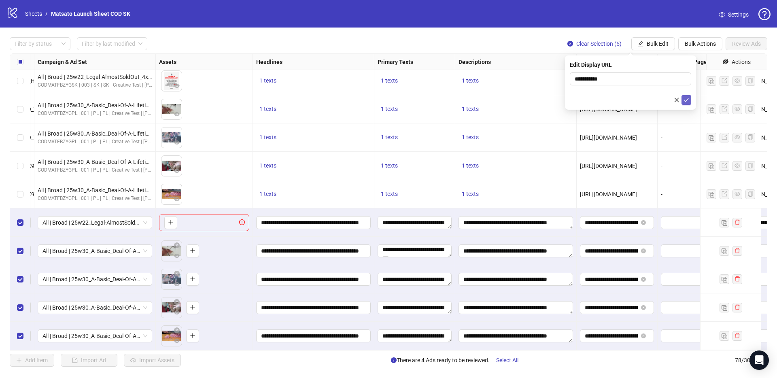
click at [688, 100] on icon "check" at bounding box center [686, 100] width 6 height 6
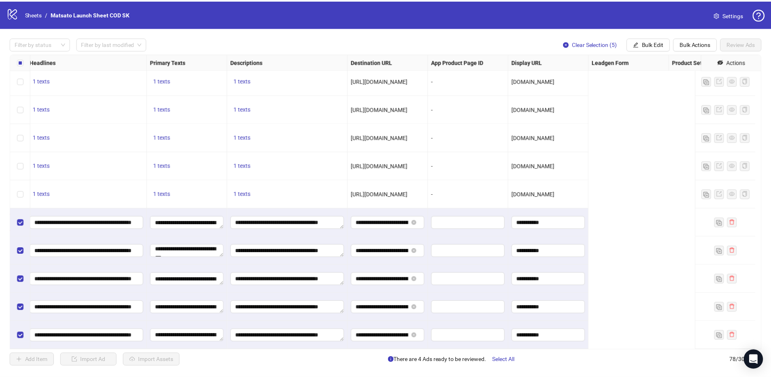
scroll to position [1935, 0]
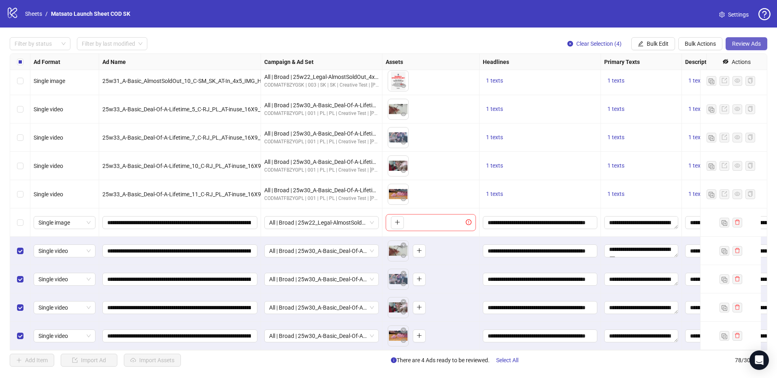
click at [737, 41] on span "Review Ads" at bounding box center [746, 43] width 29 height 6
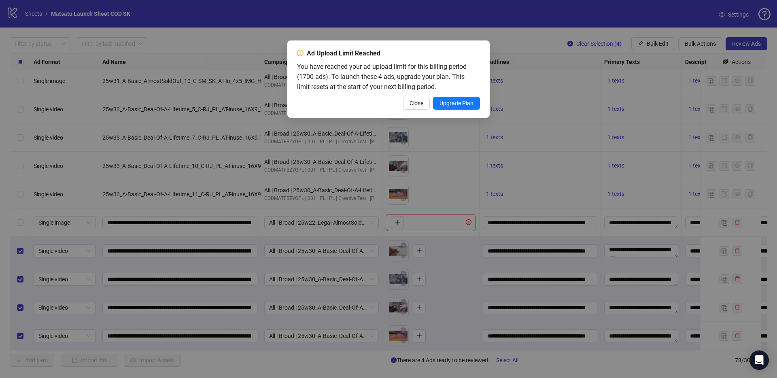
click at [414, 109] on button "Close" at bounding box center [416, 103] width 27 height 13
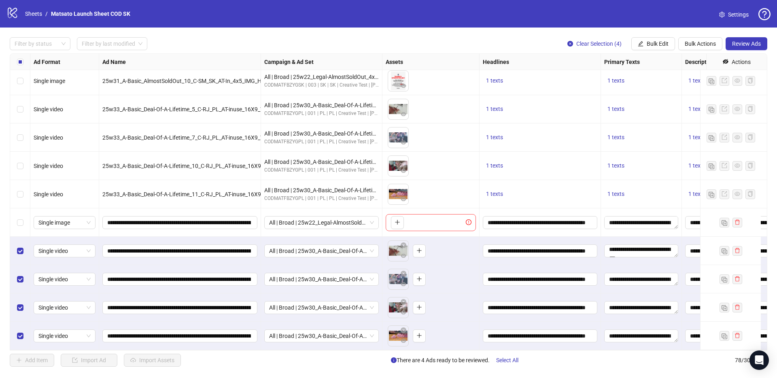
click at [306, 41] on div "Filter by status Filter by last modified Clear Selection (4) Bulk Edit Bulk Act…" at bounding box center [388, 43] width 757 height 13
click at [294, 36] on div "Filter by status Filter by last modified Clear Selection (4) Bulk Edit Bulk Act…" at bounding box center [388, 202] width 777 height 349
click at [201, 30] on div "Filter by status Filter by last modified Clear Selection (4) Bulk Edit Bulk Act…" at bounding box center [388, 202] width 777 height 349
click at [36, 16] on link "Sheets" at bounding box center [33, 13] width 20 height 9
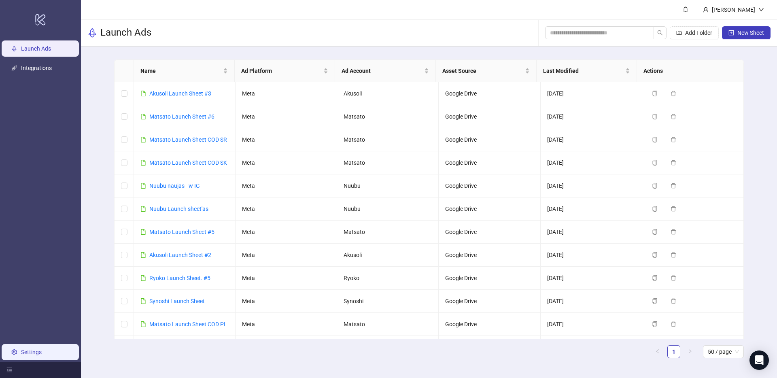
click at [37, 355] on link "Settings" at bounding box center [31, 352] width 21 height 6
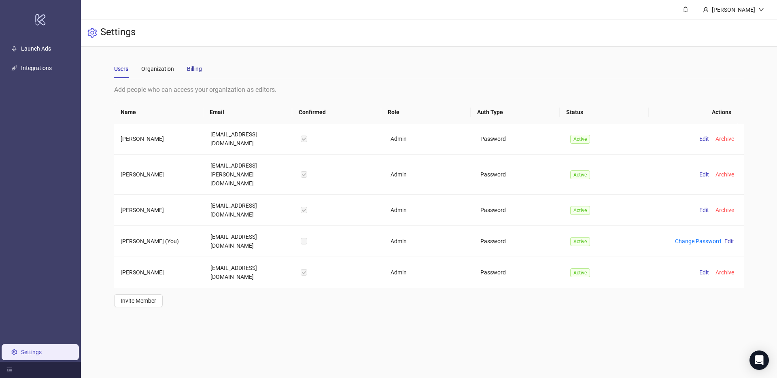
click at [197, 68] on div "Billing" at bounding box center [194, 68] width 15 height 9
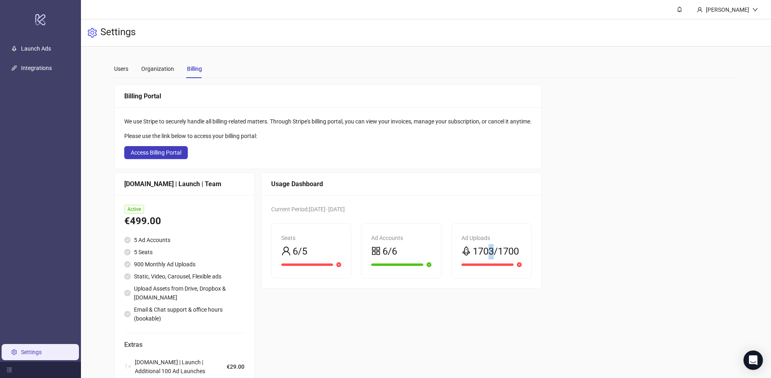
drag, startPoint x: 495, startPoint y: 251, endPoint x: 550, endPoint y: 266, distance: 57.4
click at [493, 251] on span "1703/1700" at bounding box center [495, 251] width 46 height 15
click at [630, 261] on div "Billing Portal We use Stripe to securely handle all billing-related matters. Th…" at bounding box center [426, 254] width 624 height 338
click at [633, 258] on div "Billing Portal We use Stripe to securely handle all billing-related matters. Th…" at bounding box center [426, 254] width 624 height 338
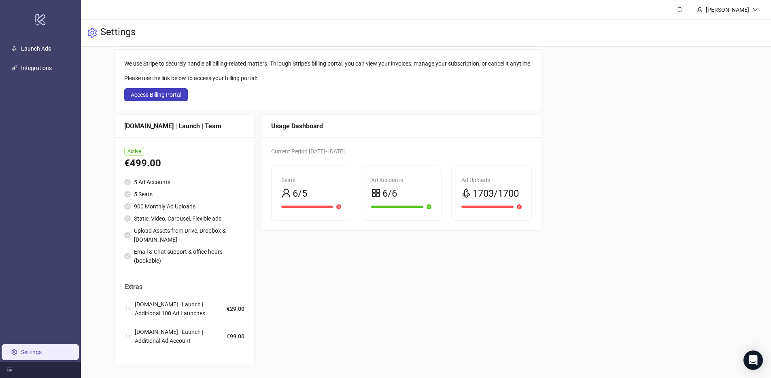
scroll to position [63, 0]
drag, startPoint x: 160, startPoint y: 337, endPoint x: 124, endPoint y: 328, distance: 37.6
click at [124, 328] on div "1 × Kitchn.io | Launch | Additional Ad Account" at bounding box center [175, 336] width 102 height 18
click at [197, 345] on div "1 × Kitchn.io | Launch | Additional Ad Account €99.00" at bounding box center [184, 336] width 120 height 24
drag, startPoint x: 161, startPoint y: 309, endPoint x: 130, endPoint y: 296, distance: 33.0
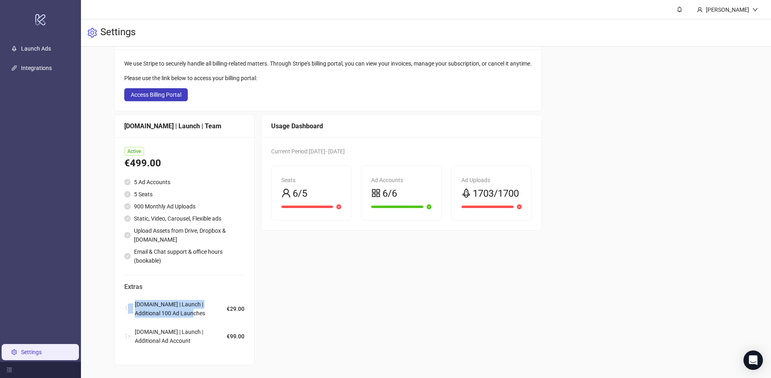
click at [130, 300] on div "1 × Kitchn.io | Launch | Additional 100 Ad Launches" at bounding box center [175, 309] width 102 height 18
click at [298, 317] on div "Usage Dashboard Current Period: 2025-07-16 - 2025-08-16 Seats 6/5 Ad Accounts 6…" at bounding box center [401, 239] width 281 height 250
click at [561, 133] on div "Billing Portal We use Stripe to securely handle all billing-related matters. Th…" at bounding box center [426, 196] width 624 height 338
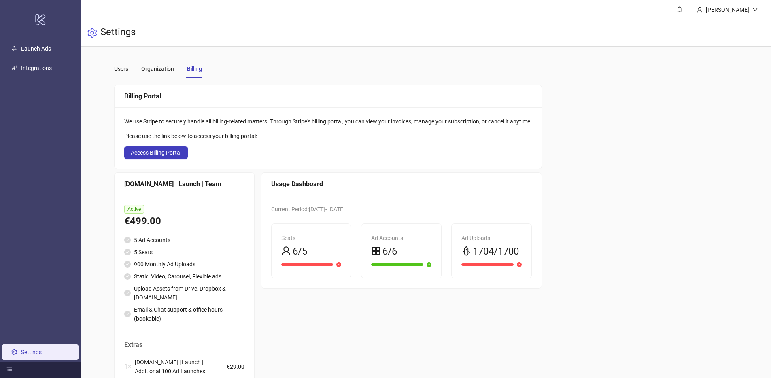
click at [561, 173] on div "Billing Portal We use Stripe to securely handle all billing-related matters. Th…" at bounding box center [426, 254] width 624 height 338
click at [611, 210] on div "Billing Portal We use Stripe to securely handle all billing-related matters. Th…" at bounding box center [426, 254] width 624 height 338
click at [478, 237] on div "Ad Uploads" at bounding box center [491, 237] width 60 height 9
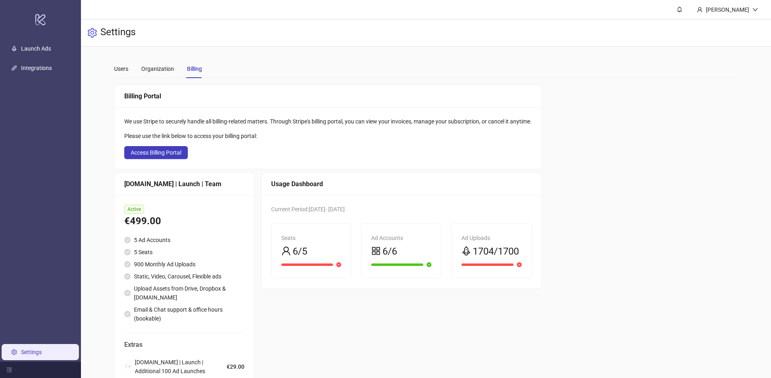
click at [653, 250] on div "Billing Portal We use Stripe to securely handle all billing-related matters. Th…" at bounding box center [426, 254] width 624 height 338
click at [612, 130] on div "Billing Portal We use Stripe to securely handle all billing-related matters. Th…" at bounding box center [426, 254] width 624 height 338
click at [654, 192] on div "Billing Portal We use Stripe to securely handle all billing-related matters. Th…" at bounding box center [426, 254] width 624 height 338
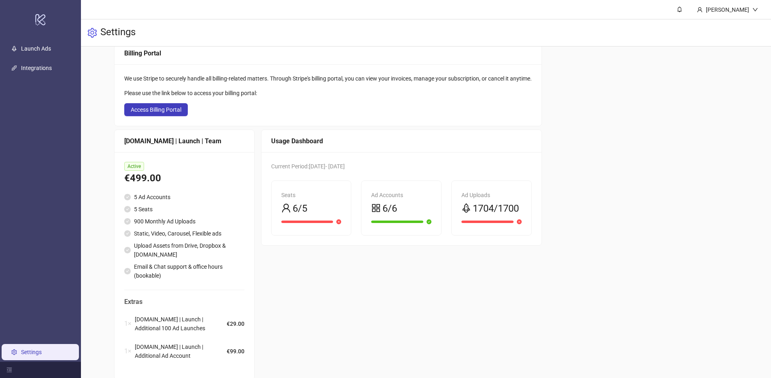
scroll to position [29, 0]
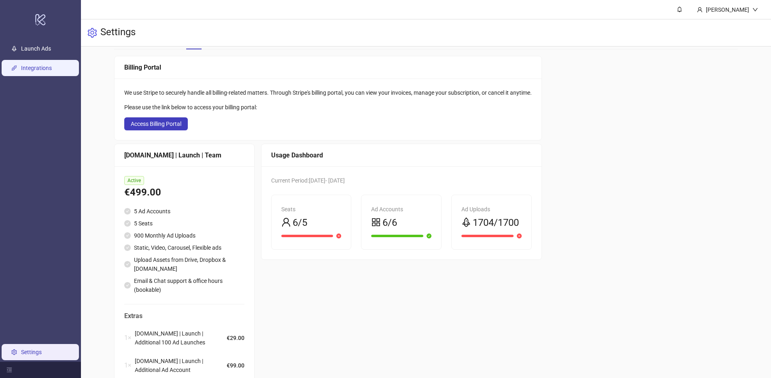
click at [46, 70] on link "Integrations" at bounding box center [36, 68] width 31 height 6
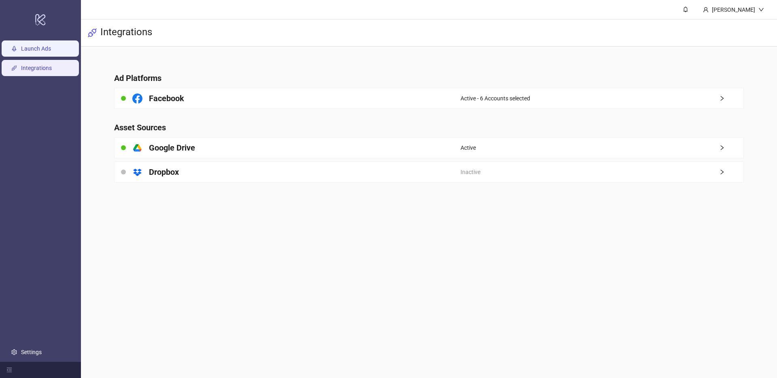
click at [36, 49] on link "Launch Ads" at bounding box center [36, 48] width 30 height 6
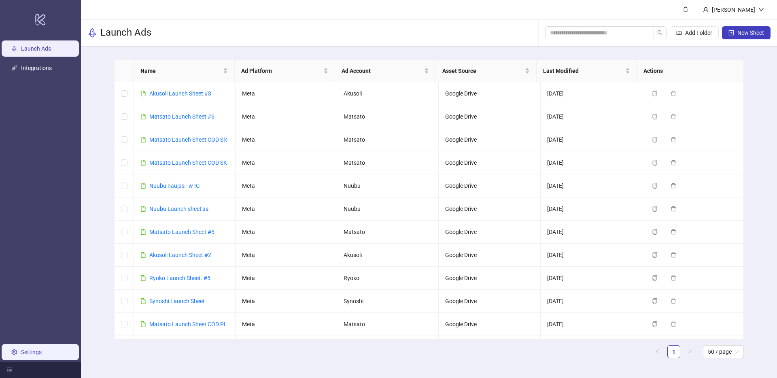
click at [28, 352] on link "Settings" at bounding box center [31, 352] width 21 height 6
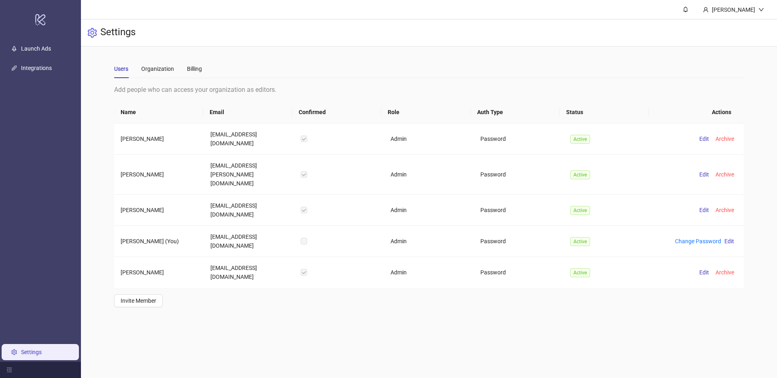
click at [398, 62] on div "Users Organization Billing" at bounding box center [428, 68] width 629 height 19
click at [159, 68] on div "Organization" at bounding box center [157, 68] width 33 height 9
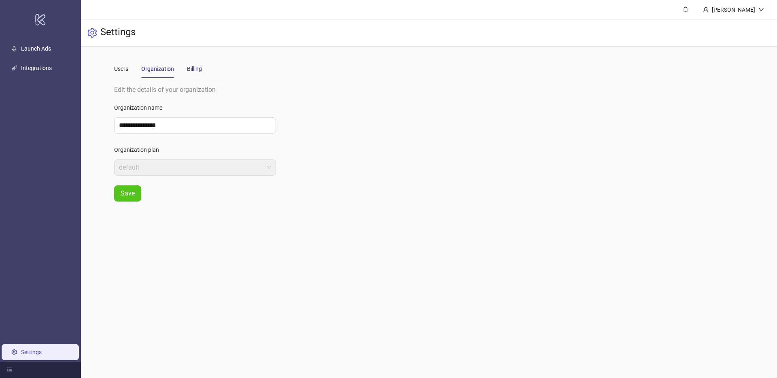
click at [193, 72] on div "Billing" at bounding box center [194, 68] width 15 height 9
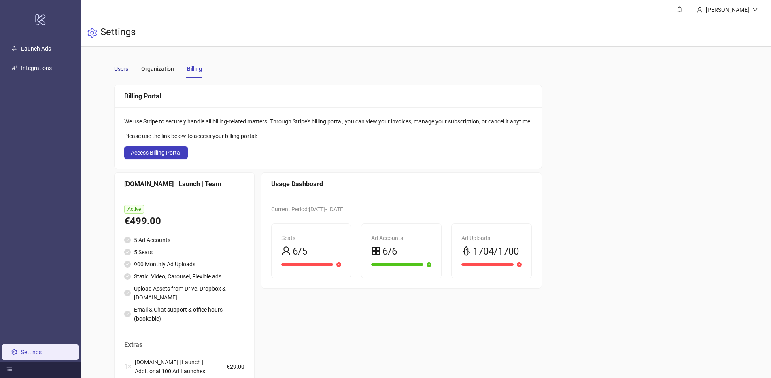
click at [118, 70] on div "Users" at bounding box center [121, 68] width 14 height 9
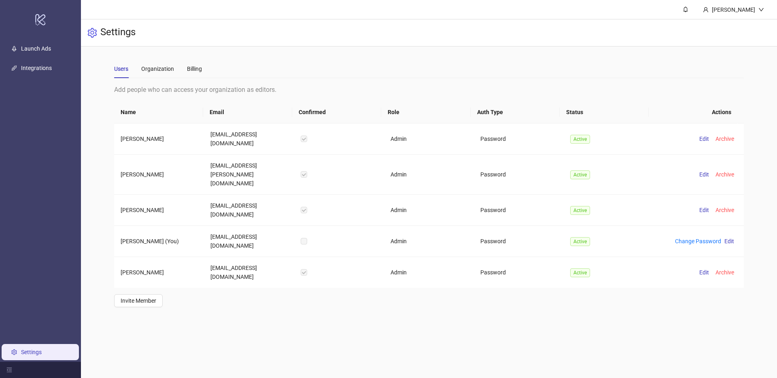
click at [659, 320] on main "**********" at bounding box center [429, 189] width 696 height 378
click at [45, 48] on link "Launch Ads" at bounding box center [36, 48] width 30 height 6
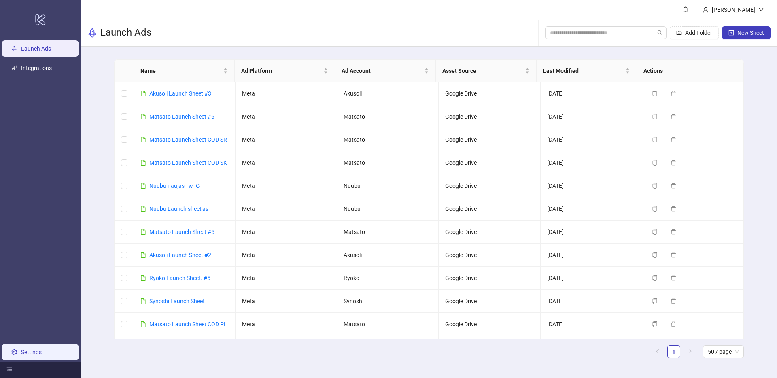
click at [42, 355] on link "Settings" at bounding box center [31, 352] width 21 height 6
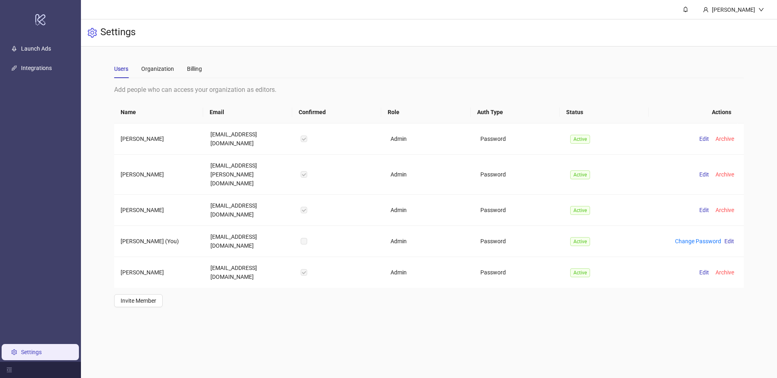
click at [186, 70] on div "Users Organization Billing" at bounding box center [158, 68] width 88 height 19
click at [191, 69] on div "Billing" at bounding box center [194, 68] width 15 height 9
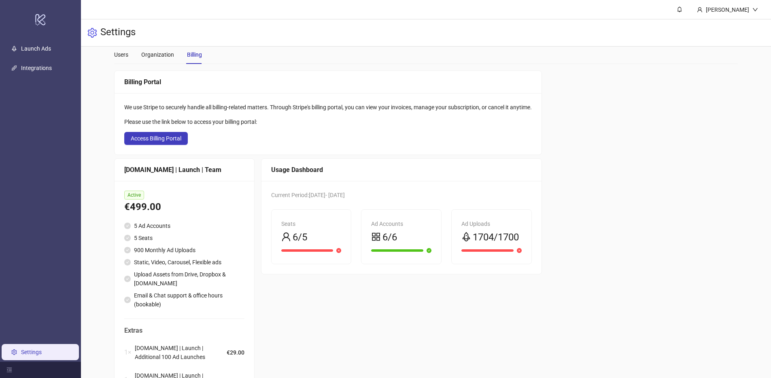
scroll to position [63, 0]
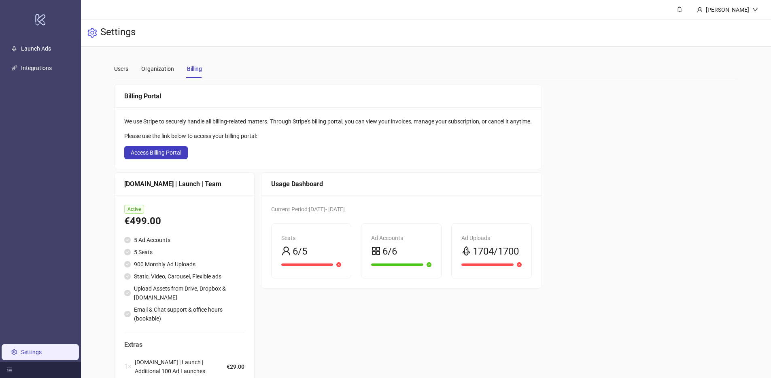
click at [655, 169] on div "Billing Portal We use Stripe to securely handle all billing-related matters. Th…" at bounding box center [426, 254] width 624 height 338
drag, startPoint x: 629, startPoint y: 206, endPoint x: 352, endPoint y: 139, distance: 284.3
click at [629, 206] on div "Billing Portal We use Stripe to securely handle all billing-related matters. Th…" at bounding box center [426, 254] width 624 height 338
click at [541, 204] on div "Current Period: 2025-07-16 - 2025-08-16 Seats 6/5 Ad Accounts 6/6 Ad Uploads 17…" at bounding box center [401, 241] width 280 height 93
click at [32, 45] on link "Launch Ads" at bounding box center [36, 48] width 30 height 6
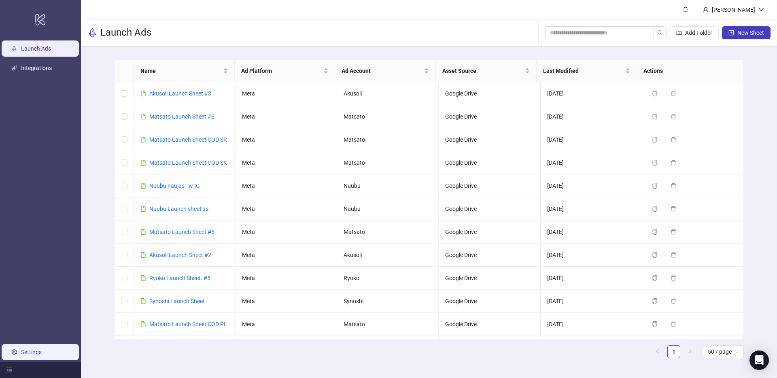
click at [28, 355] on link "Settings" at bounding box center [31, 352] width 21 height 6
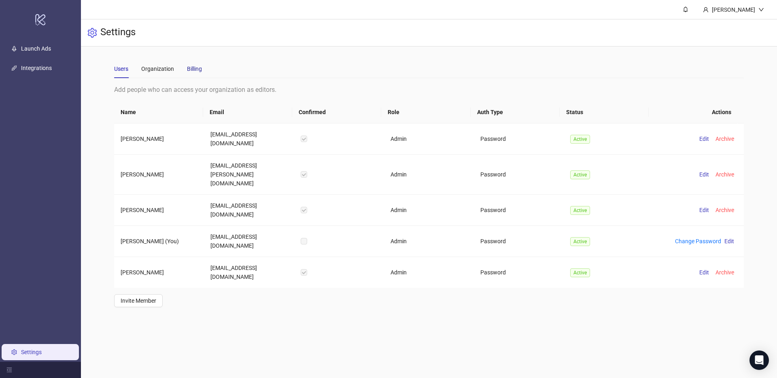
click at [197, 69] on div "Billing" at bounding box center [194, 68] width 15 height 9
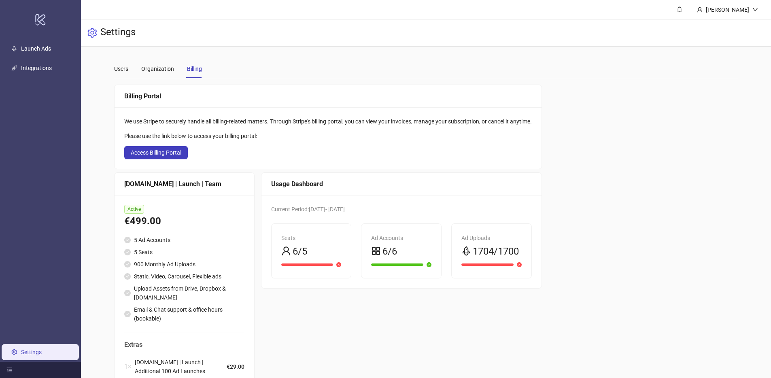
click at [191, 52] on main "Users Organization Billing Billing Portal We use Stripe to securely handle all …" at bounding box center [426, 241] width 637 height 389
click at [657, 139] on div "Billing Portal We use Stripe to securely handle all billing-related matters. Th…" at bounding box center [426, 254] width 624 height 338
